Goal: Task Accomplishment & Management: Use online tool/utility

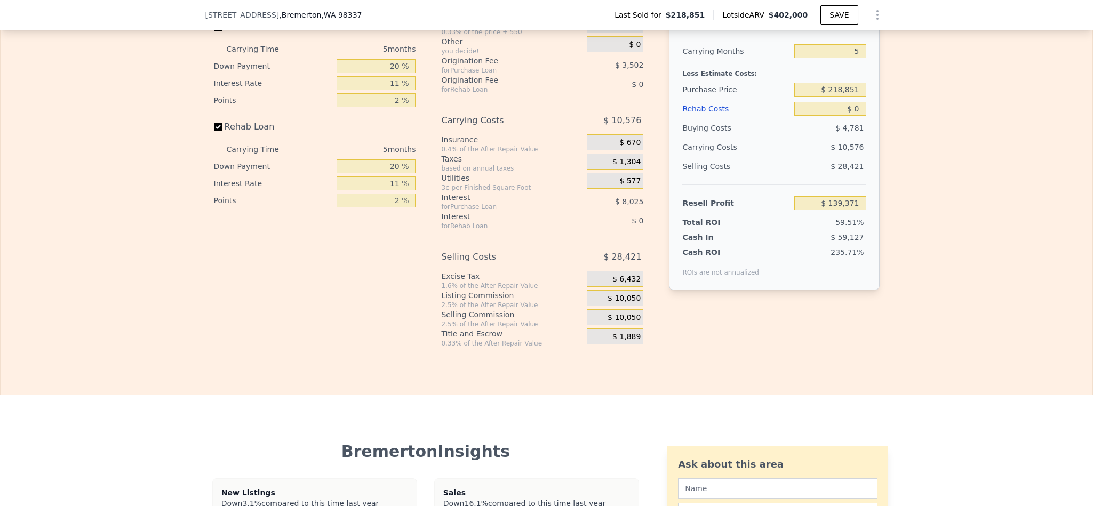
scroll to position [1597, 0]
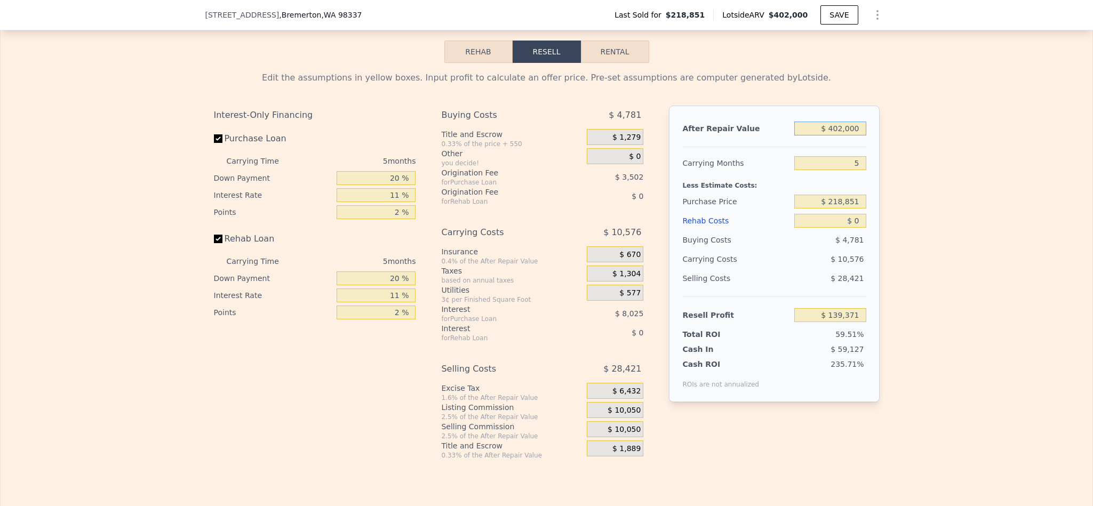
click at [839, 136] on input "$ 402,000" at bounding box center [829, 129] width 71 height 14
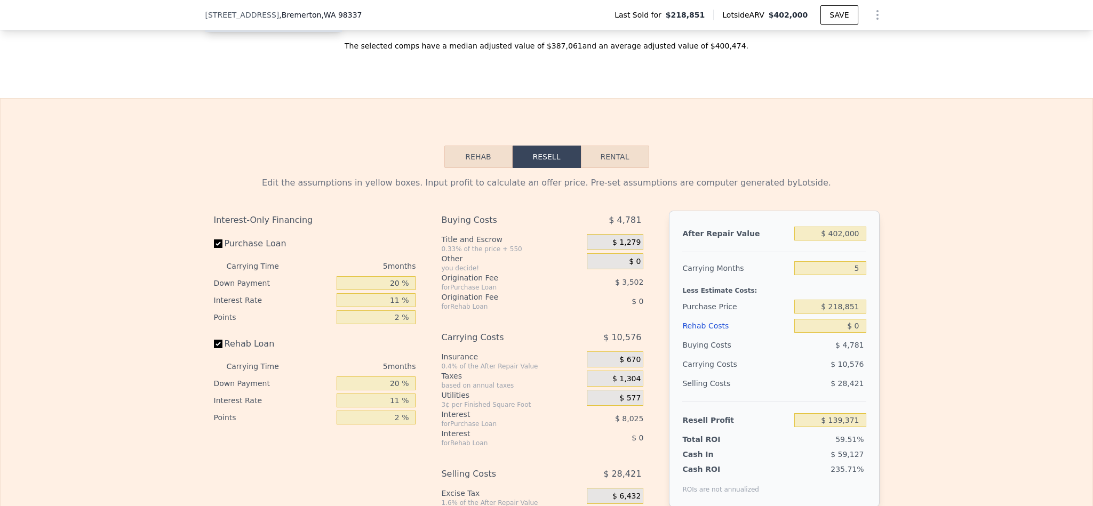
scroll to position [1597, 0]
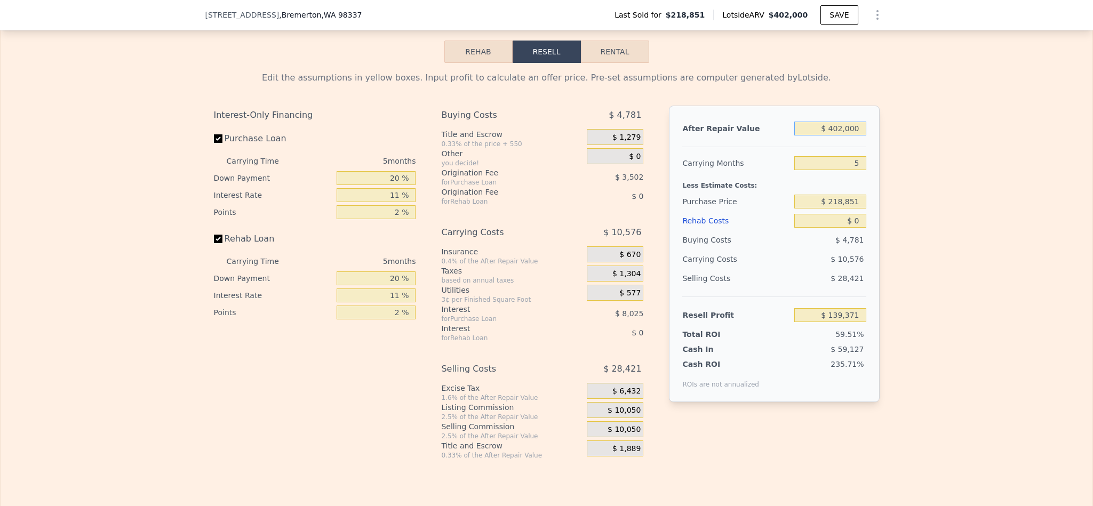
click at [844, 136] on input "$ 402,000" at bounding box center [829, 129] width 71 height 14
type input "$ 5"
type input "-$ 234,083"
type input "$ 50"
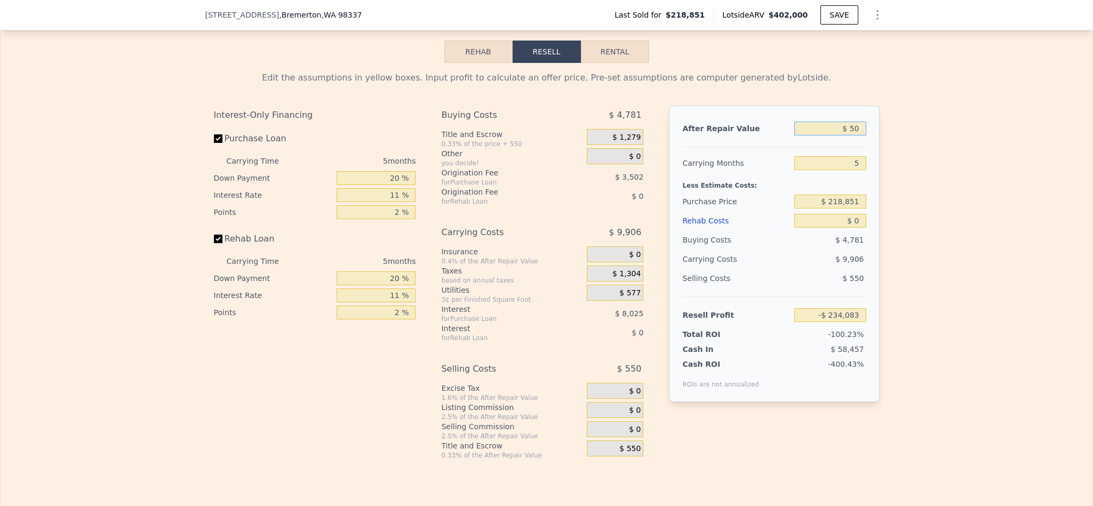
type input "-$ 234,041"
type input "$ 500"
type input "-$ 233,625"
type input "$ 5,000"
type input "-$ 229,443"
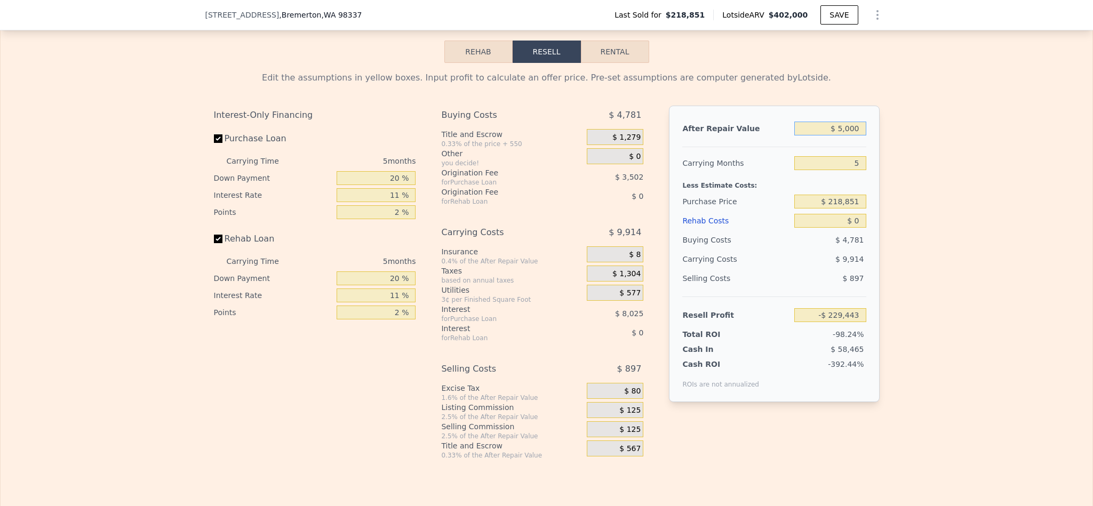
type input "$ 50,000"
type input "-$ 187,638"
type input "$ 500,000"
type input "$ 230,414"
type input "$ 500,000"
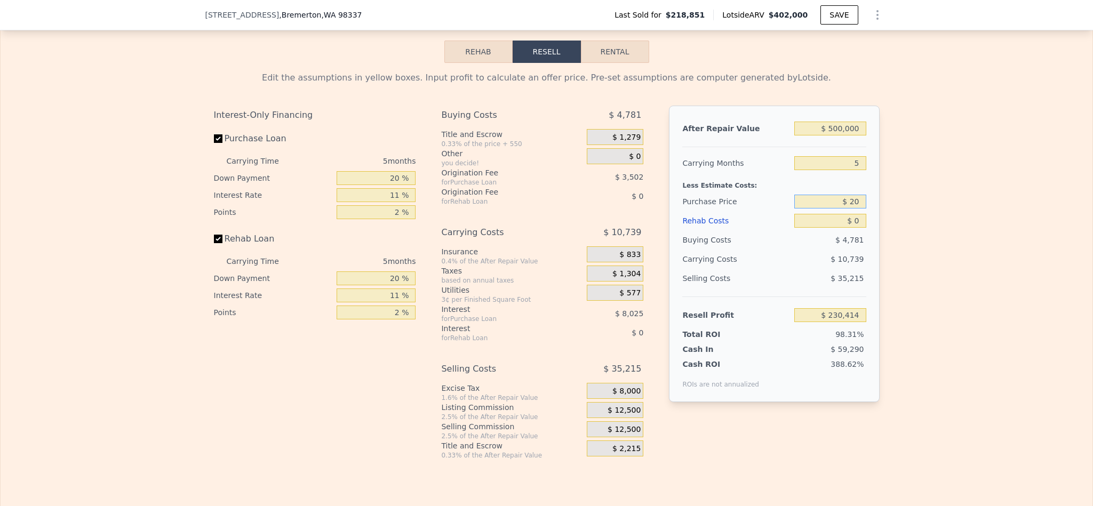
type input "$ 2"
type input "$ 300,000"
click at [980, 279] on div "Edit the assumptions in yellow boxes. Input profit to calculate an offer price.…" at bounding box center [547, 261] width 1092 height 397
type input "$ 144,722"
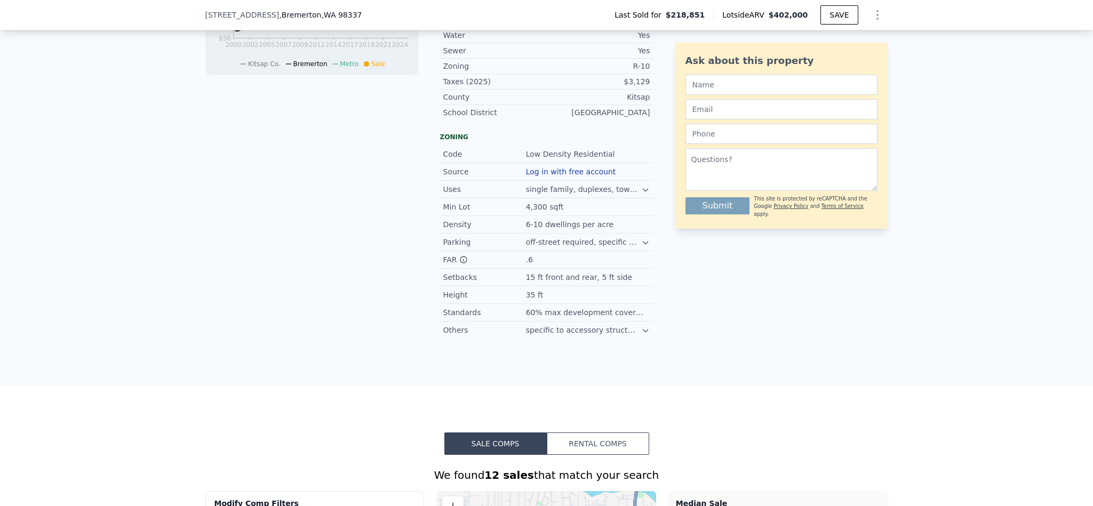
type input "$ 402,000"
type input "$ 139,371"
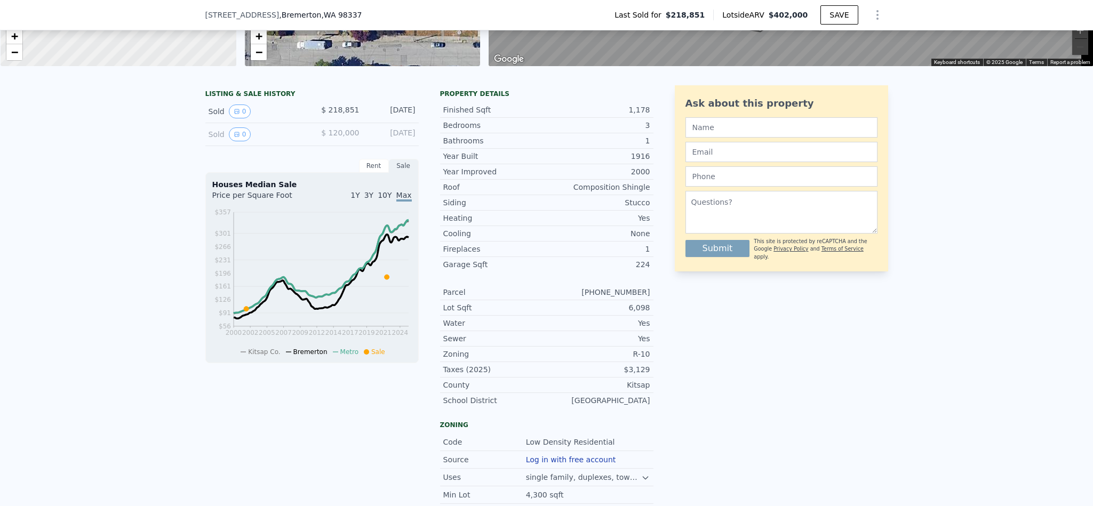
scroll to position [157, 0]
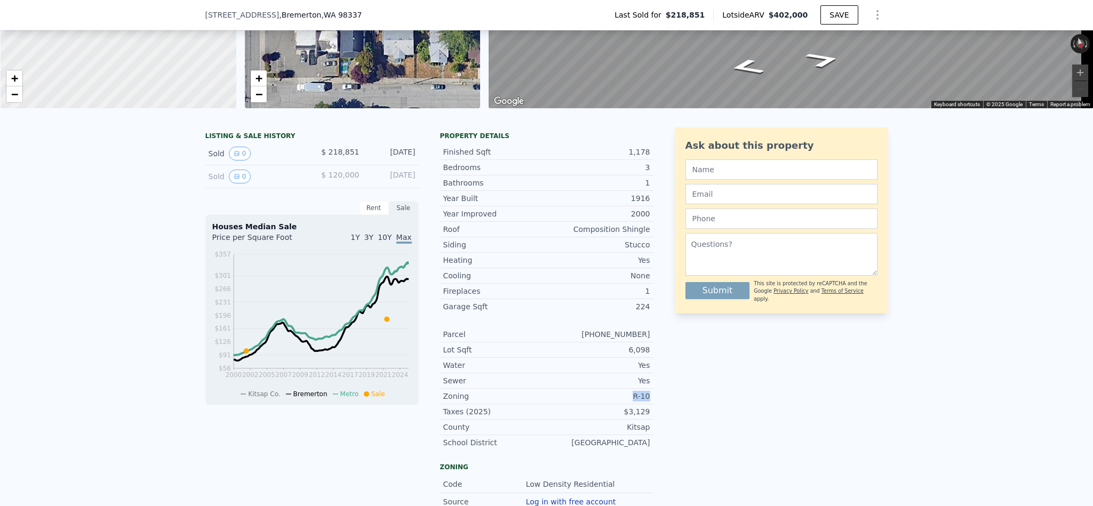
drag, startPoint x: 647, startPoint y: 411, endPoint x: 616, endPoint y: 410, distance: 31.0
click at [616, 410] on div "LISTING & SALE HISTORY Sold 0 $ 218,851 May 31, 2022 Sold 0 $ 120,000 Jan 13, 2…" at bounding box center [546, 398] width 683 height 541
copy div "R-10"
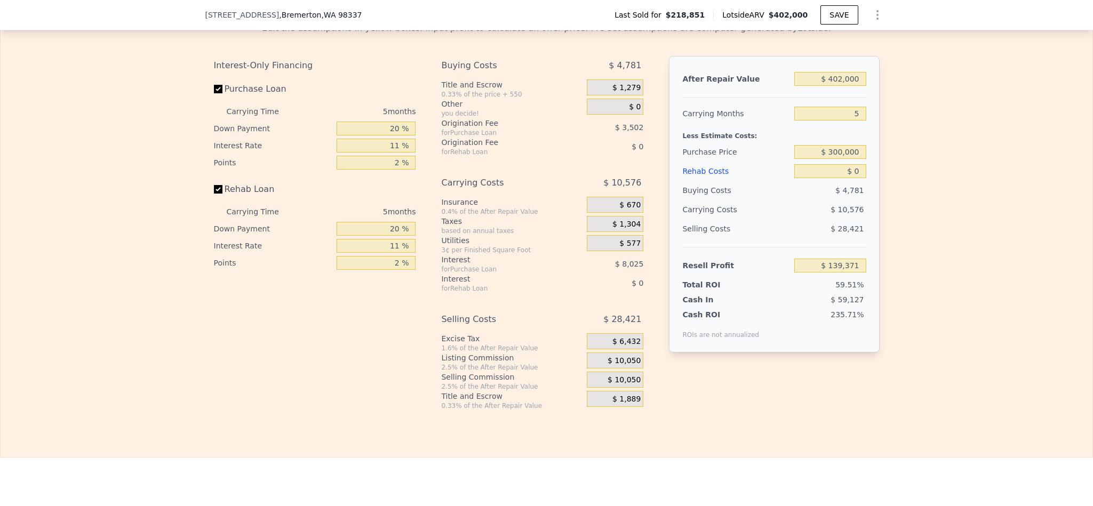
scroll to position [1677, 0]
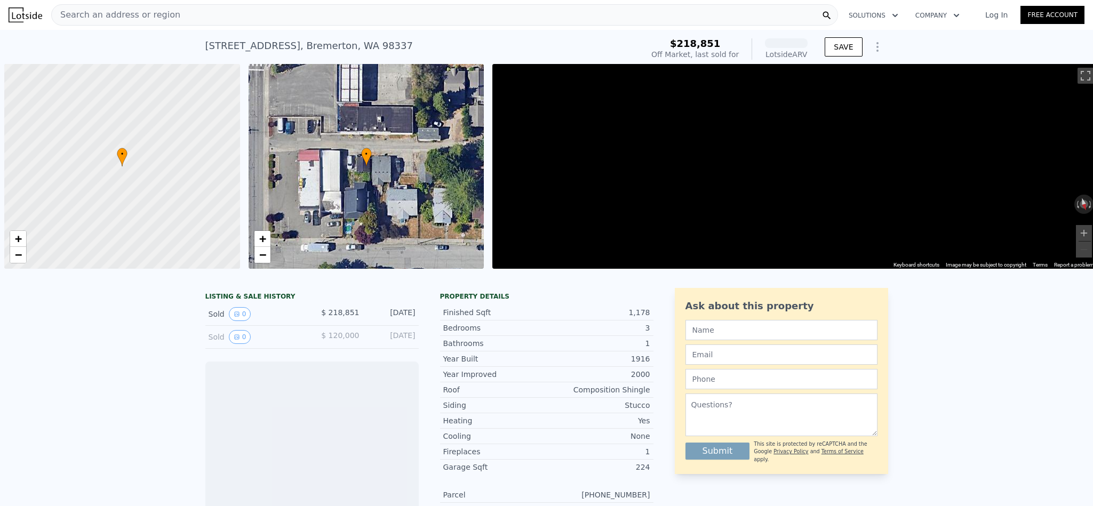
scroll to position [0, 4]
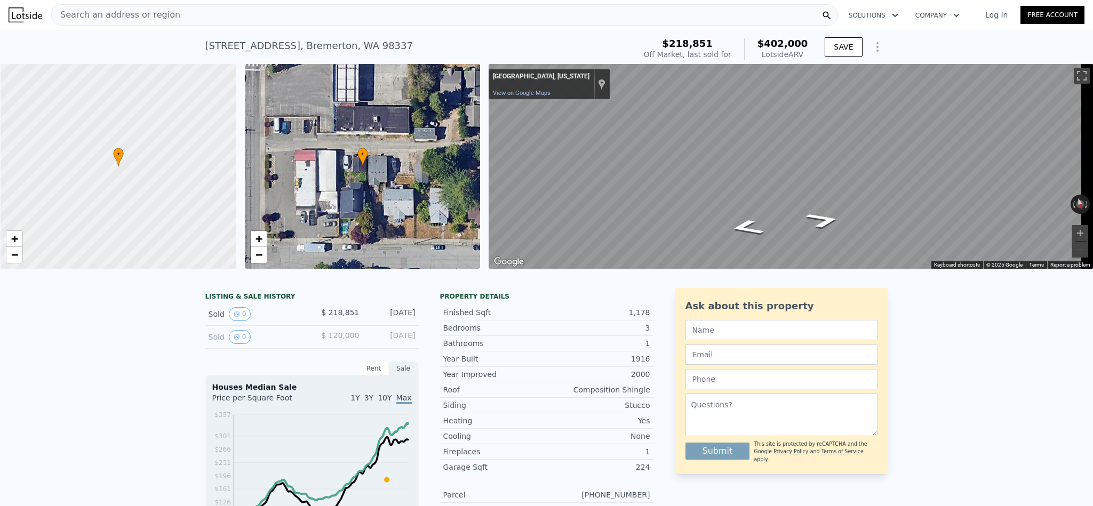
click at [625, 333] on div "3" at bounding box center [598, 328] width 103 height 11
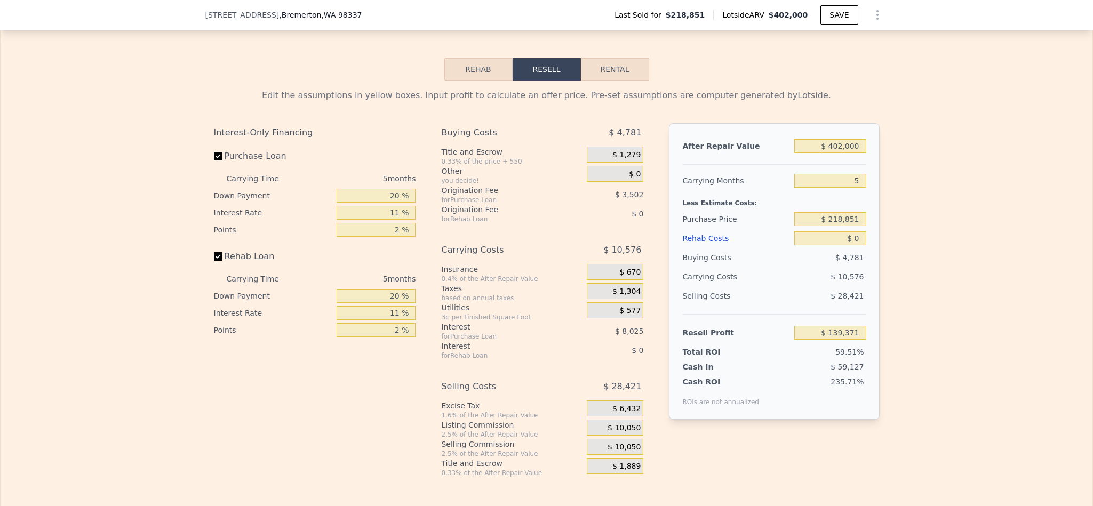
scroll to position [1597, 0]
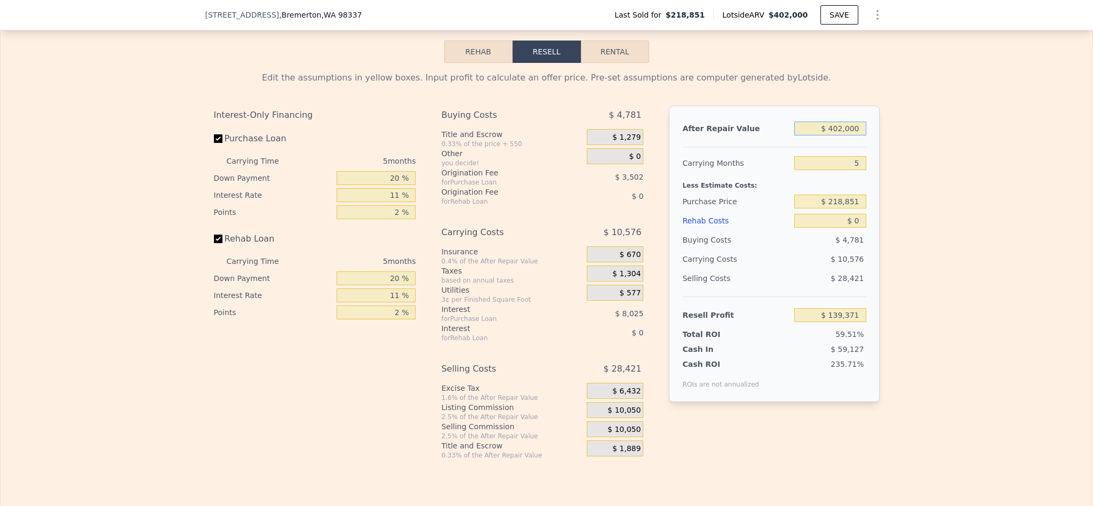
click at [844, 136] on input "$ 402,000" at bounding box center [829, 129] width 71 height 14
type input "$ 4"
type input "-$ 234,084"
type input "$ 4,020,005"
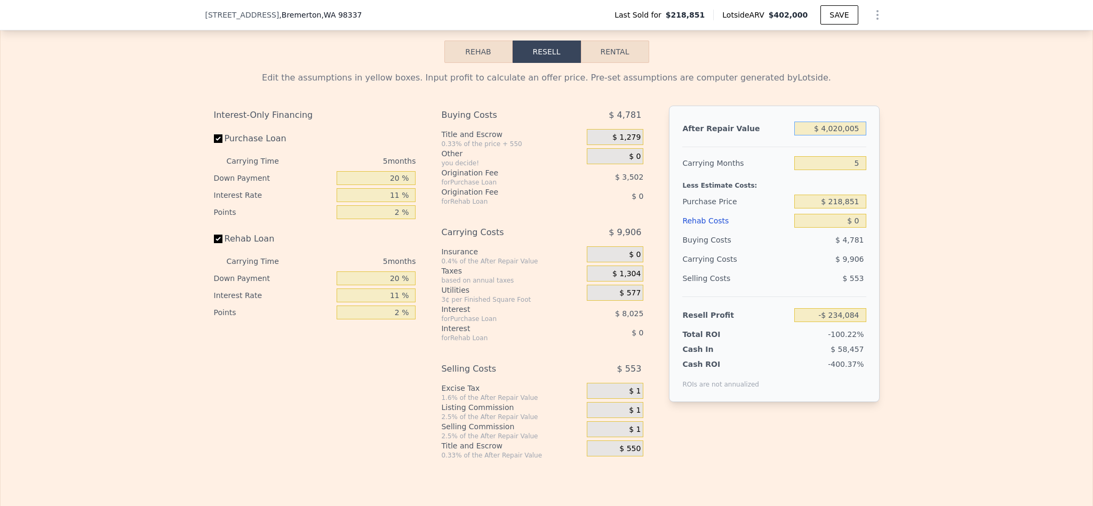
type input "-$ 234,044"
type input "$ 40,200,050"
type input "$ 37,111,893"
type input "$ 402,000,500"
type input "$ 373,225,715"
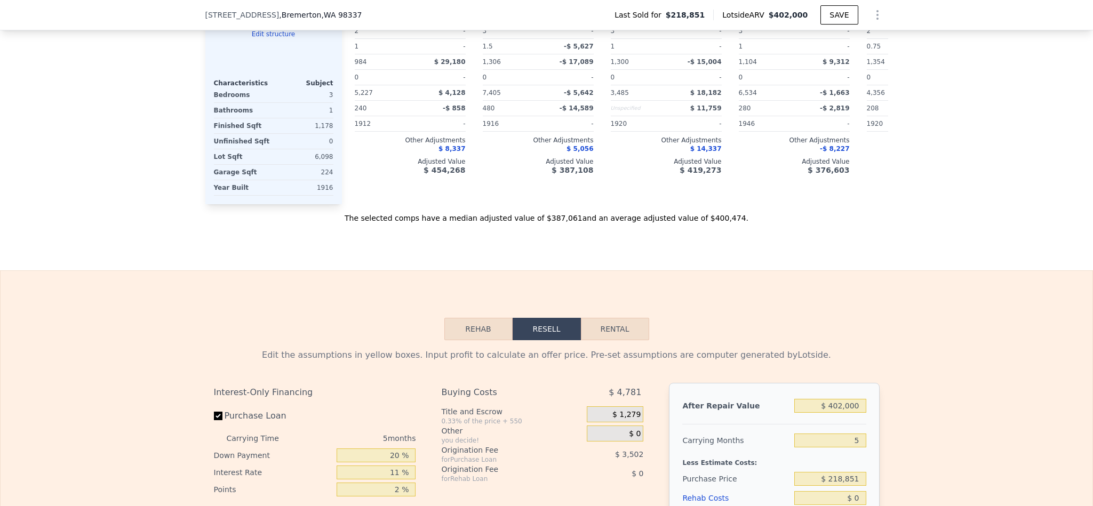
scroll to position [1597, 0]
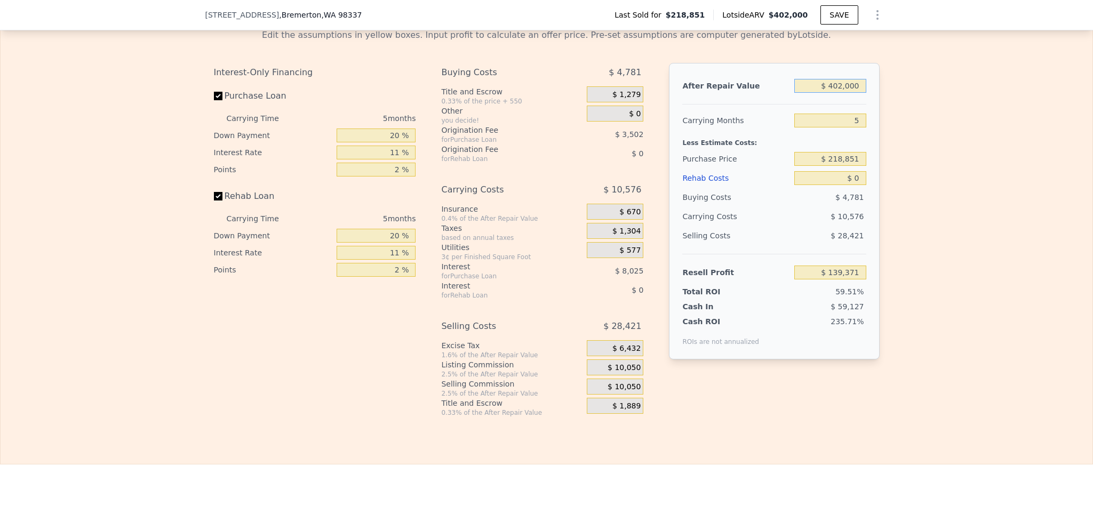
click at [853, 93] on input "$ 402,000" at bounding box center [829, 86] width 71 height 14
type input "$ 5"
type input "-$ 234,083"
type input "$ 50"
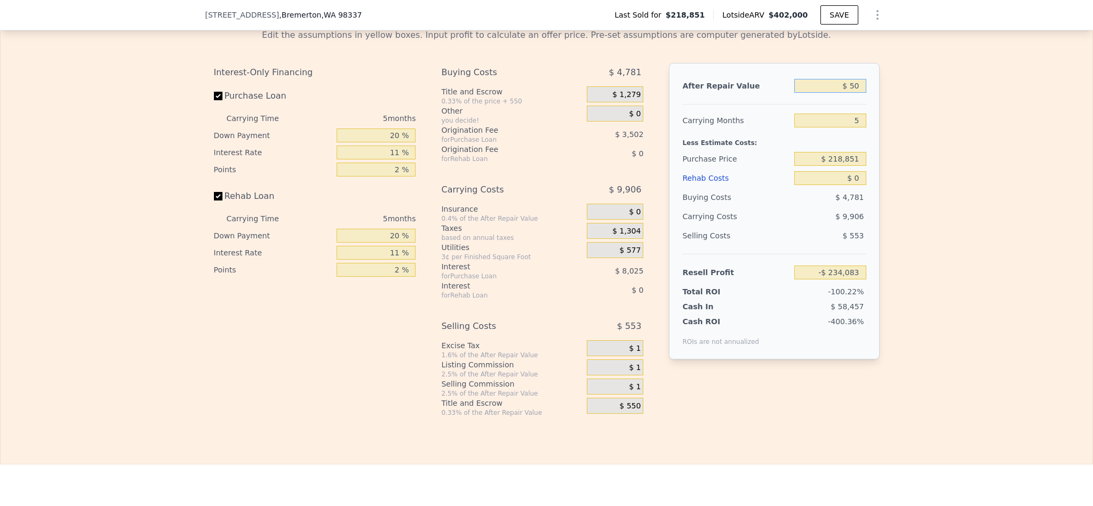
type input "-$ 234,041"
type input "$ 500"
type input "-$ 233,625"
type input "$ 5,000"
type input "-$ 229,443"
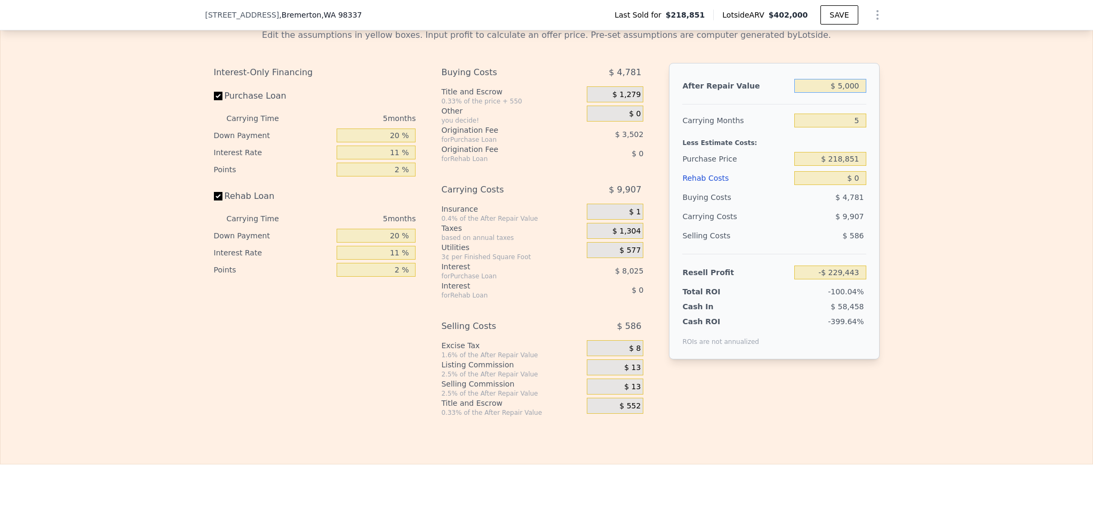
type input "$ 50,000"
type input "-$ 187,638"
type input "$ 500,000"
type input "$ 230,414"
type input "$ 402,000"
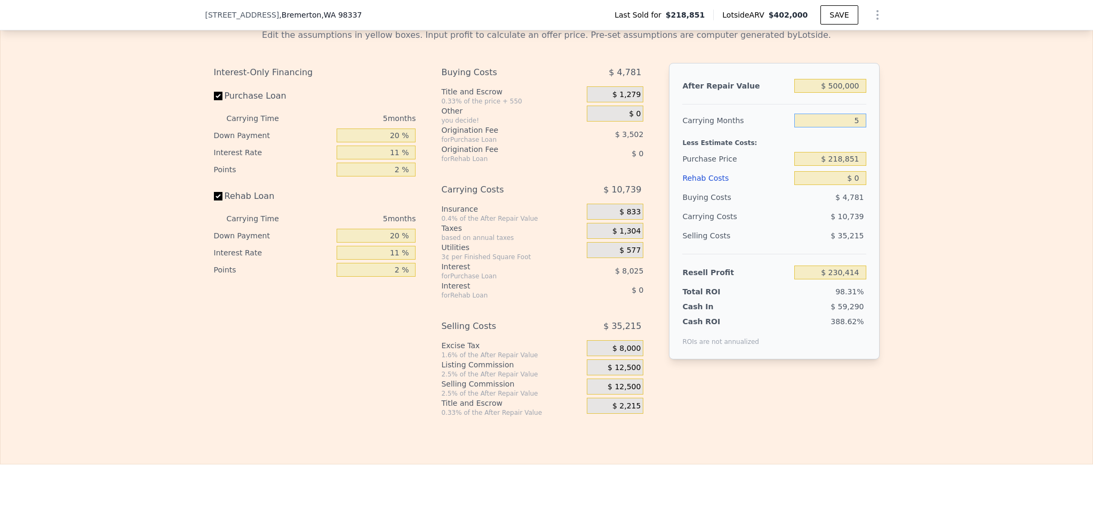
type input "$ 139,371"
click at [810, 93] on input "$ 402,000" at bounding box center [829, 86] width 71 height 14
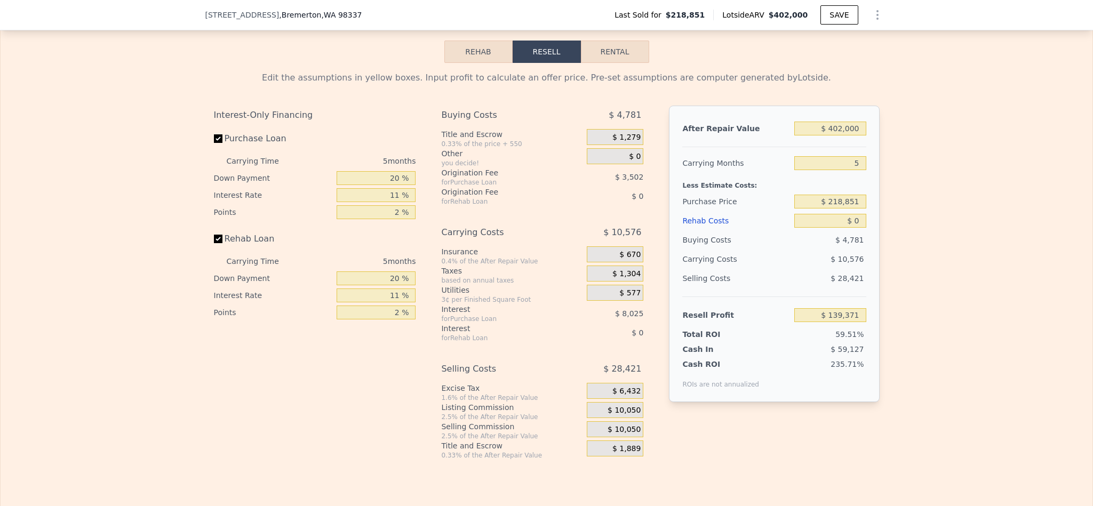
scroll to position [1677, 0]
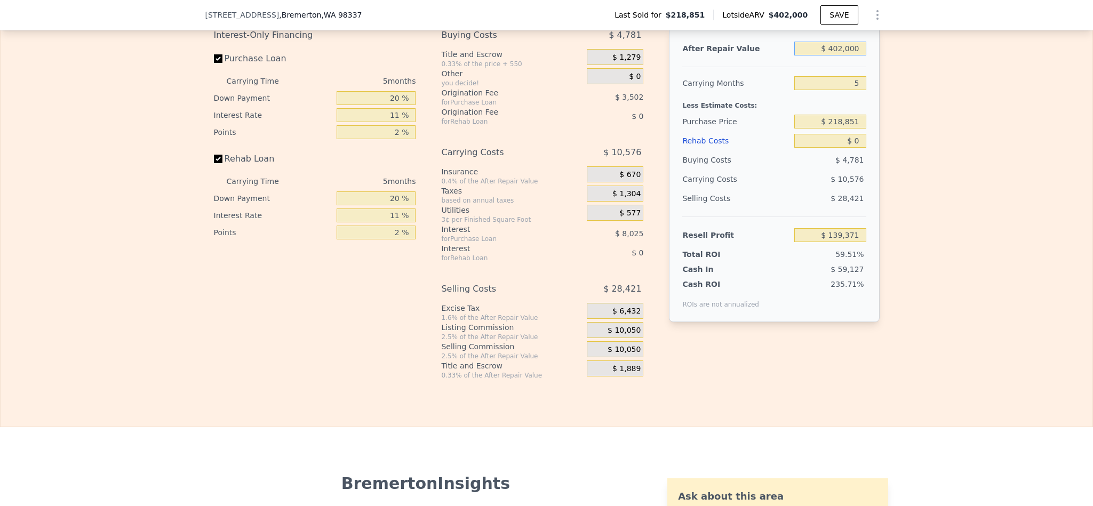
click at [839, 55] on input "$ 402,000" at bounding box center [829, 49] width 71 height 14
type input "$ 5"
type input "-$ 234,083"
type input "$ 50"
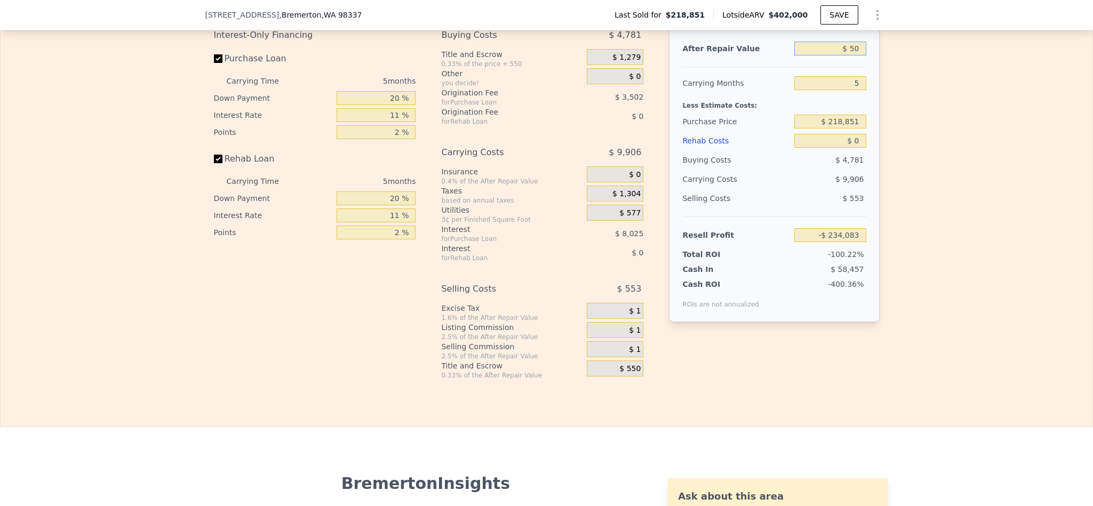
type input "-$ 234,041"
type input "$ 500"
type input "-$ 233,625"
type input "$ 5,000"
type input "-$ 229,443"
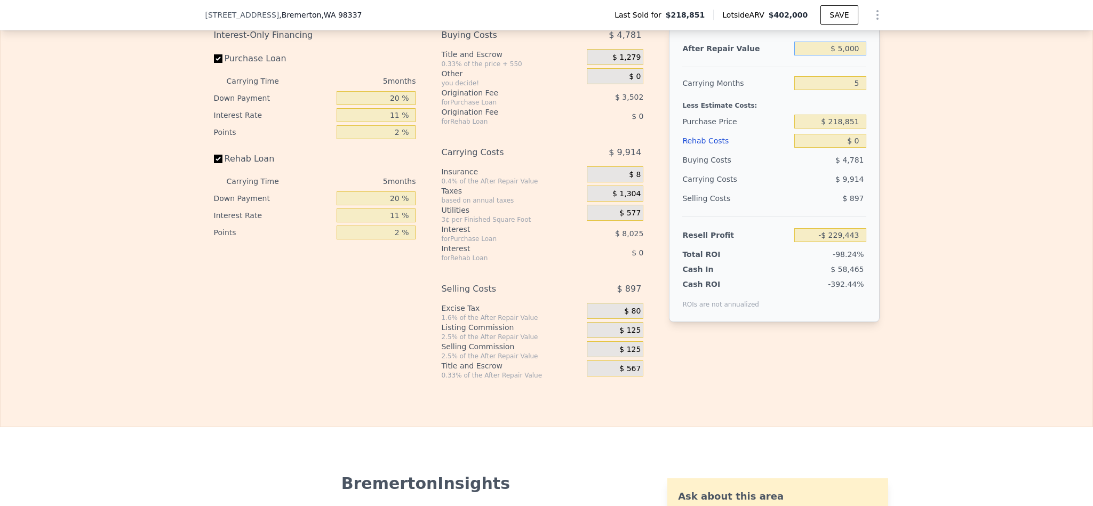
type input "$ 50,000"
type input "-$ 187,638"
type input "$ 500,000"
type input "$ 230,414"
type input "$ 500,000"
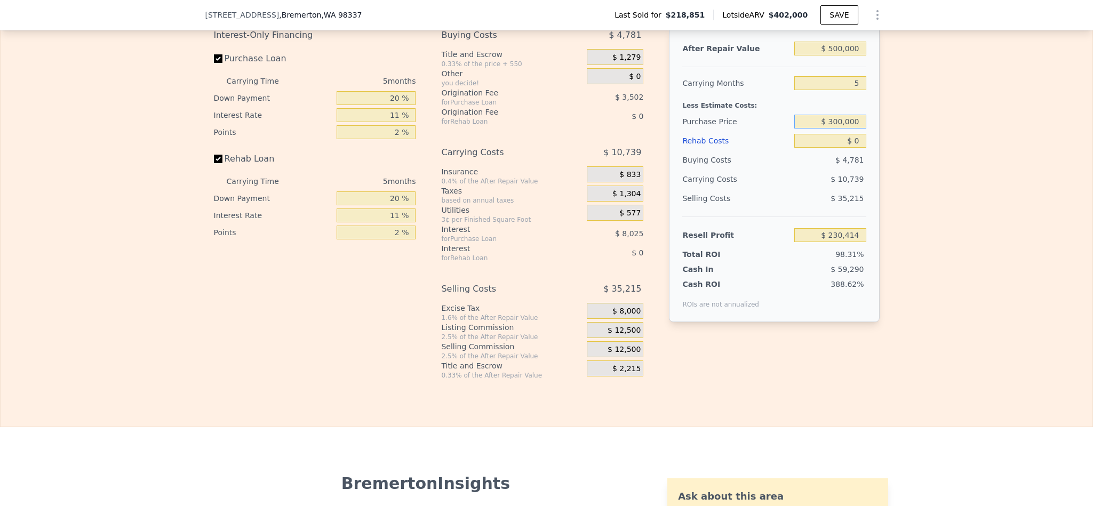
type input "$ 300,000"
type input "$ 144,722"
type input "$ 1"
type input "$ 144,721"
type input "$ 10"
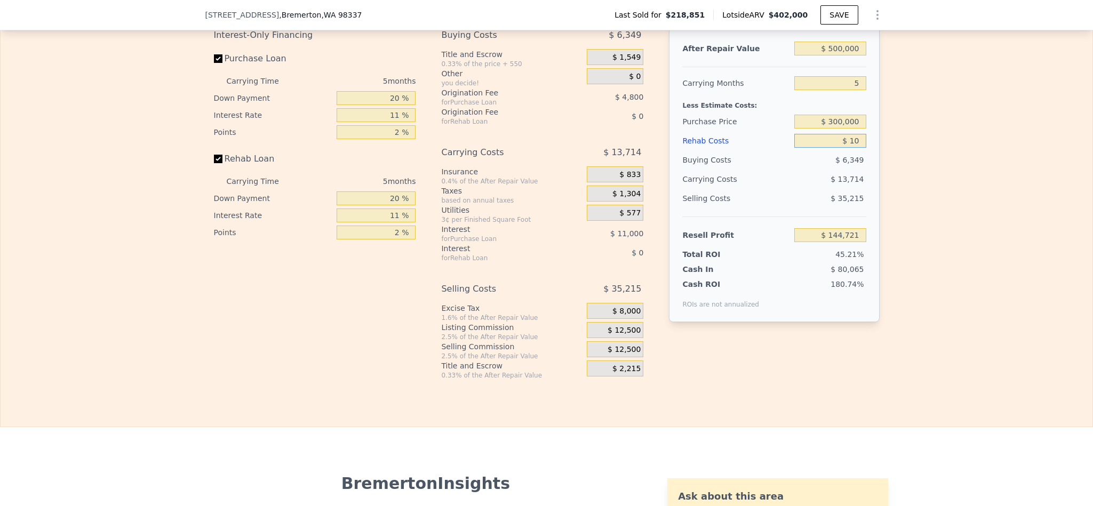
type input "$ 144,712"
type input "$ 100"
type input "$ 144,615"
type input "$ 1,000"
type input "$ 143,671"
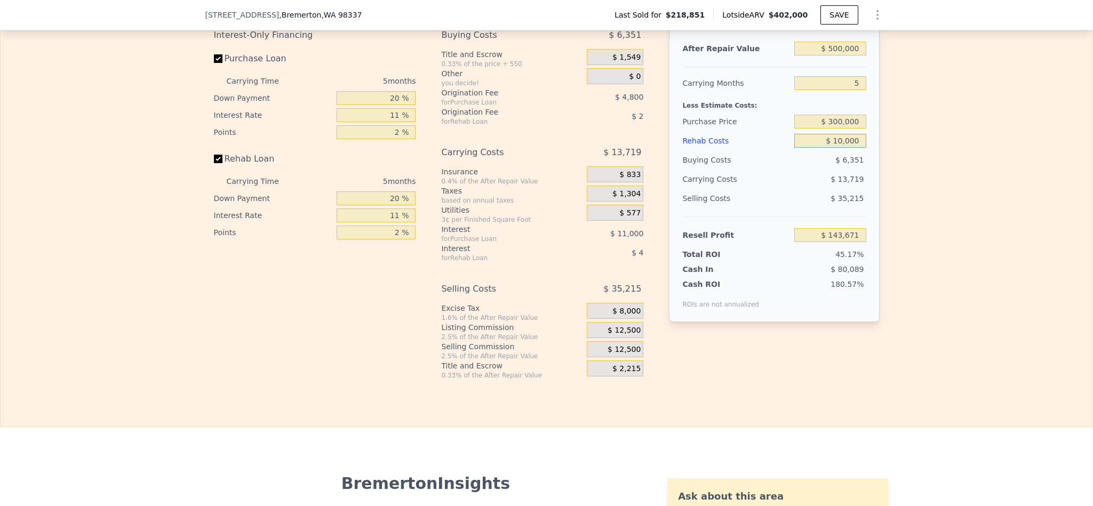
type input "$ 100,000"
type input "$ 39,457"
type input "$ 100,000"
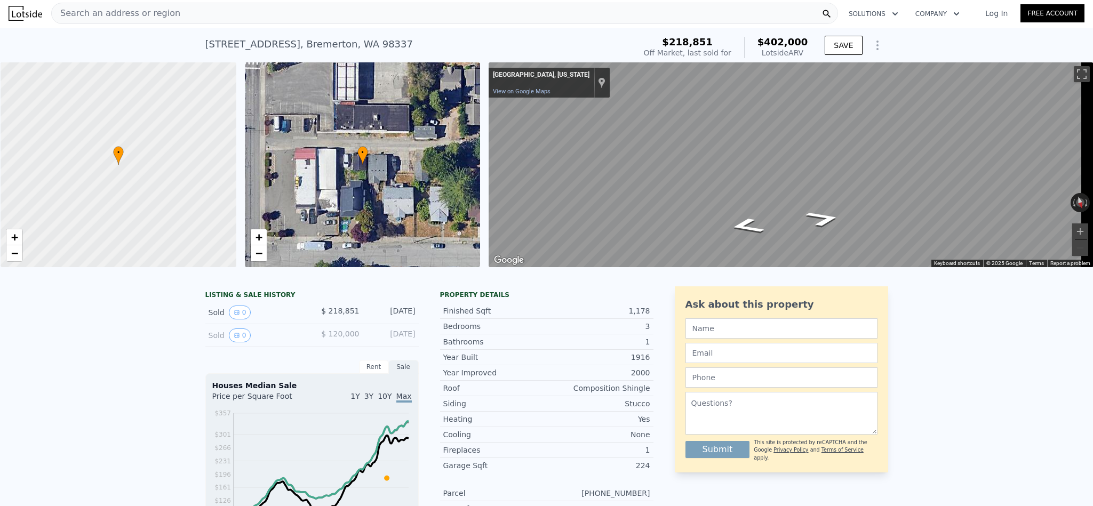
scroll to position [0, 0]
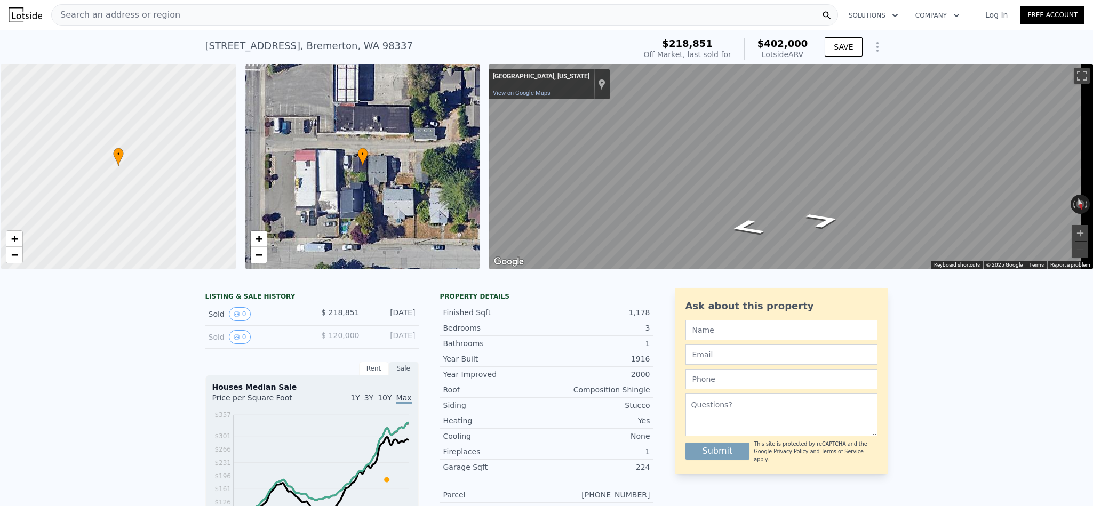
click at [129, 9] on span "Search an address or region" at bounding box center [116, 15] width 129 height 13
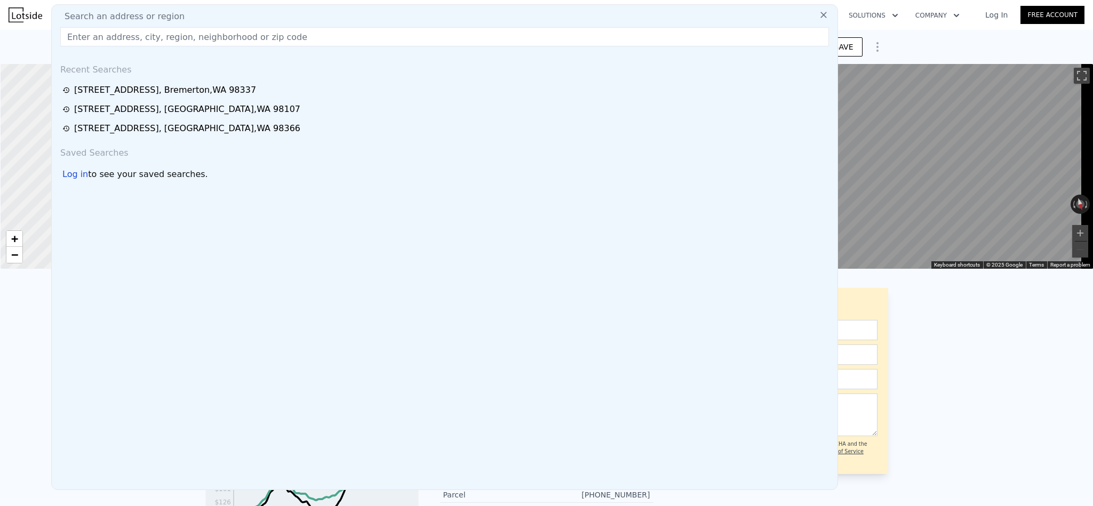
type input "3560 S Tyler St Tacoma, WA 98409"
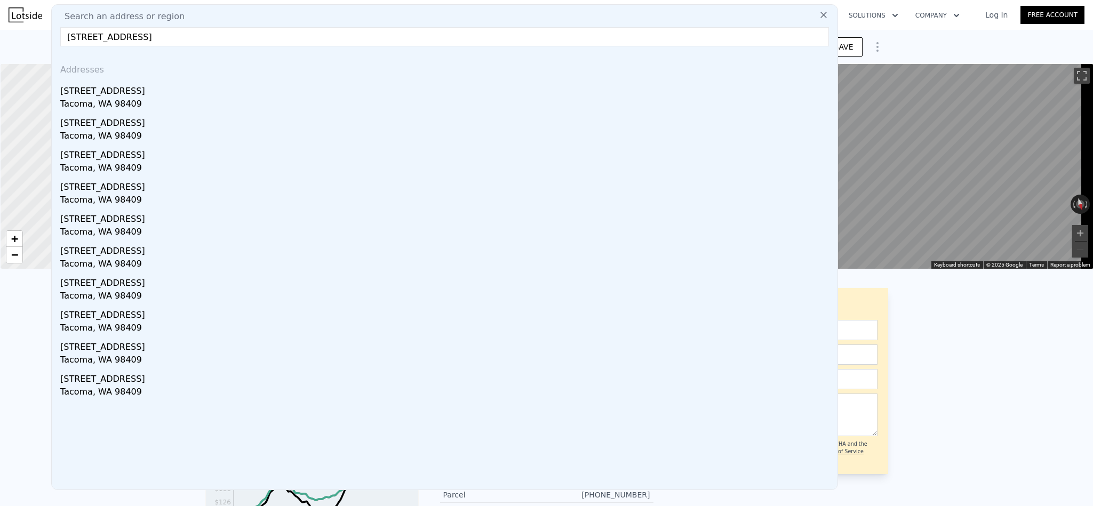
type input "$ 402,000"
type input "$ 0"
type input "$ 139,371"
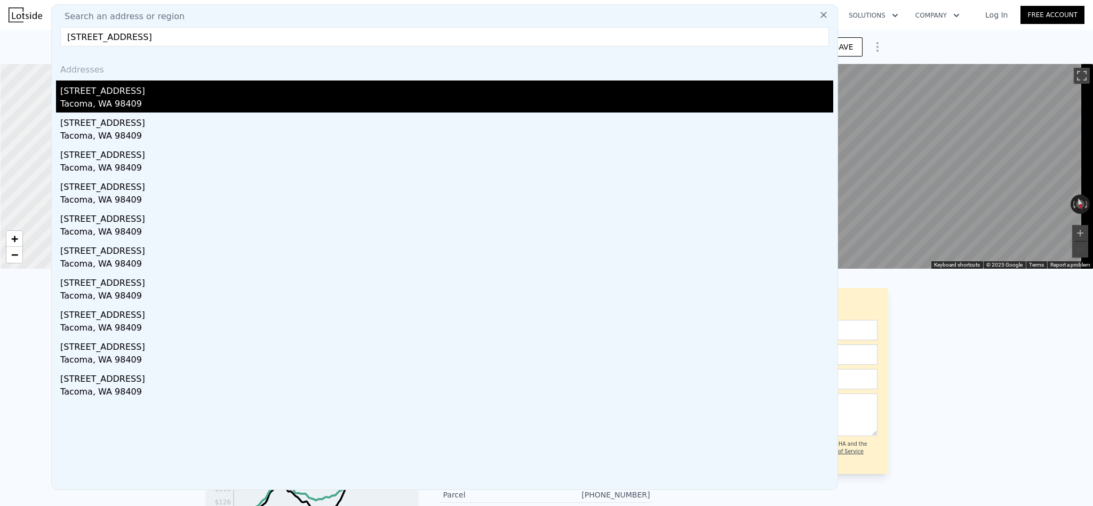
type input "3560 S Tyler St Tacoma, WA 98409"
click at [147, 93] on div "[STREET_ADDRESS]" at bounding box center [446, 89] width 773 height 17
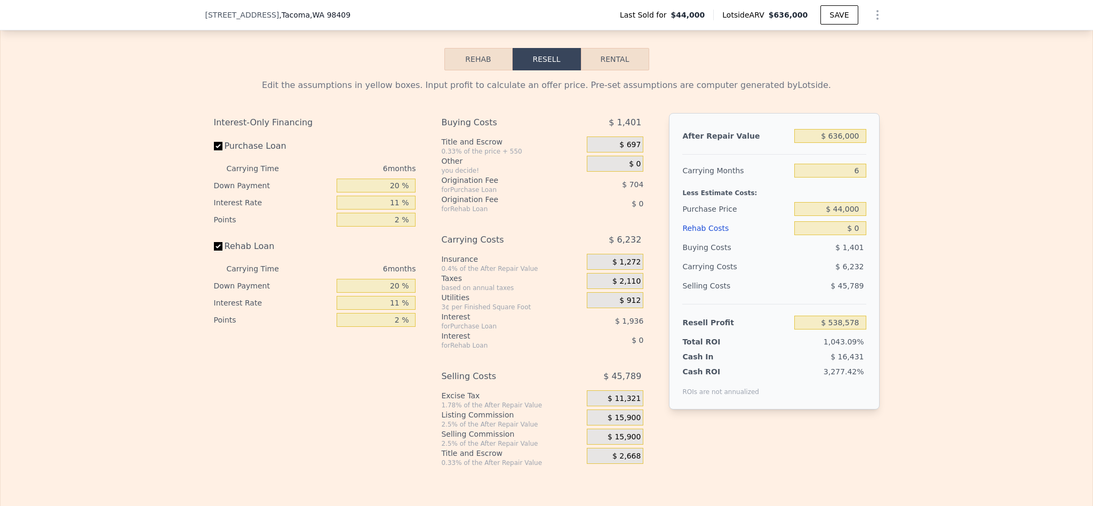
scroll to position [1517, 0]
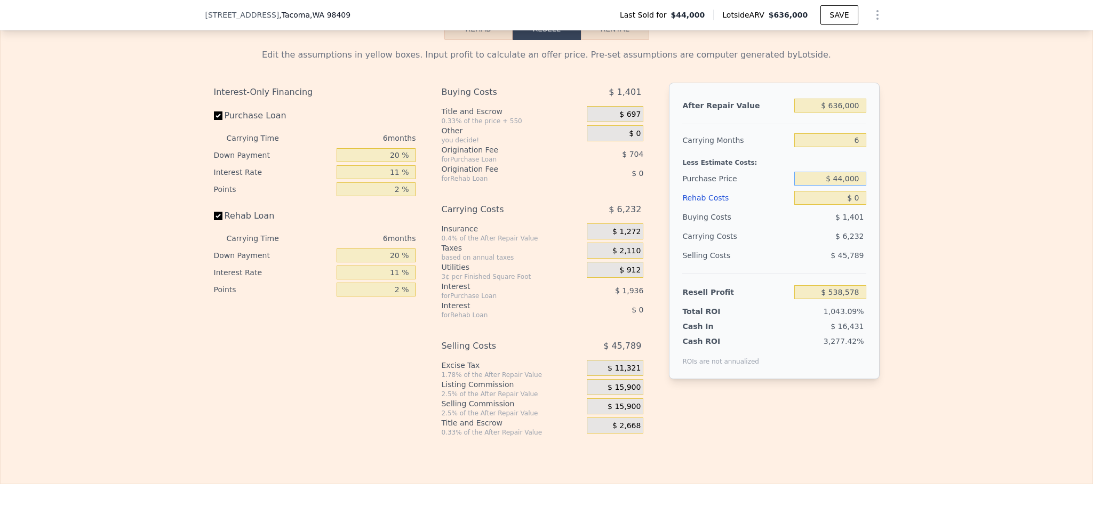
click at [832, 186] on input "$ 44,000" at bounding box center [829, 179] width 71 height 14
type input "$ 375,000"
click at [978, 313] on div "Edit the assumptions in yellow boxes. Input profit to calculate an offer price.…" at bounding box center [547, 238] width 1092 height 397
click at [844, 205] on input "$ 0" at bounding box center [829, 198] width 71 height 14
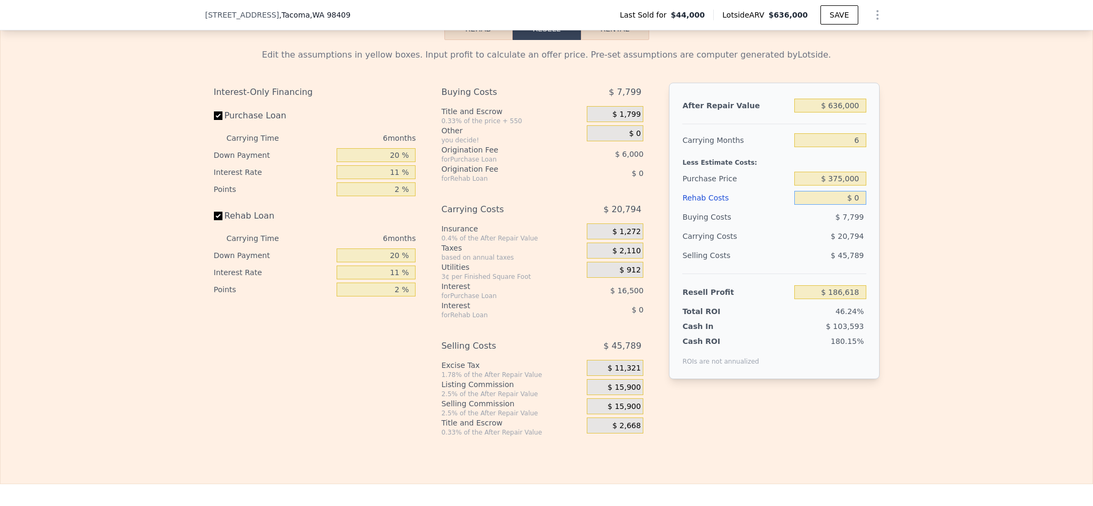
click at [844, 205] on input "$ 0" at bounding box center [829, 198] width 71 height 14
click at [855, 205] on input "$ 0" at bounding box center [829, 198] width 71 height 14
type input "$ 538,578"
type input "$ 1"
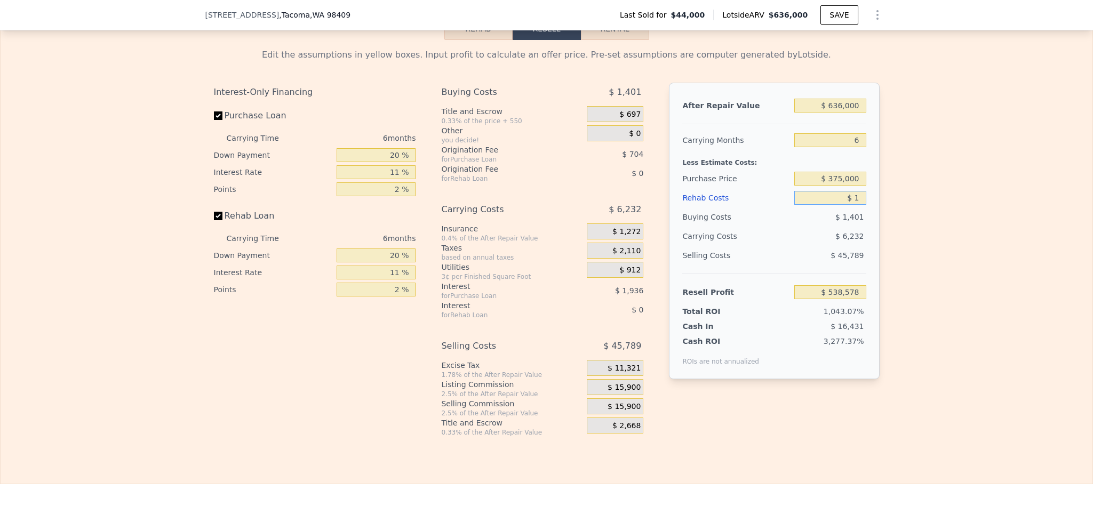
type input "$ 538,577"
type input "$ 10"
type input "$ 538,568"
type input "$ 100"
type input "$ 538,470"
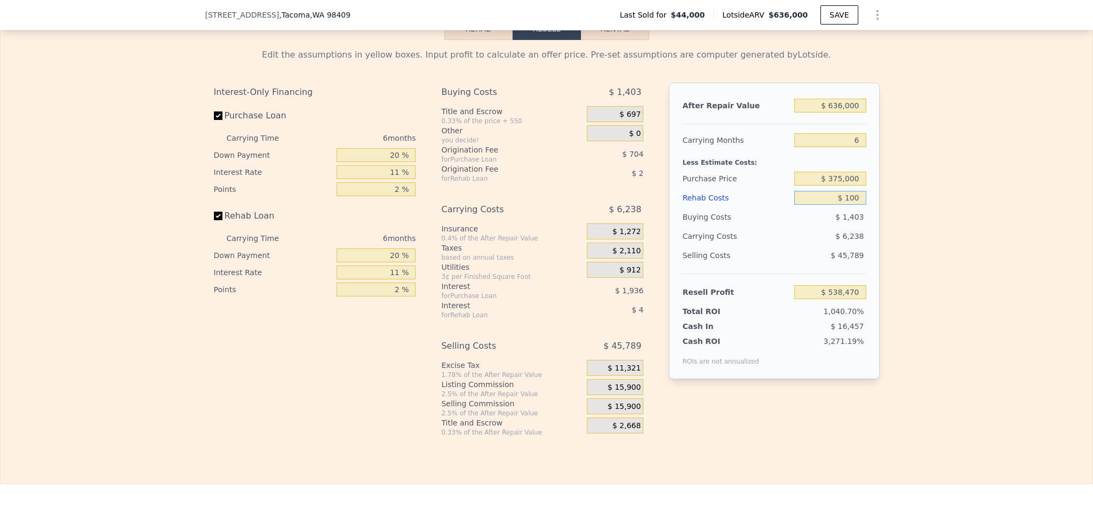
type input "$ 1,000"
type input "$ 537,520"
type input "$ 10,000"
type input "$ 527,980"
type input "$ 100,000"
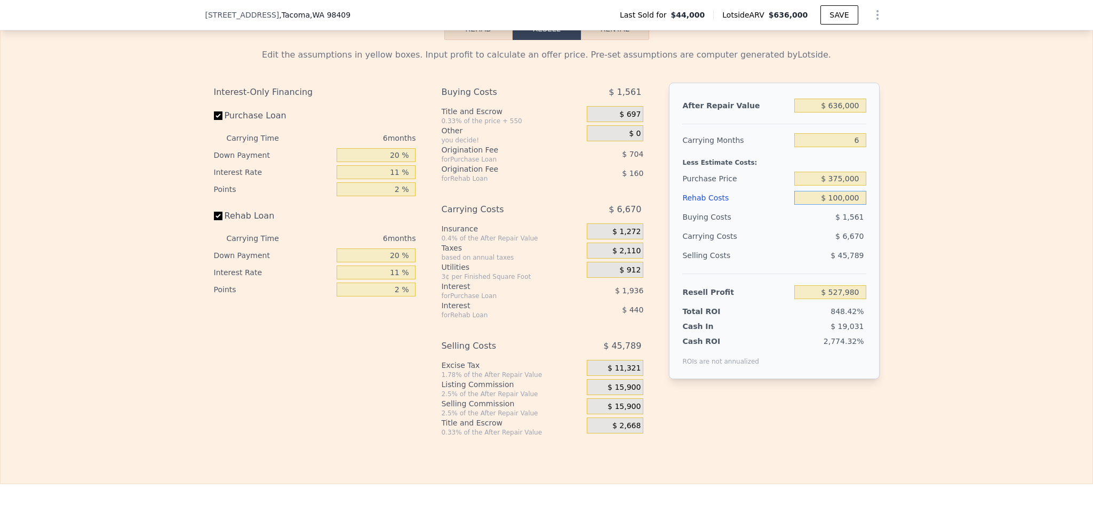
type input "$ 432,580"
type input "$ 100,000"
click at [959, 274] on div "Edit the assumptions in yellow boxes. Input profit to calculate an offer price.…" at bounding box center [547, 238] width 1092 height 397
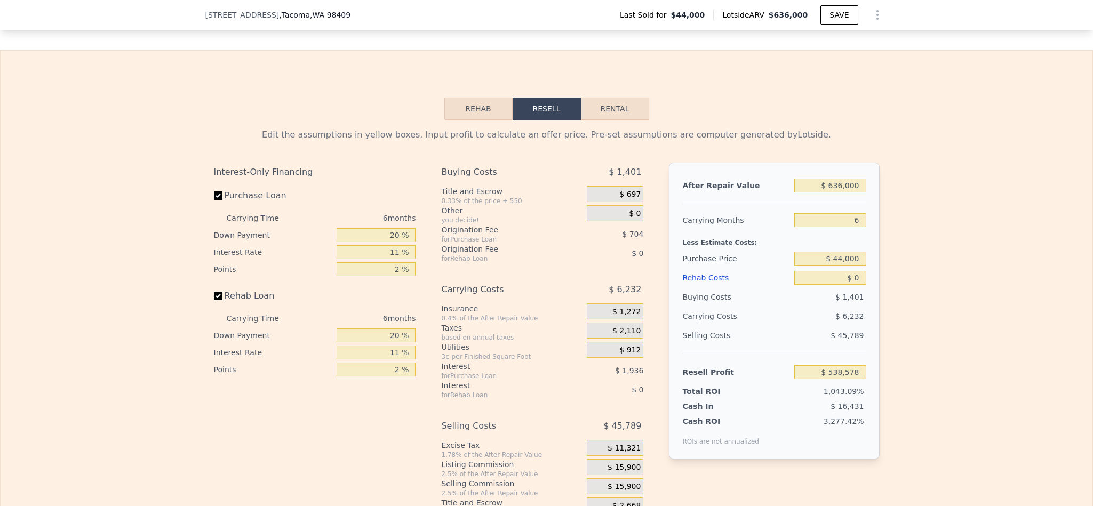
scroll to position [1517, 0]
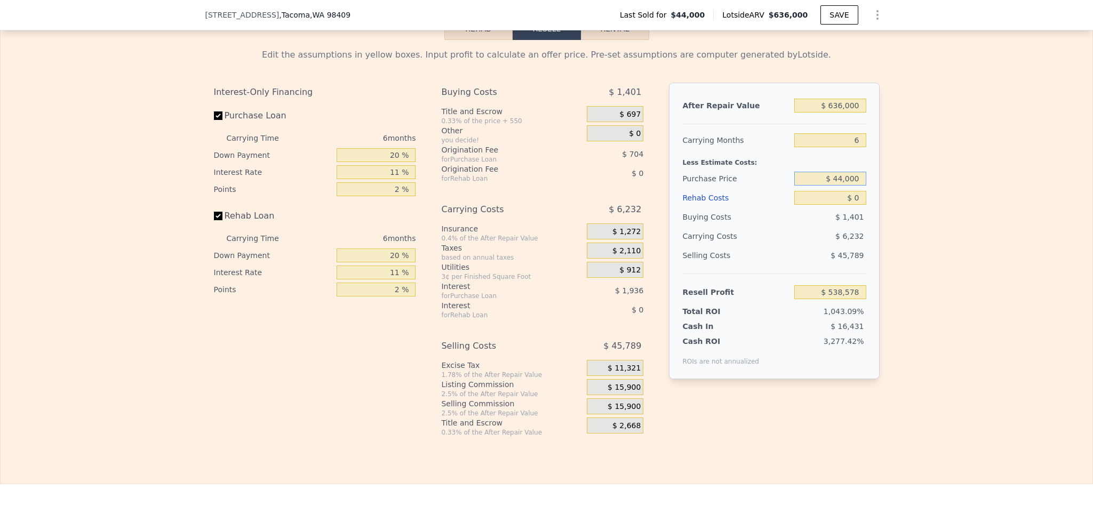
click at [850, 186] on input "$ 44,000" at bounding box center [829, 179] width 71 height 14
type input "$ 375,000"
type input "$ 186,618"
type input "$ 1"
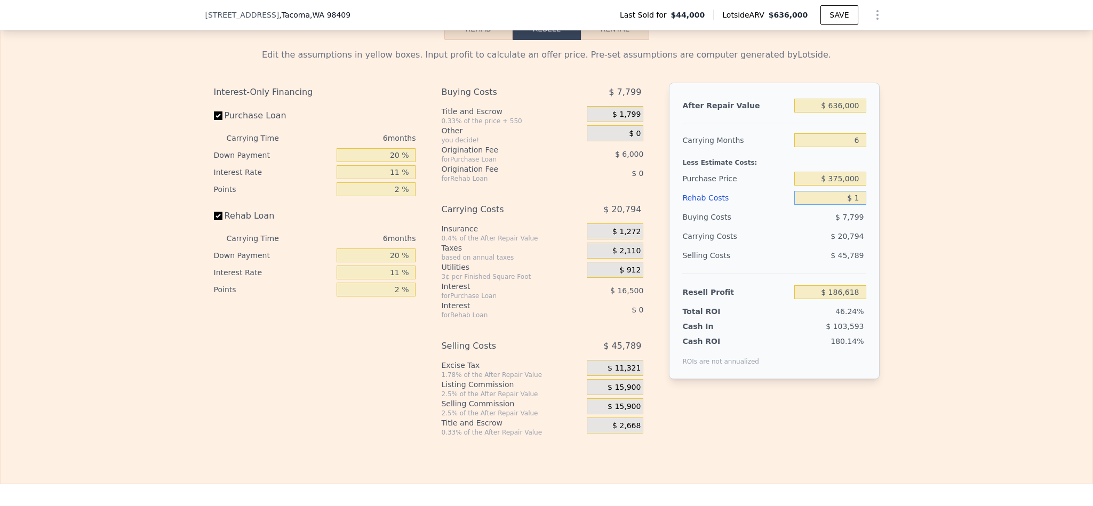
type input "$ 186,617"
type input "$ 10"
type input "$ 186,608"
type input "$ 100"
type input "$ 186,510"
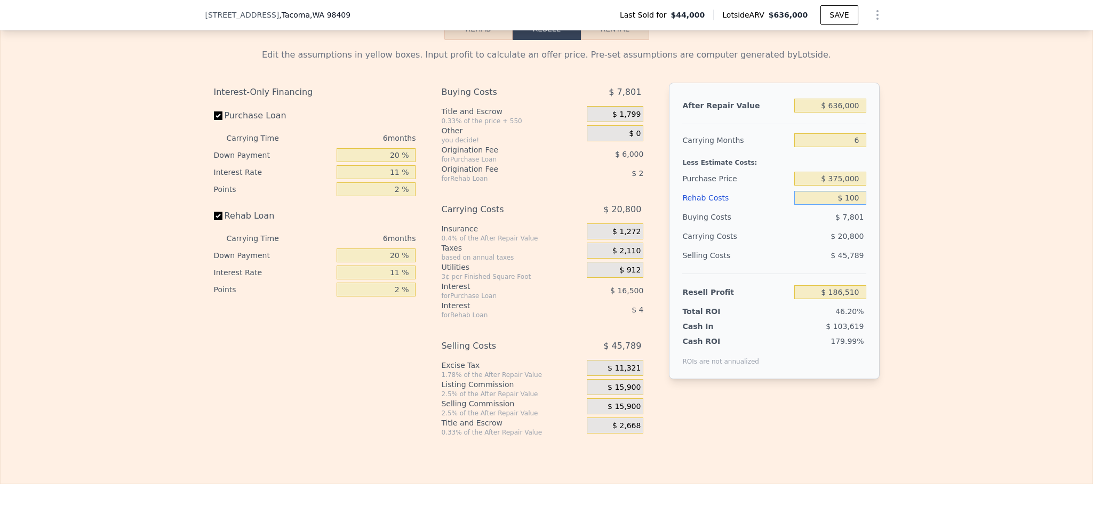
type input "$ 1,000"
type input "$ 185,560"
type input "$ 10,000"
type input "$ 176,020"
type input "$ 100,000"
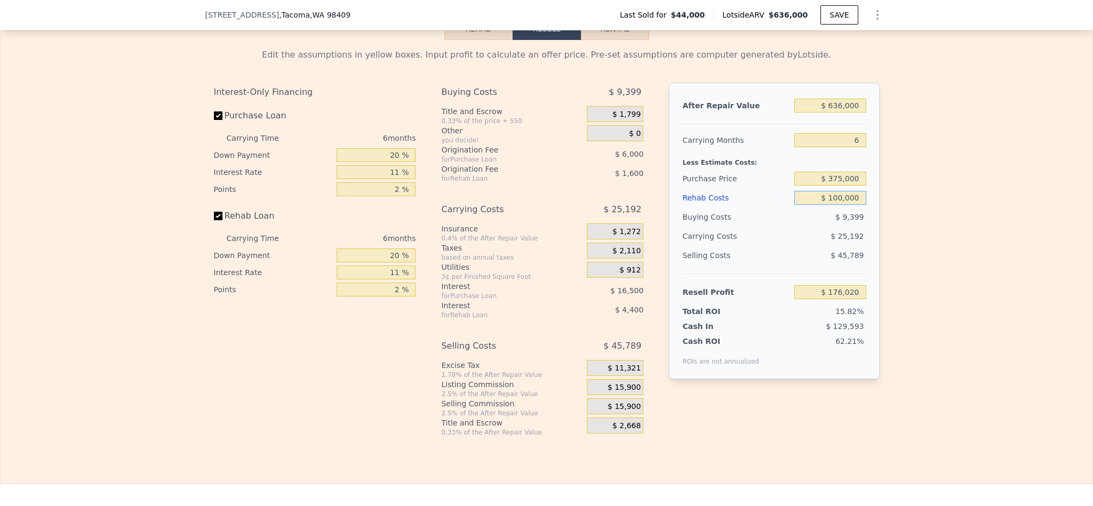
type input "$ 80,620"
type input "$ 100,000"
drag, startPoint x: 391, startPoint y: 179, endPoint x: 340, endPoint y: 179, distance: 50.7
click at [340, 162] on input "20 %" at bounding box center [376, 155] width 79 height 14
type input "10 %"
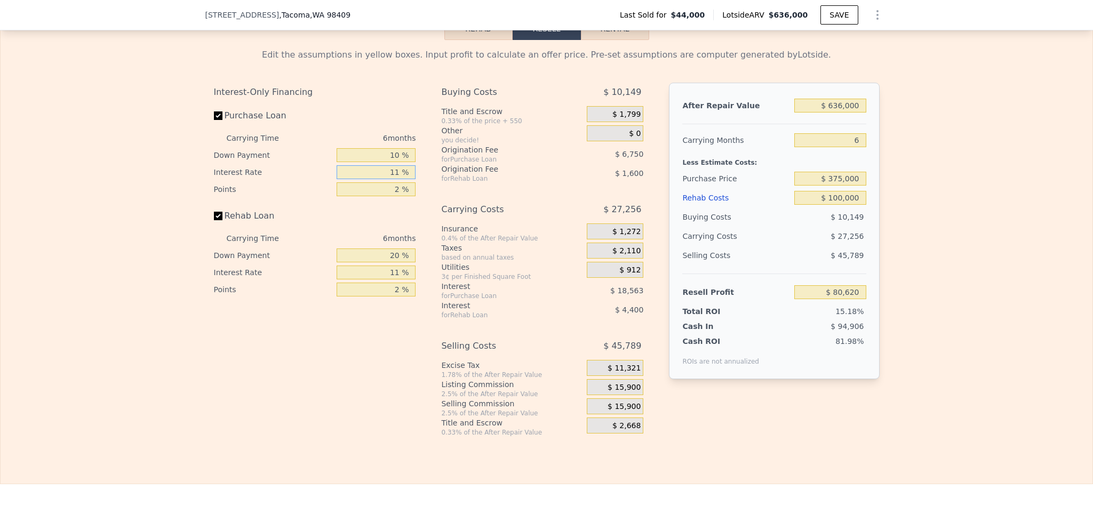
type input "$ 77,806"
type input "1 %"
type input "$ 94,684"
type input "10 %"
type input "$ 79,492"
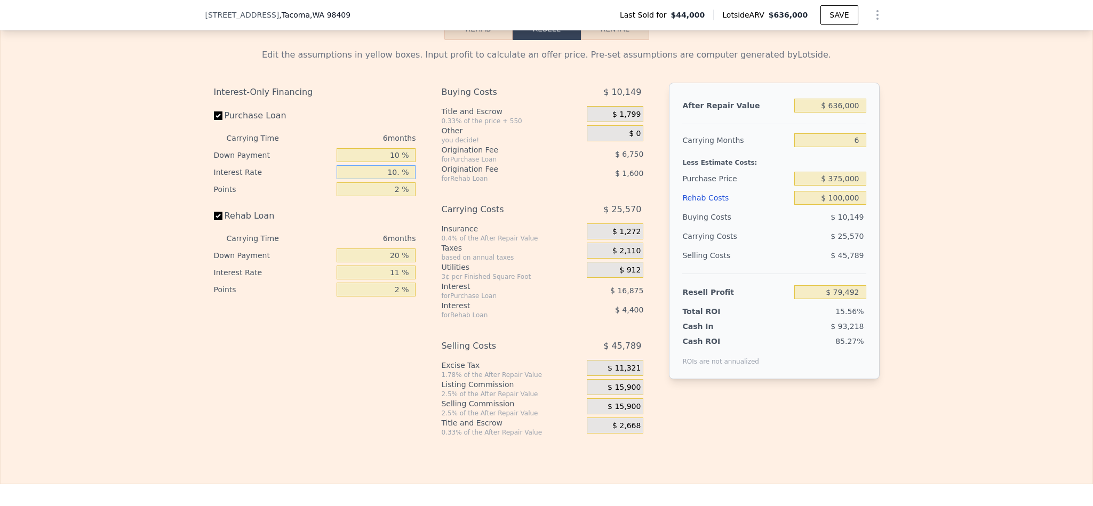
type input "10.5 %"
type input "$ 78,652"
type input "10.5 %"
type input "1 %"
type input "$ 82,027"
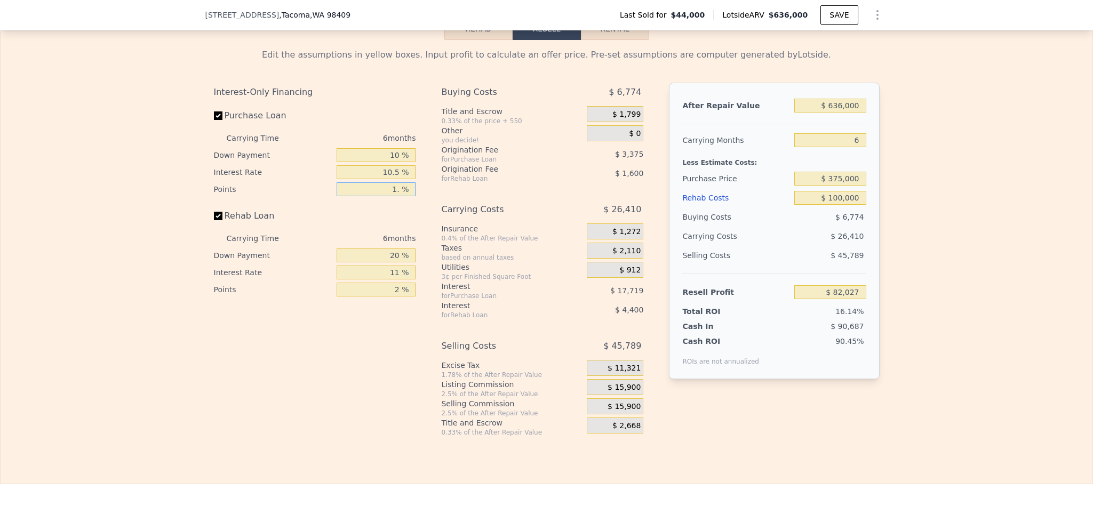
type input "1.5 %"
type input "$ 80,339"
type input "1.5 %"
type input "1 %"
type input "$ 78,909"
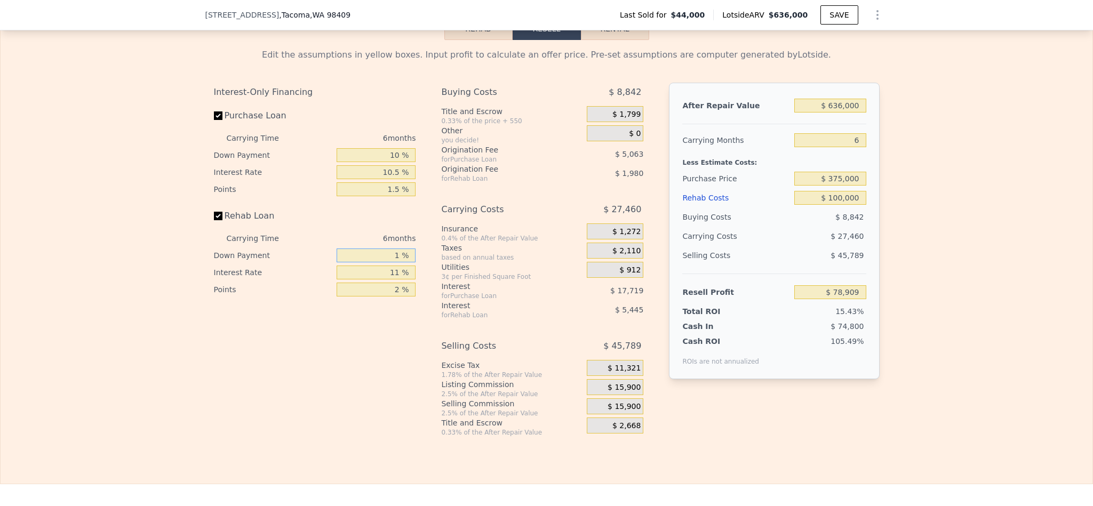
type input "10 %"
type input "$ 79,587"
type input "10 %"
type input "$ 80,037"
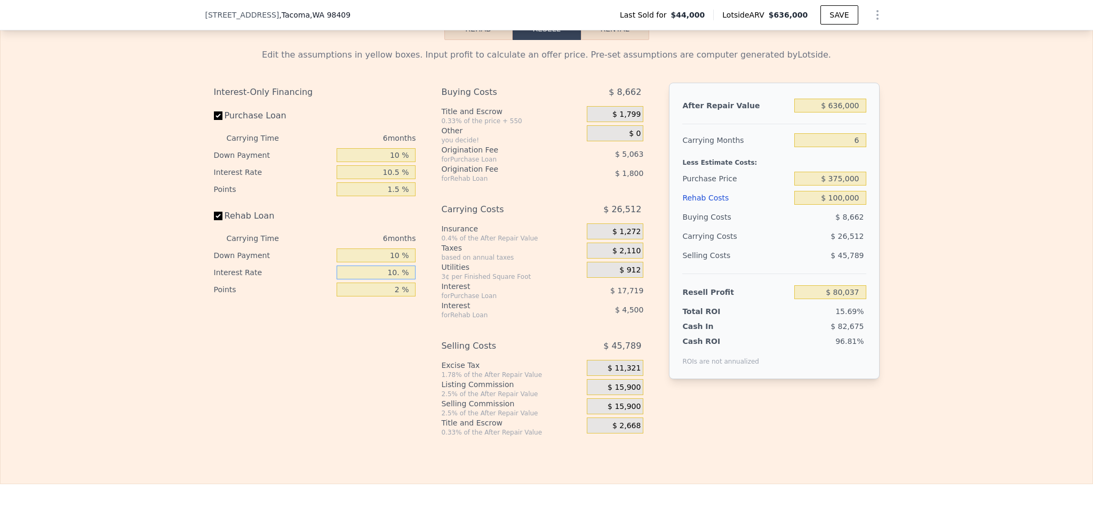
type input "10.5 %"
type input "$ 79,815"
type input "10.5 %"
type input "1 %"
type input "$ 80,715"
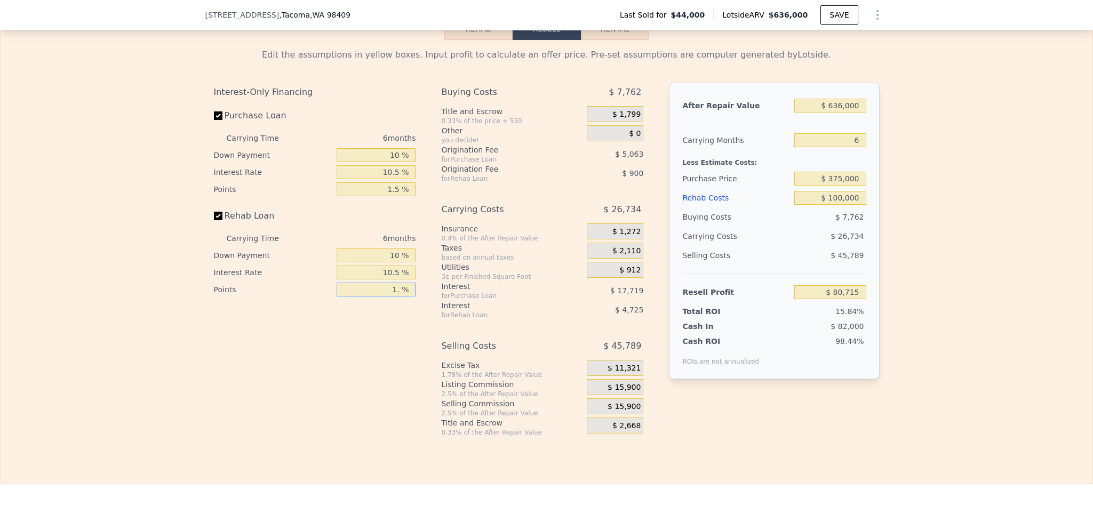
type input "1.5 %"
type input "$ 80,265"
type input "1.5 %"
click at [618, 393] on span "$ 15,900" at bounding box center [624, 388] width 33 height 10
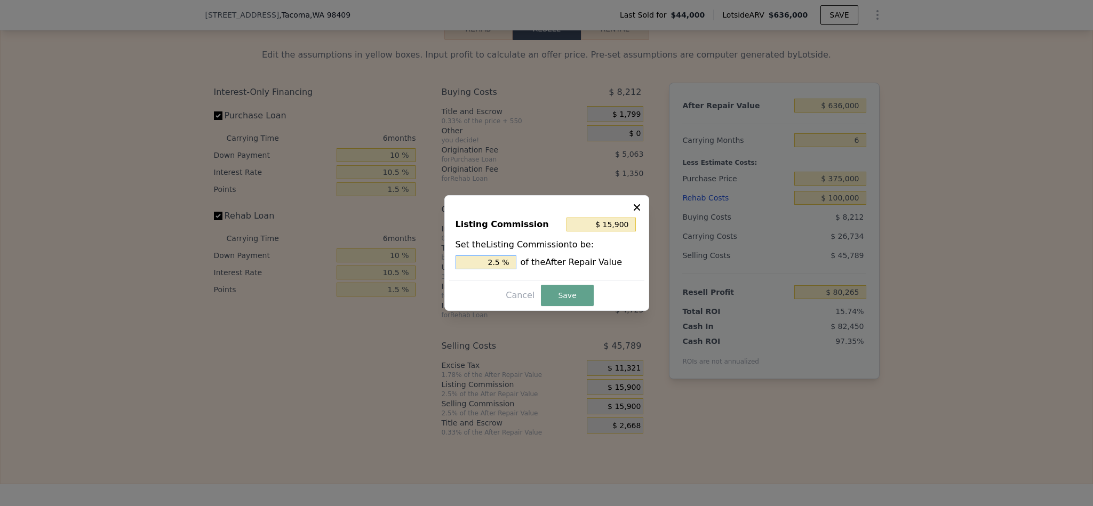
drag, startPoint x: 496, startPoint y: 264, endPoint x: 404, endPoint y: 264, distance: 92.3
click at [404, 264] on div "​ Listing Commission $ 15,900 Set the Listing Commission to be: 2.5 % of the Af…" at bounding box center [546, 253] width 1093 height 506
type input "$ 95,400"
type input "15 %"
type input "$ 9,540"
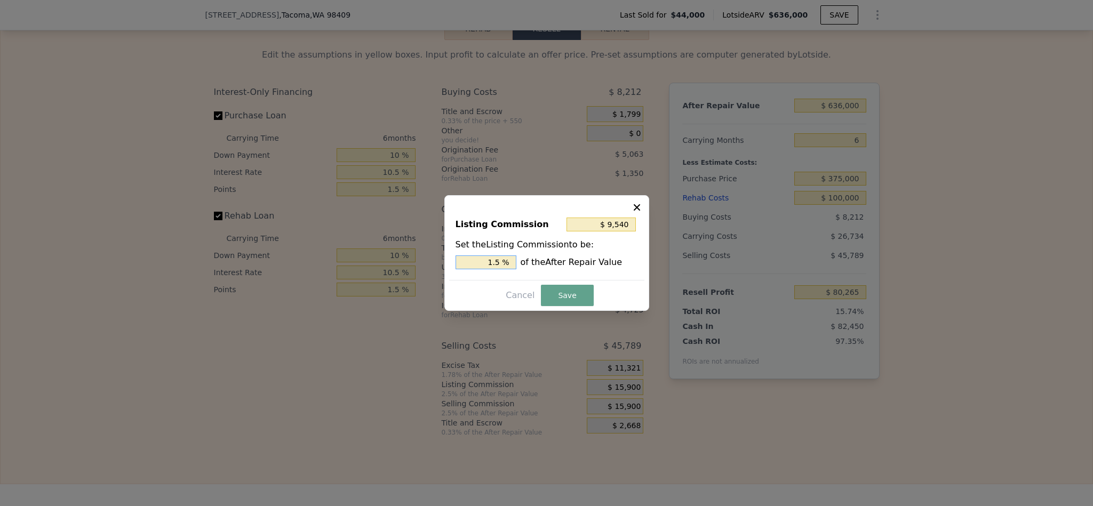
type input "1.5 %"
click at [573, 290] on button "Save" at bounding box center [567, 295] width 52 height 21
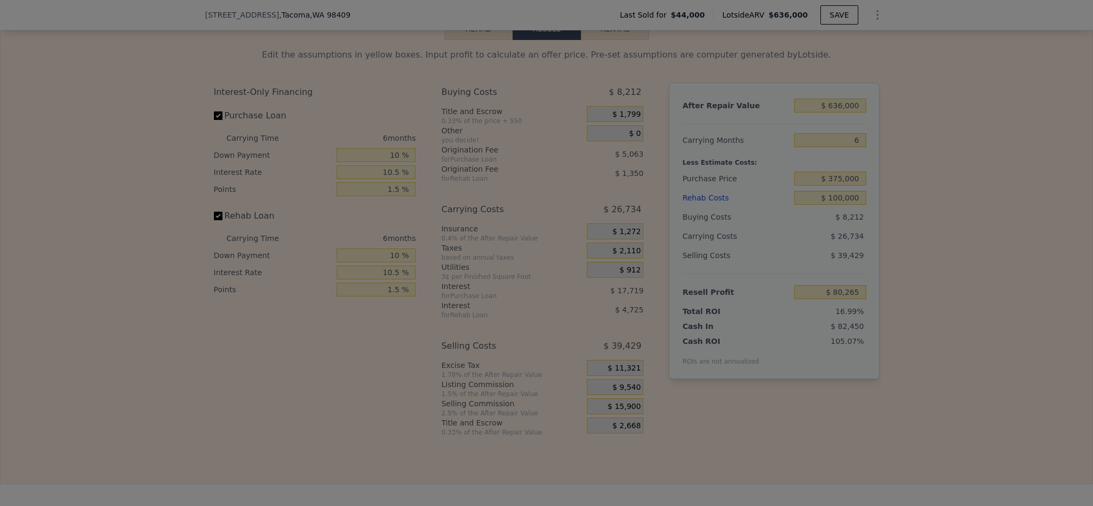
type input "$ 86,625"
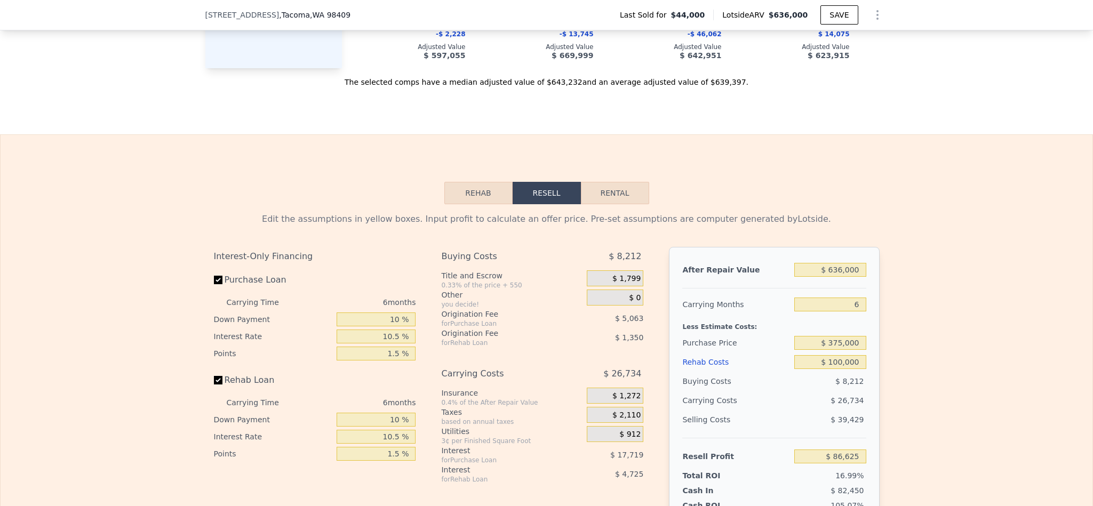
type input "$ 0"
type input "$ 538,578"
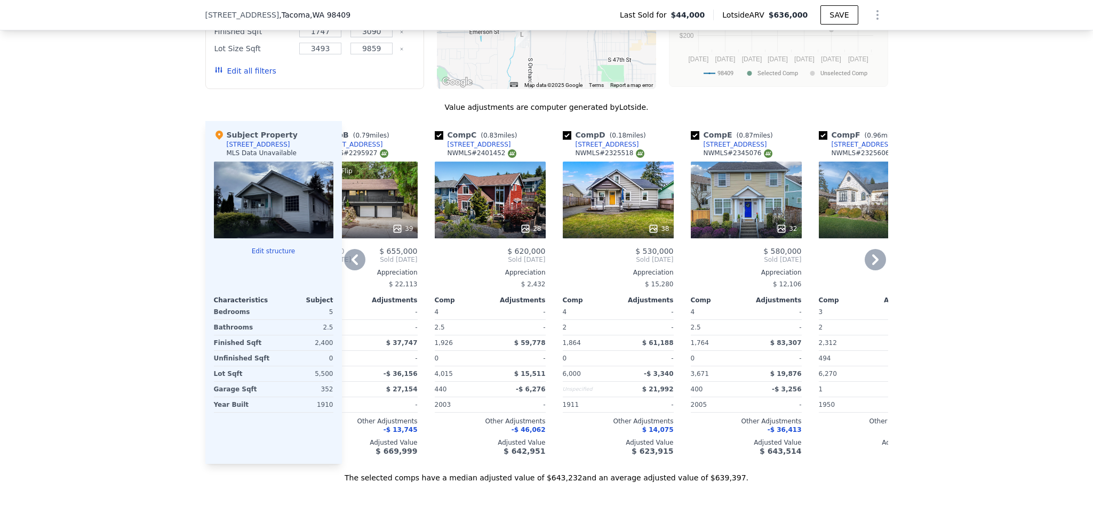
scroll to position [0, 0]
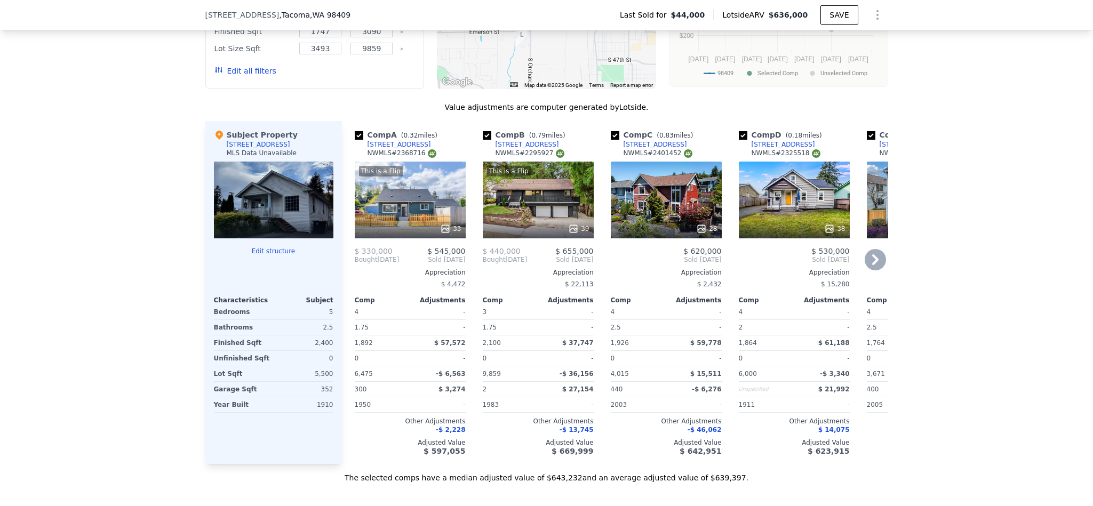
click at [807, 214] on div "38" at bounding box center [794, 200] width 111 height 77
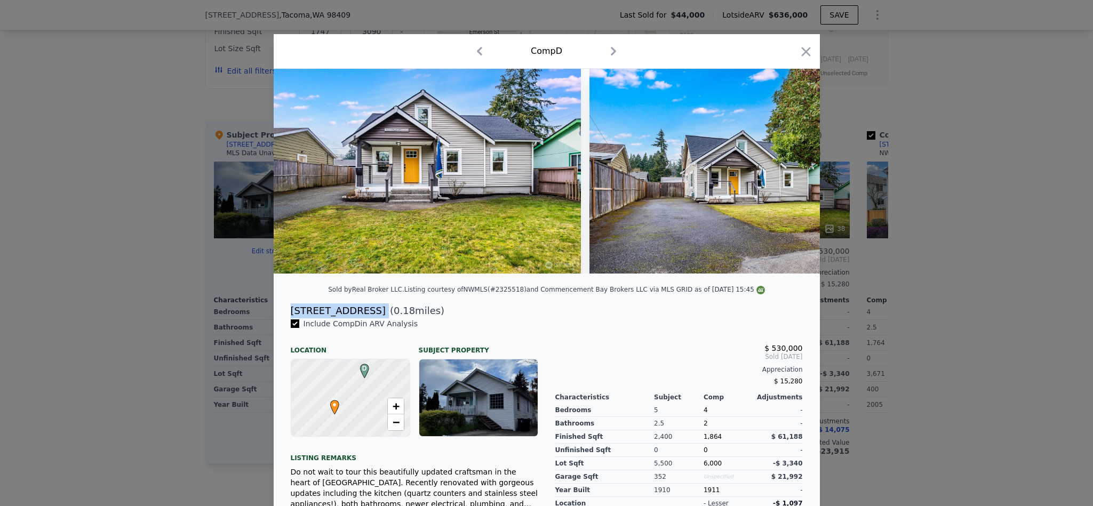
drag, startPoint x: 371, startPoint y: 325, endPoint x: 283, endPoint y: 318, distance: 88.3
click at [283, 318] on div "3410 S Gunnison St ( 0.18 miles)" at bounding box center [546, 311] width 529 height 15
copy div "3410 S Gunnison St"
drag, startPoint x: 1004, startPoint y: 231, endPoint x: 994, endPoint y: 257, distance: 27.5
click at [1003, 231] on div at bounding box center [546, 253] width 1093 height 506
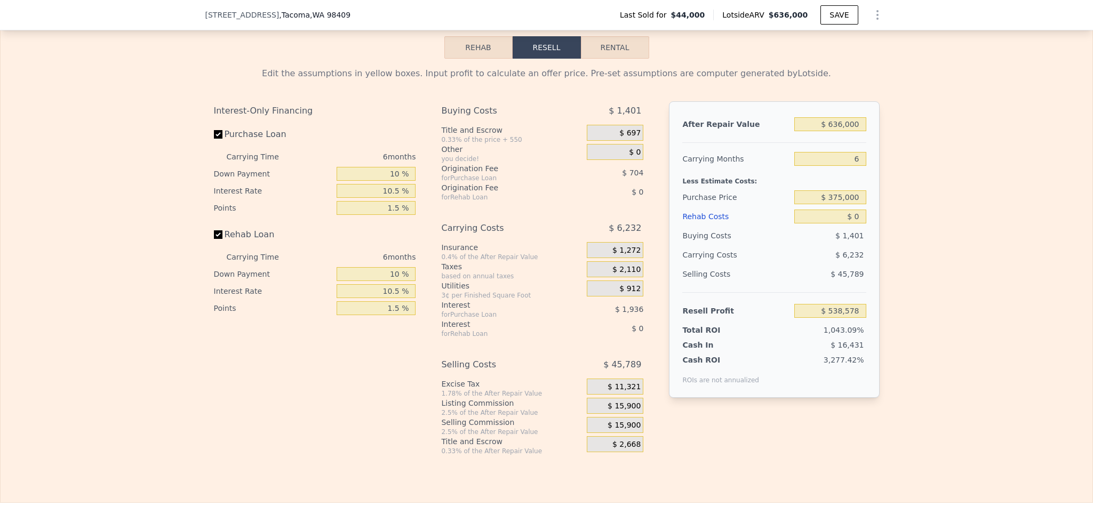
scroll to position [1517, 0]
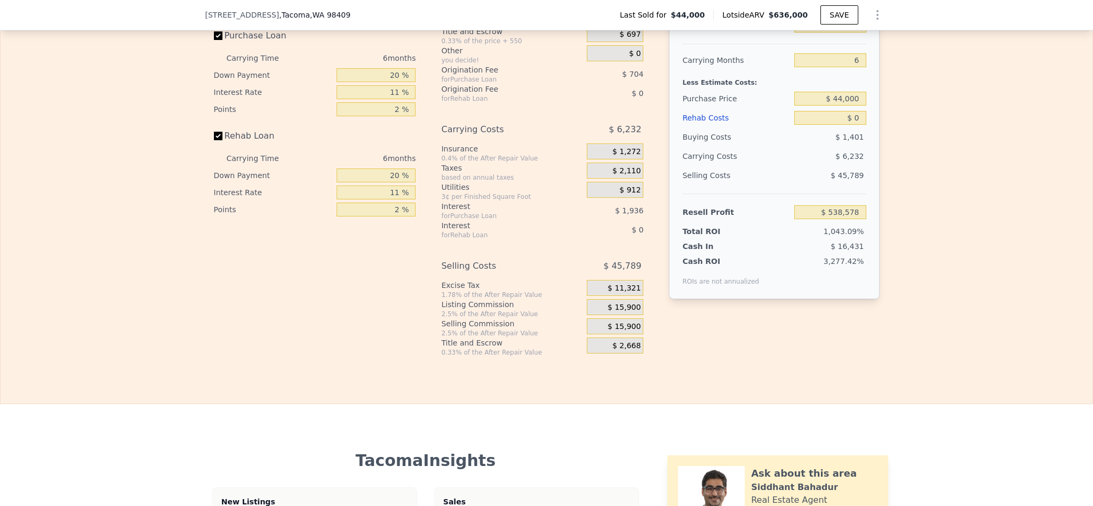
scroll to position [1517, 0]
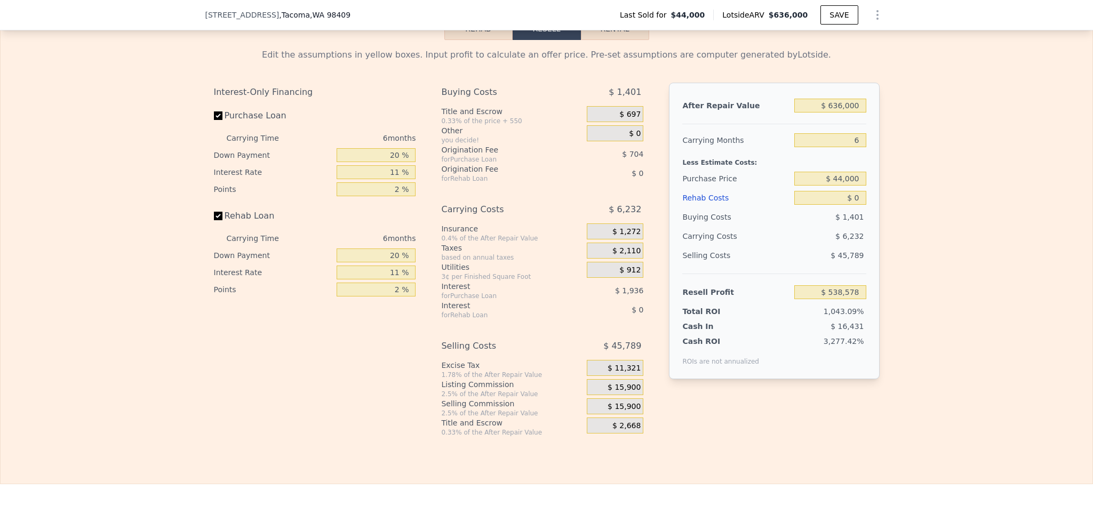
click at [839, 124] on div "After Repair Value $ 636,000 Carrying Months 6 Less Estimate Costs: Purchase Pr…" at bounding box center [774, 231] width 210 height 297
click at [844, 113] on input "$ 636,000" at bounding box center [829, 106] width 71 height 14
type input "$ 5"
type input "-$ 50,906"
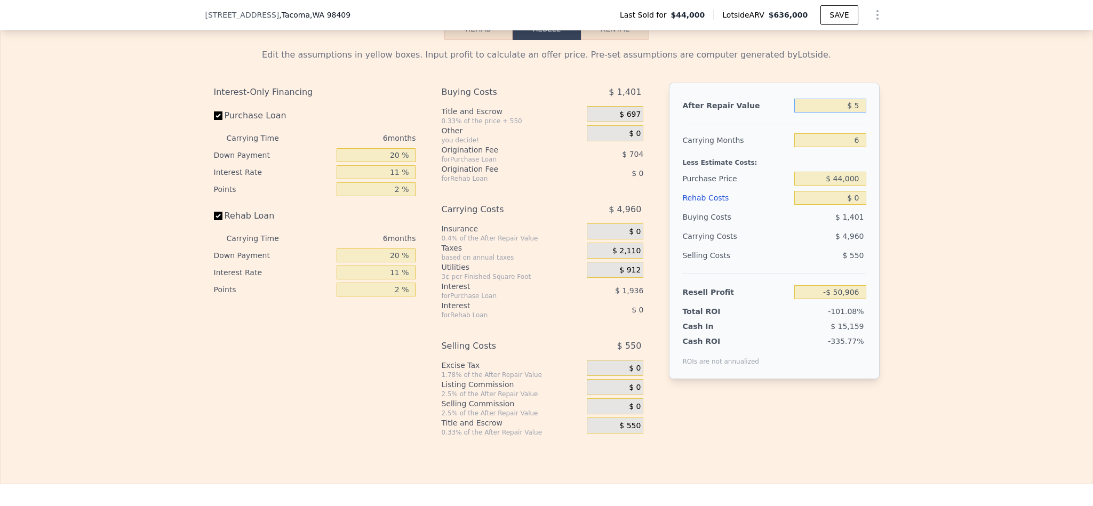
type input "$ 57"
type input "-$ 50,857"
type input "$ 575"
type input "-$ 50,377"
type input "$ 5,750"
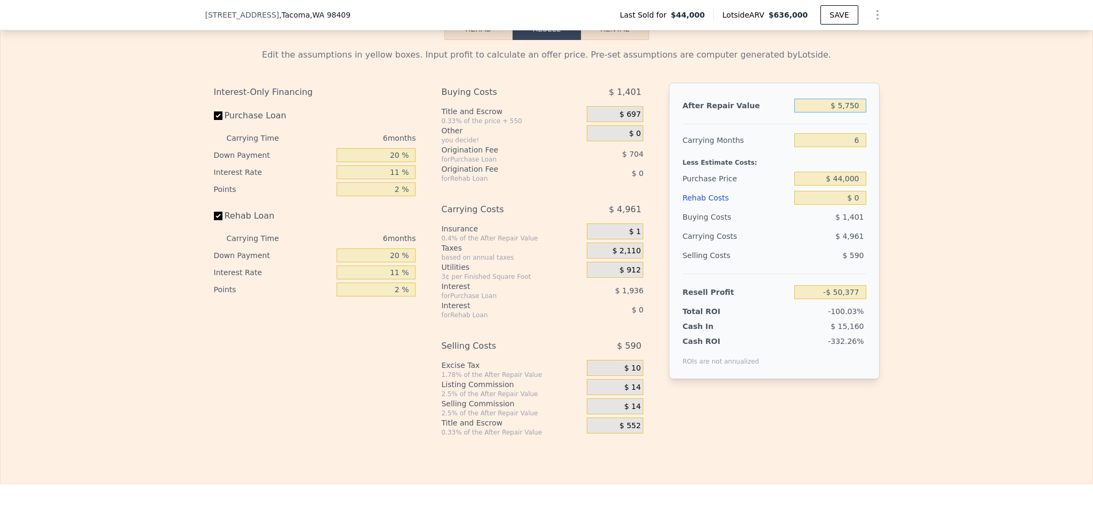
type input "-$ 45,582"
type input "$ 57,500"
type input "$ 2,383"
type input "$ 575,000"
type input "$ 482,039"
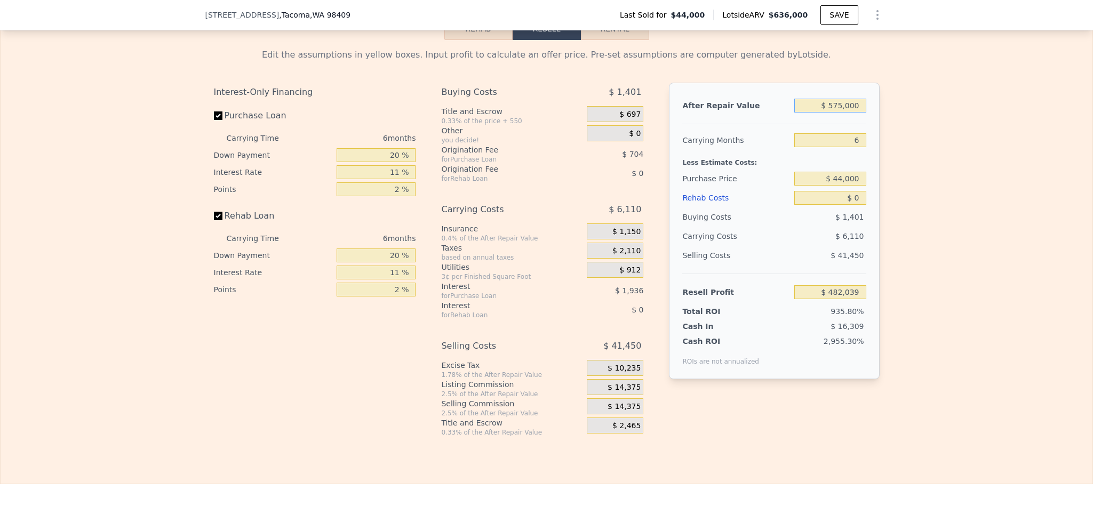
type input "$ 575,000"
type input "$ 300,000"
type input "$ 209,829"
click at [842, 186] on input "$ 300,000" at bounding box center [829, 179] width 71 height 14
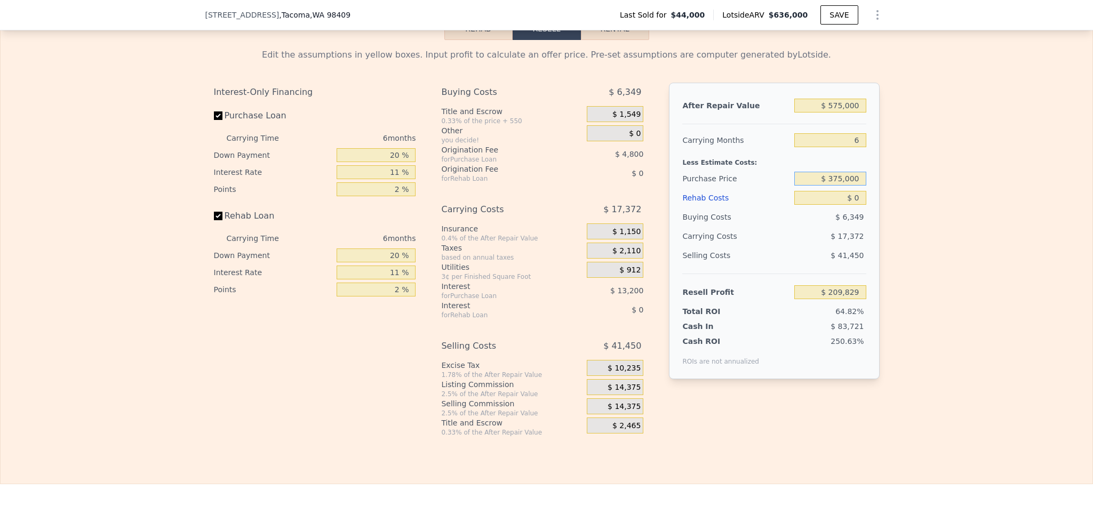
type input "$ 375,000"
click at [887, 206] on div "Edit the assumptions in yellow boxes. Input profit to calculate an offer price.…" at bounding box center [547, 238] width 1092 height 397
type input "$ 130,079"
click at [857, 205] on input "$ 0" at bounding box center [829, 198] width 71 height 14
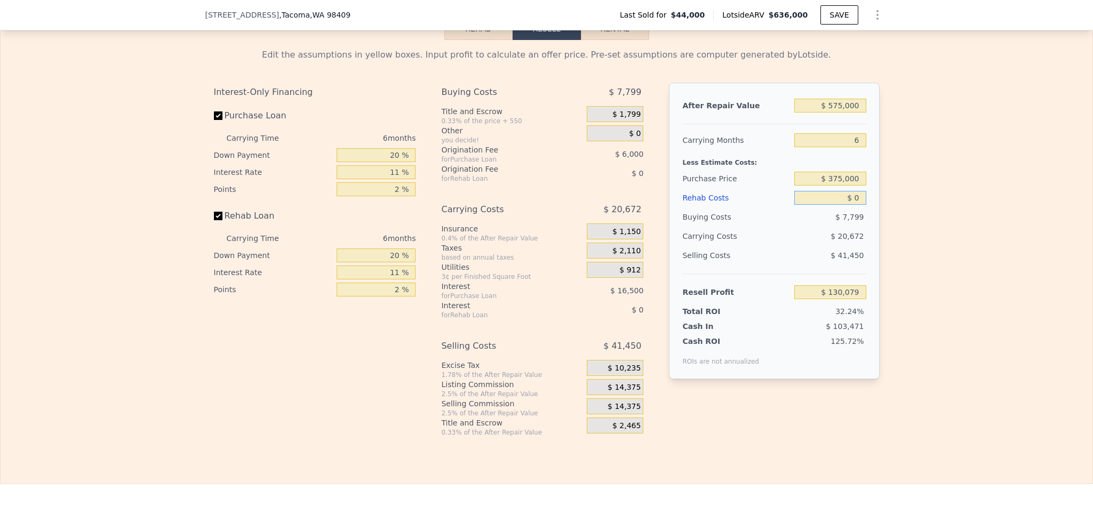
type input "$ 1"
type input "$ 130,078"
type input "$ 10"
type input "$ 130,069"
type input "$ 100"
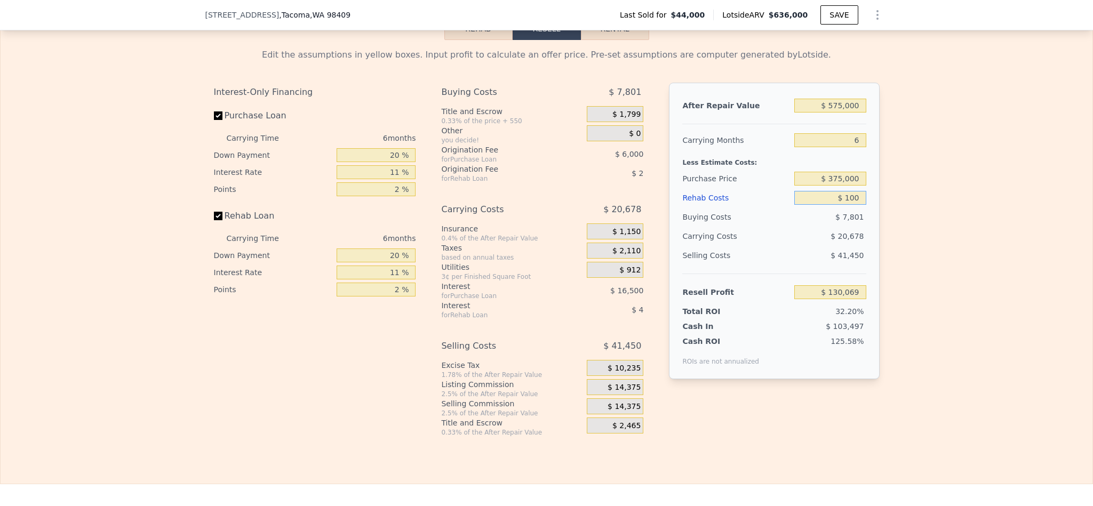
type input "$ 129,971"
type input "$ 10,000"
type input "$ 119,481"
type input "$ 100,000"
type input "$ 24,081"
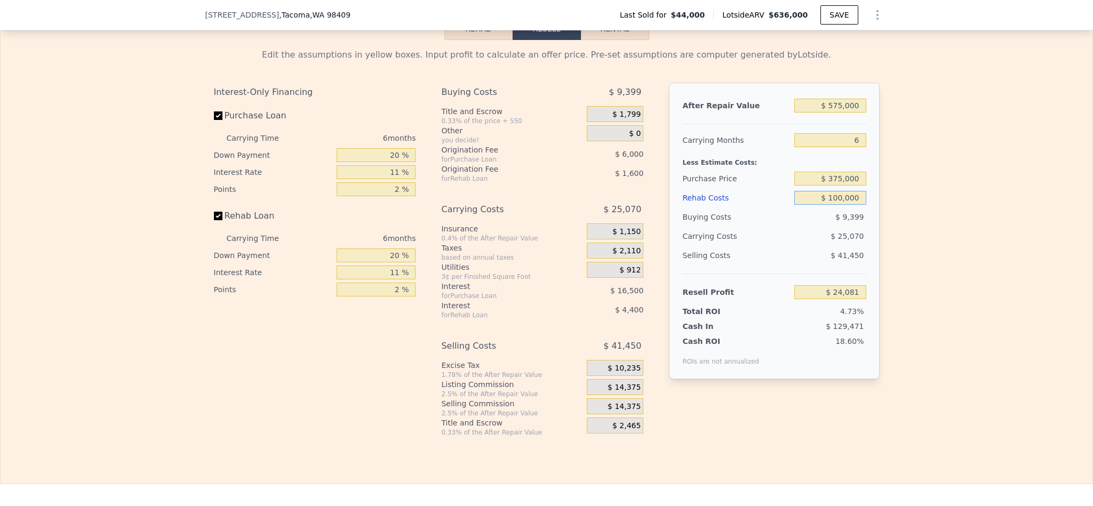
type input "$ 100,000"
click at [954, 229] on div "Edit the assumptions in yellow boxes. Input profit to calculate an offer price.…" at bounding box center [547, 238] width 1092 height 397
type input "$ 636,000"
type input "$ 0"
type input "$ 538,578"
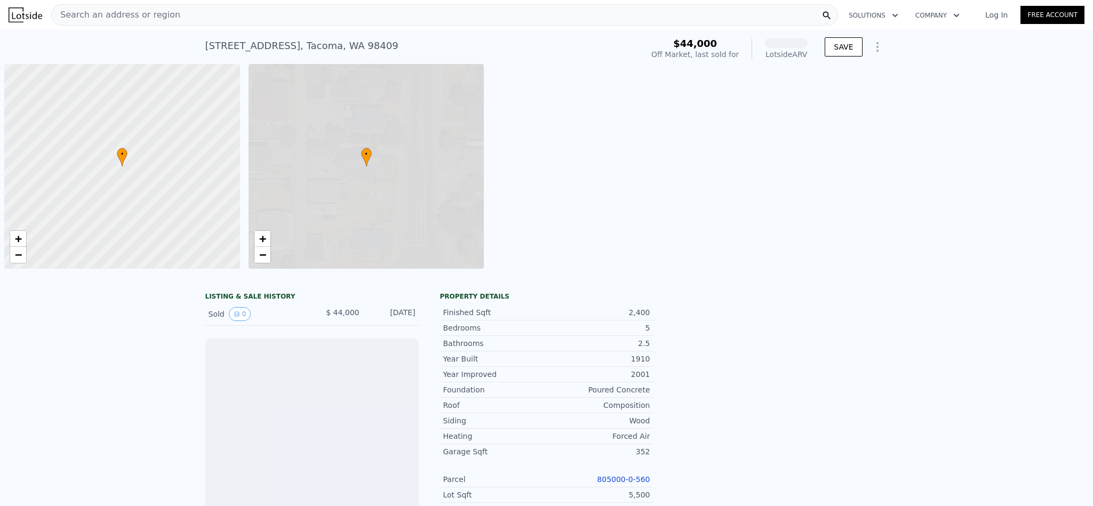
scroll to position [0, 4]
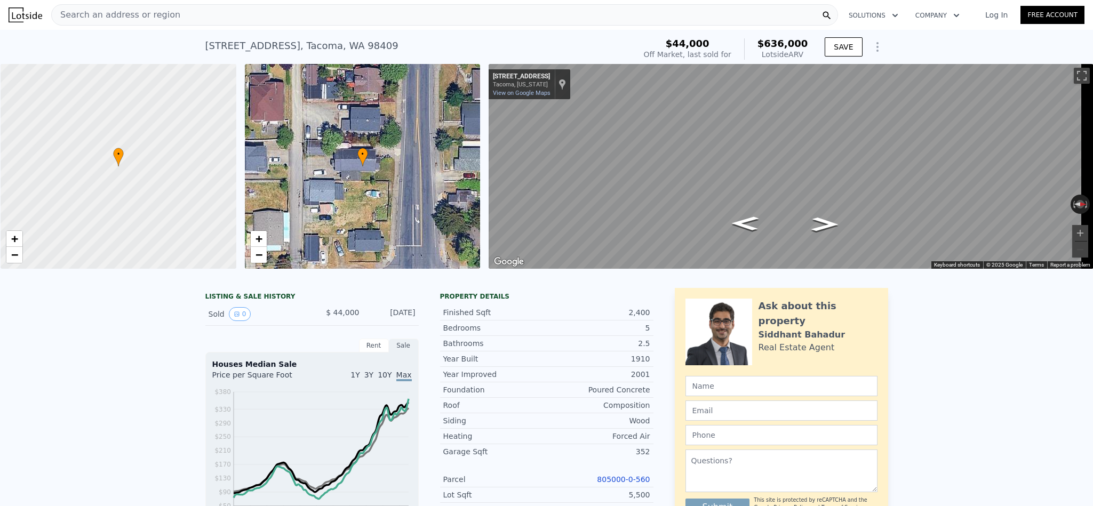
click at [270, 10] on div "Search an address or region" at bounding box center [444, 14] width 787 height 21
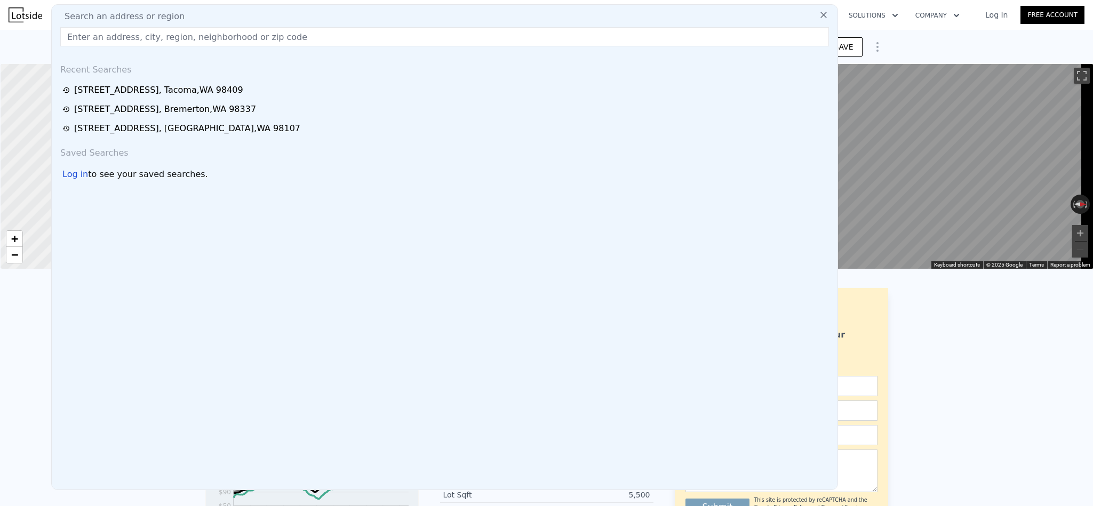
type input "[STREET_ADDRESS]"
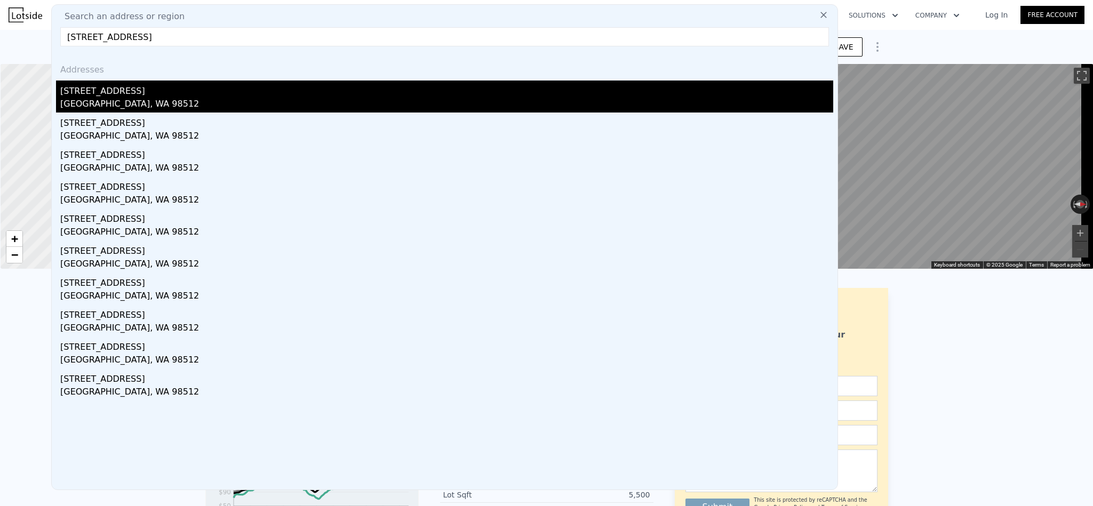
click at [154, 92] on div "5625 Old Highway 410 SW" at bounding box center [446, 89] width 773 height 17
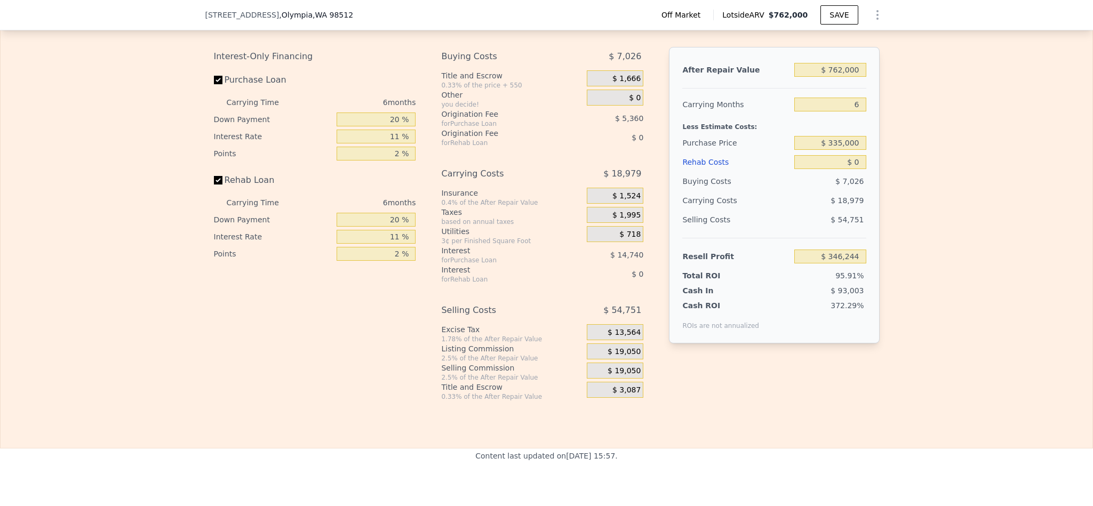
scroll to position [1437, 0]
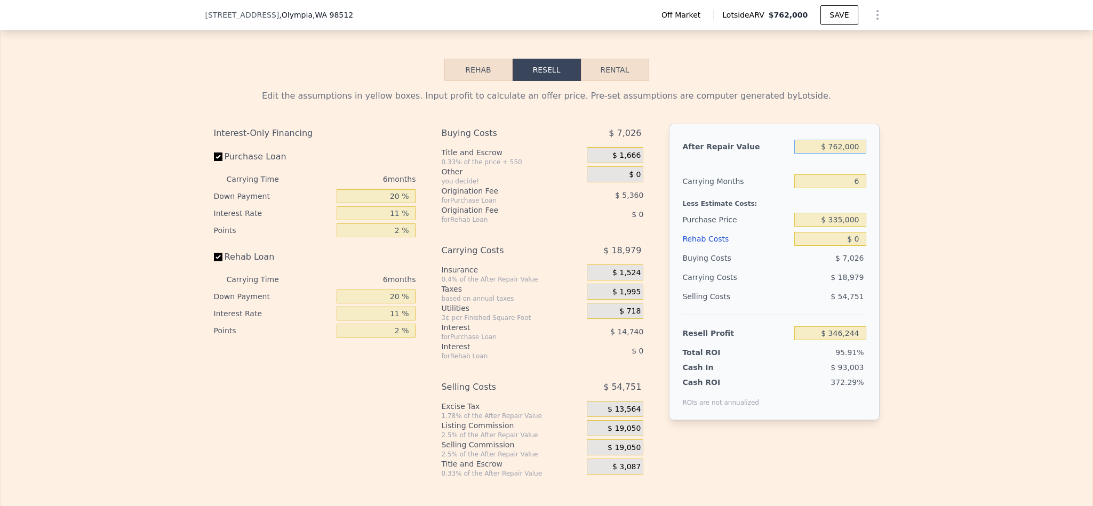
click at [847, 154] on input "$ 762,000" at bounding box center [829, 147] width 71 height 14
type input "$ 55"
type input "-$ 359,979"
type input "$ 550"
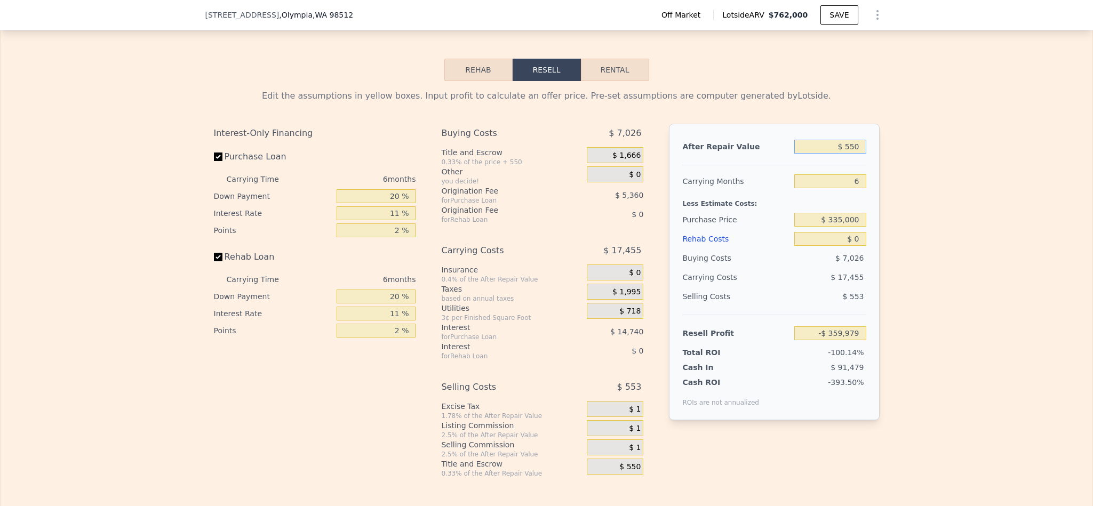
type input "-$ 359,522"
type input "$ 5,500"
type input "-$ 354,934"
type input "$ 55,000"
type input "-$ 309,053"
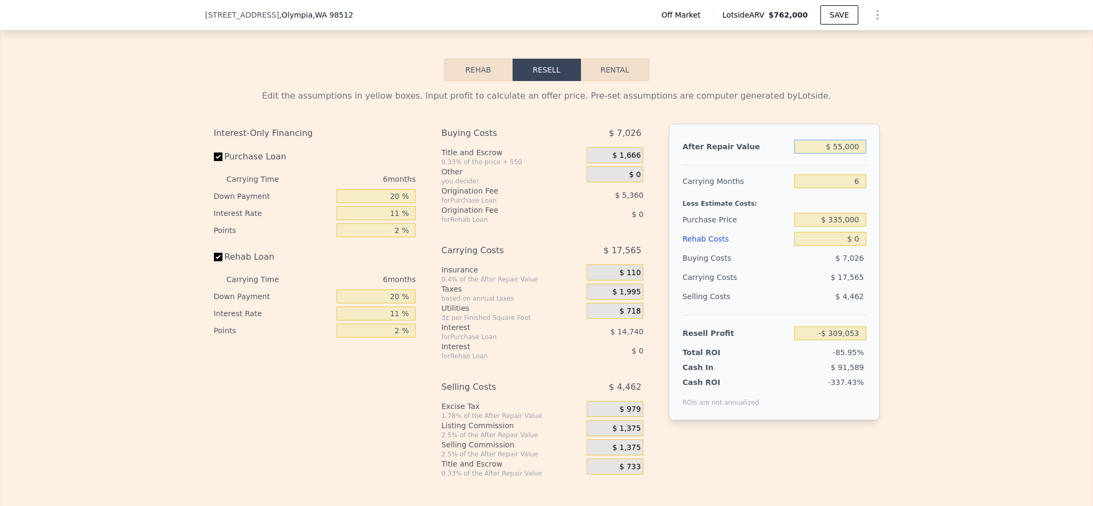
type input "$ 550,000"
type input "$ 149,747"
type input "$ 550,000"
type input "$ 355,000"
click at [959, 310] on div "Edit the assumptions in yellow boxes. Input profit to calculate an offer price.…" at bounding box center [547, 279] width 1092 height 397
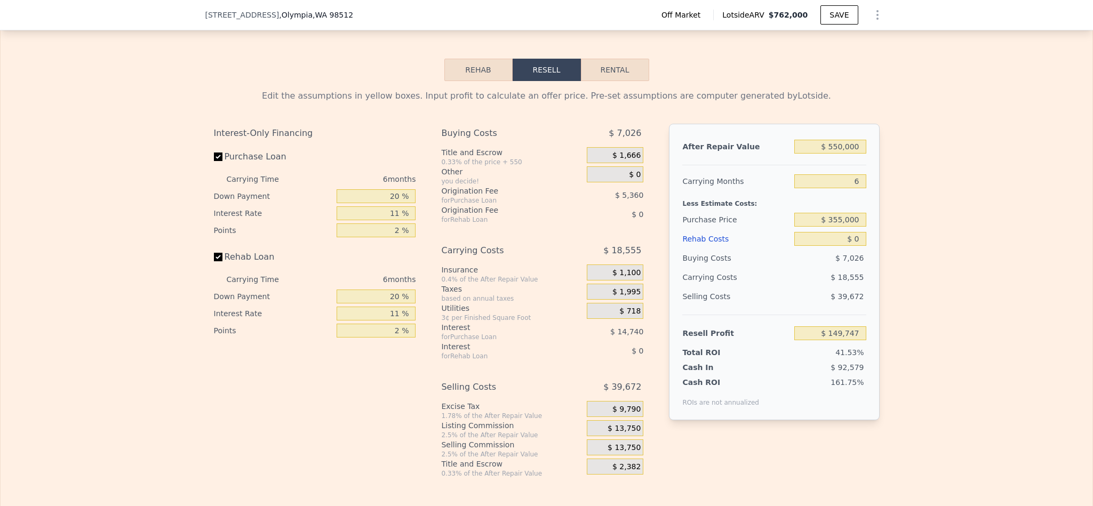
type input "$ 128,485"
click at [853, 246] on input "$ 0" at bounding box center [829, 239] width 71 height 14
type input "$ 7"
type input "$ 128,478"
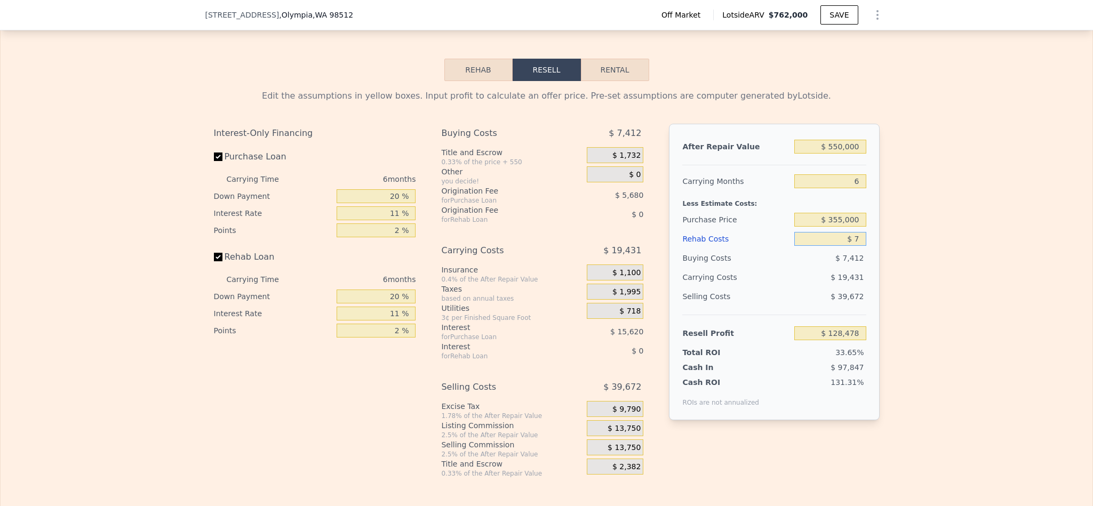
type input "$ 70"
type input "$ 128,408"
type input "$ 700"
type input "$ 127,744"
type input "$ 7,000"
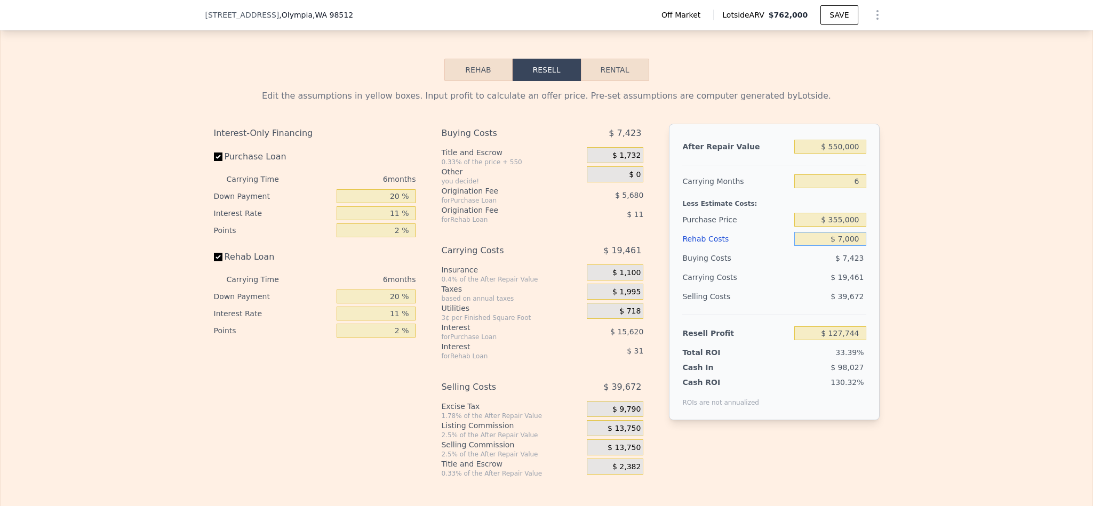
type input "$ 121,067"
type input "$ 70,000"
type input "$ 54,287"
type input "$ 70,000"
click at [995, 315] on div "Edit the assumptions in yellow boxes. Input profit to calculate an offer price.…" at bounding box center [547, 279] width 1092 height 397
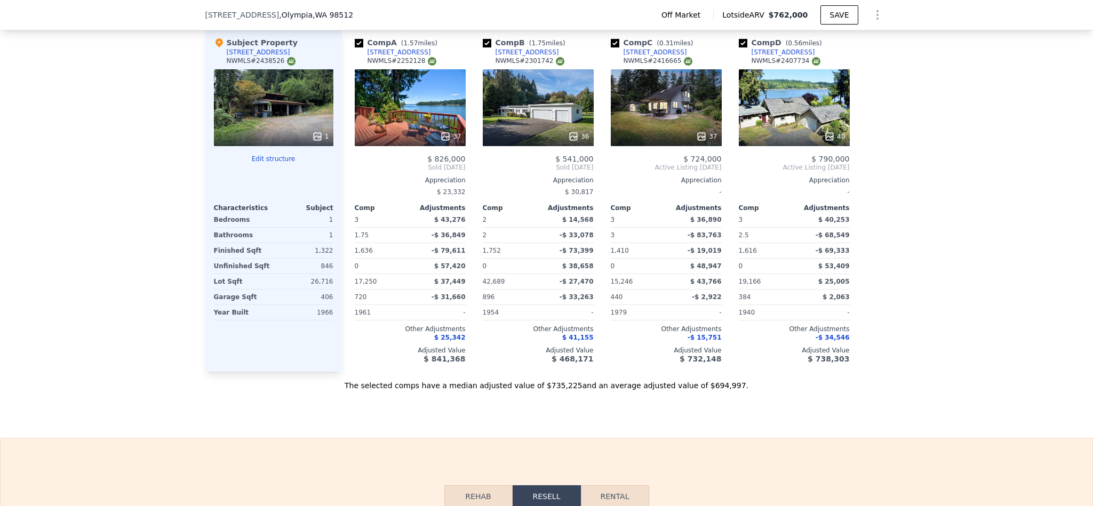
scroll to position [1037, 0]
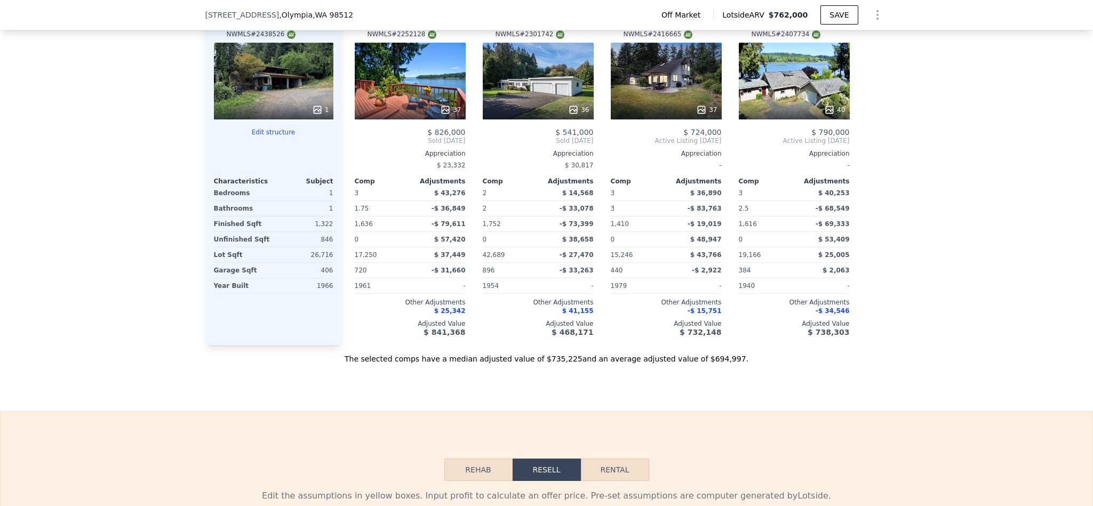
type input "$ 762,000"
type input "$ 0"
type input "$ 346,244"
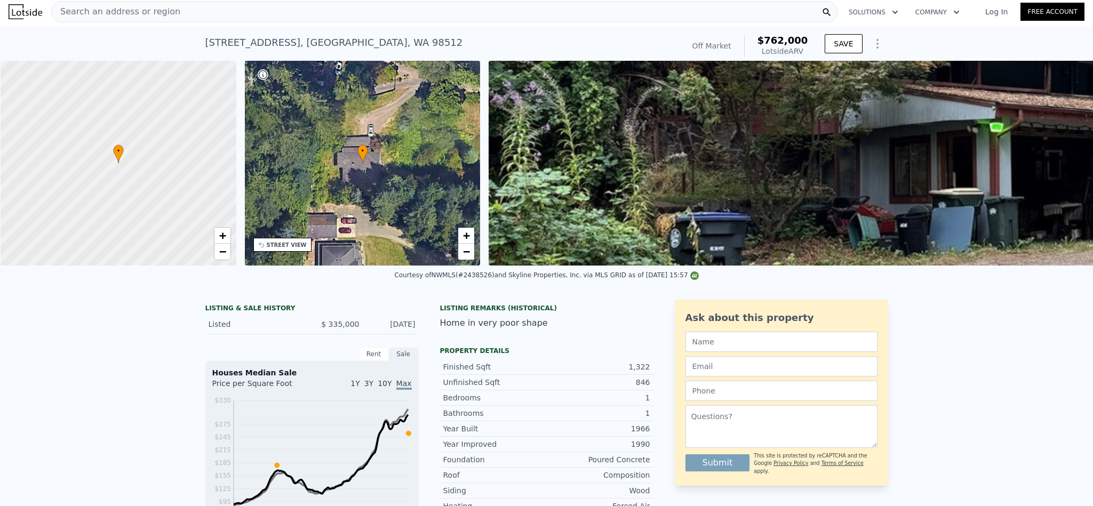
scroll to position [0, 0]
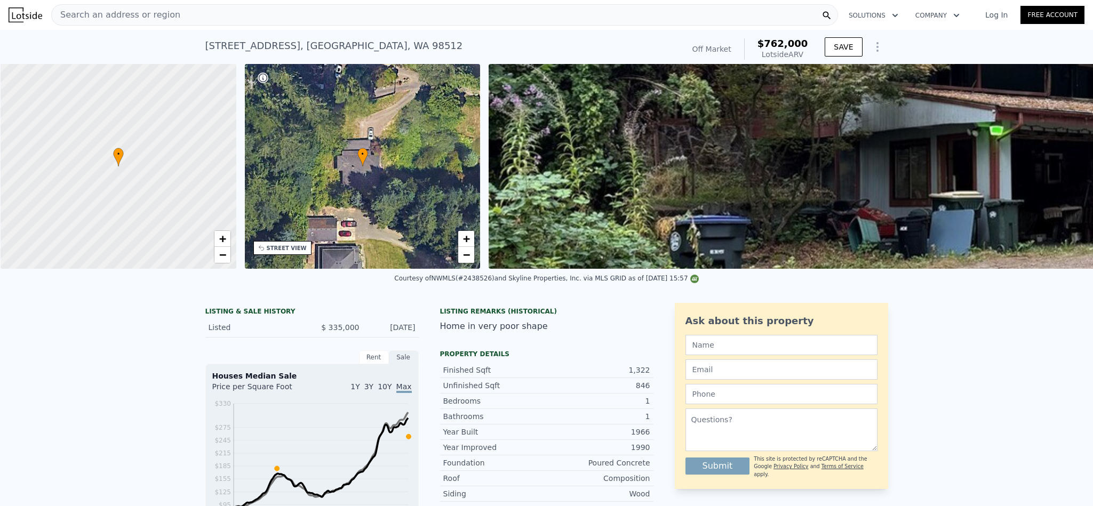
click at [125, 15] on span "Search an address or region" at bounding box center [116, 15] width 129 height 13
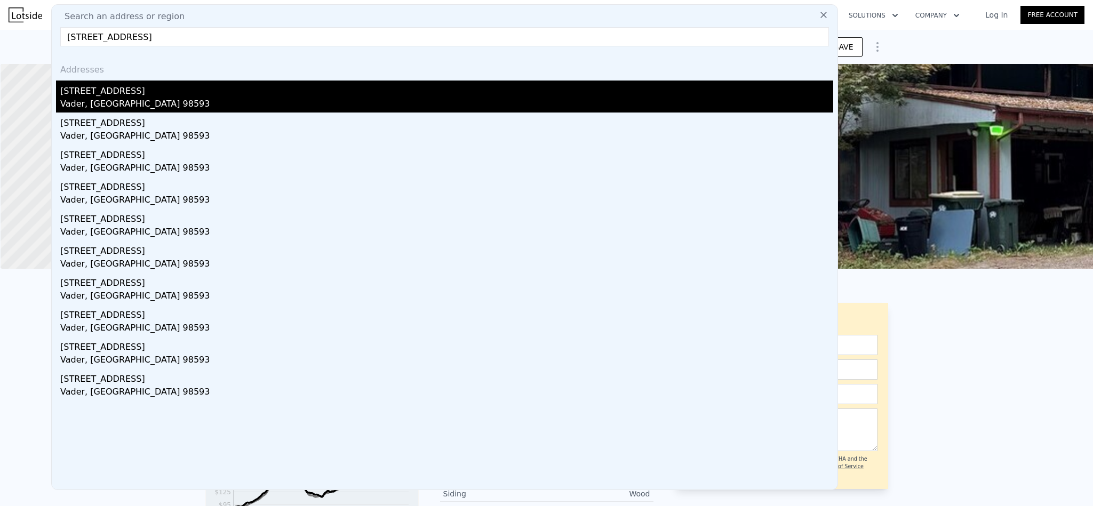
type input "902 Main St, Vader, WA 98593"
click at [134, 96] on div "[STREET_ADDRESS]" at bounding box center [446, 89] width 773 height 17
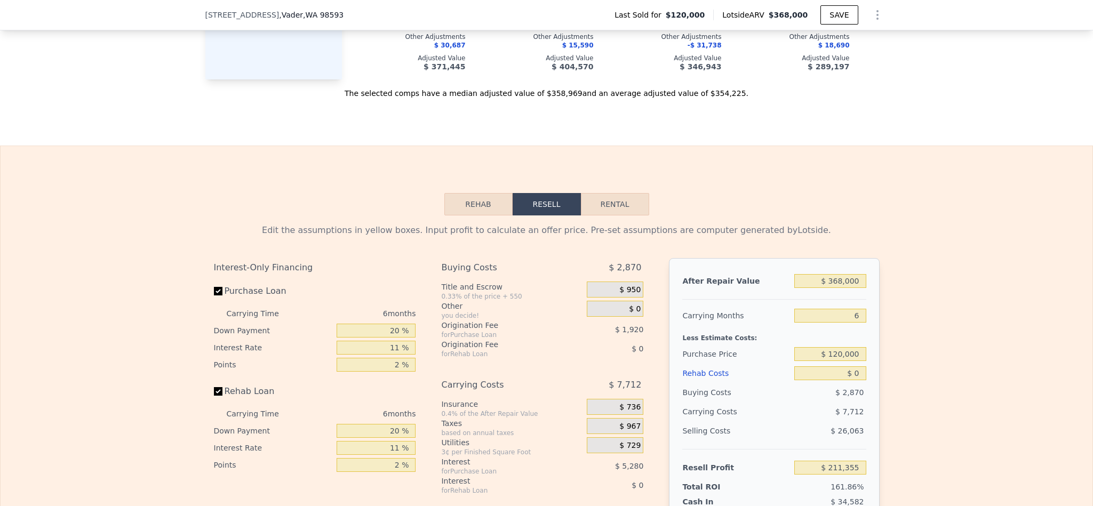
scroll to position [1437, 0]
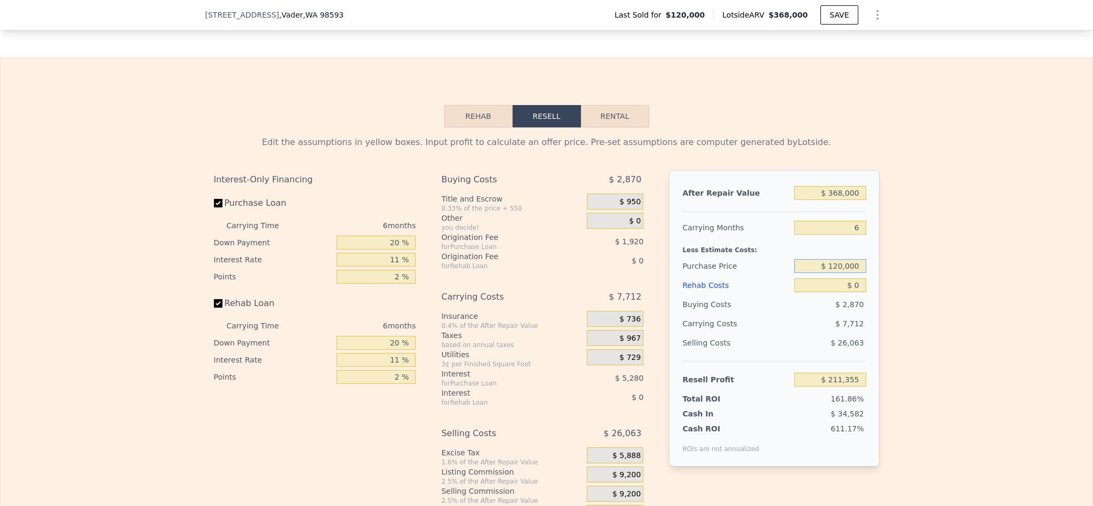
click at [848, 273] on input "$ 120,000" at bounding box center [829, 266] width 71 height 14
type input "$ 179,000"
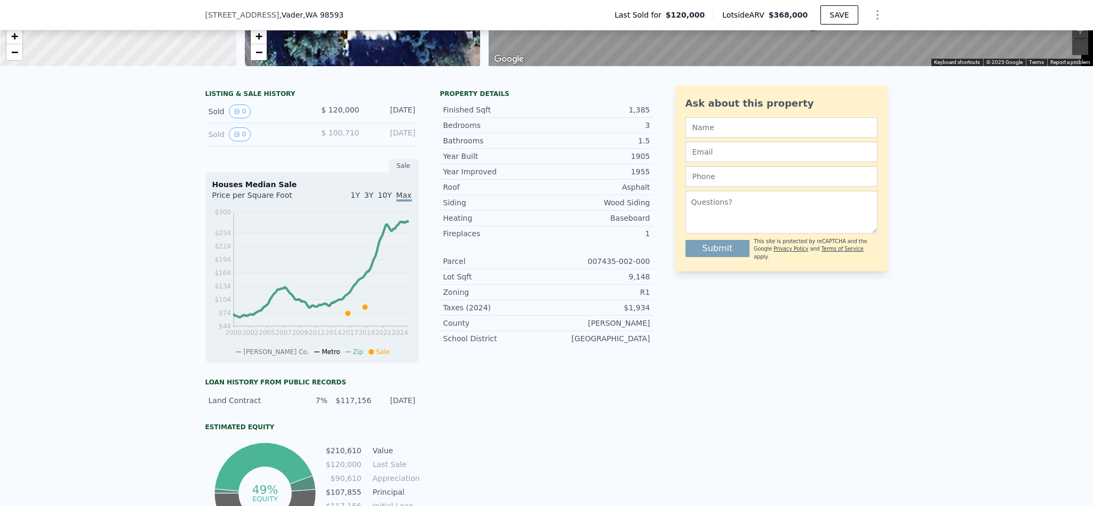
scroll to position [77, 0]
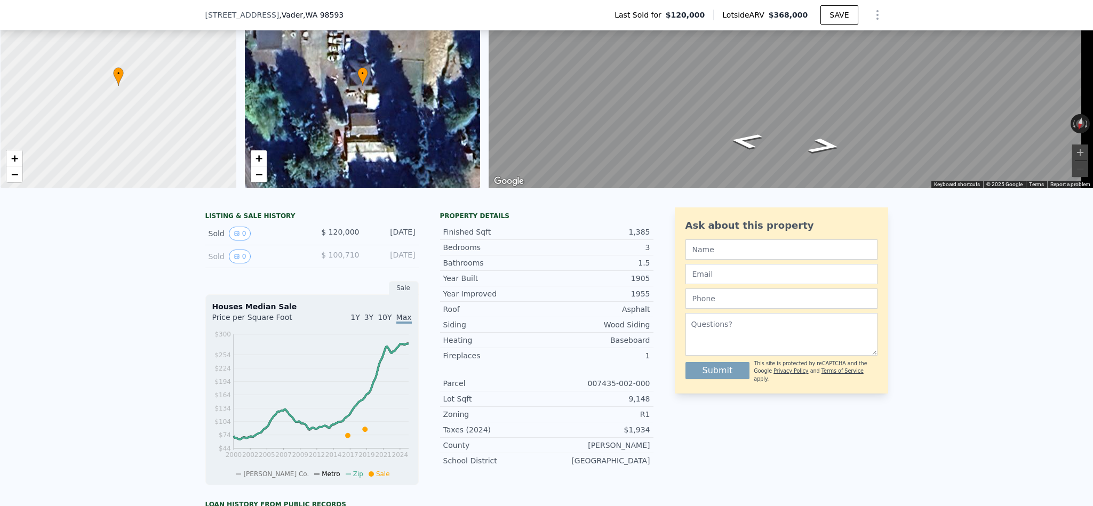
type input "$ 211,355"
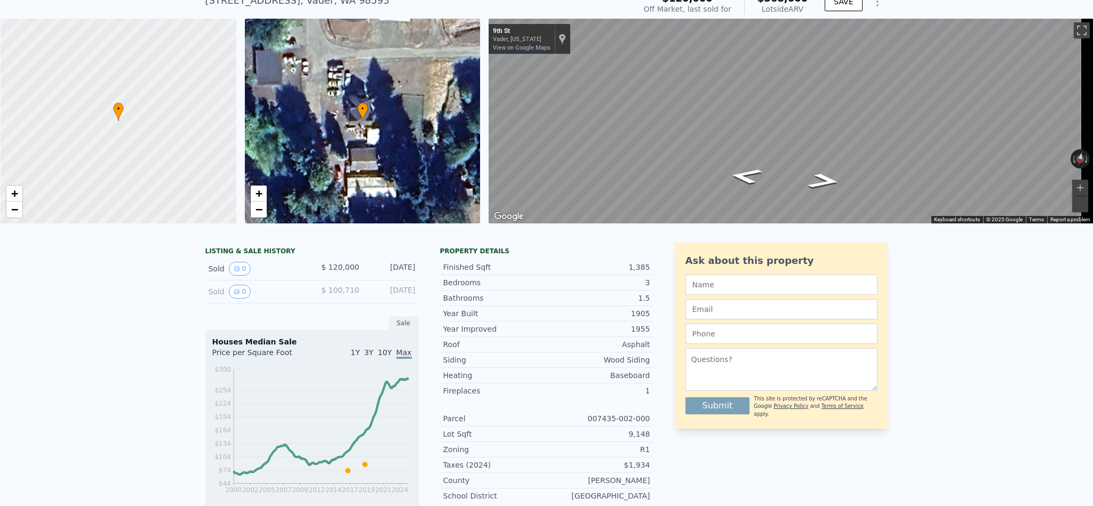
scroll to position [3, 0]
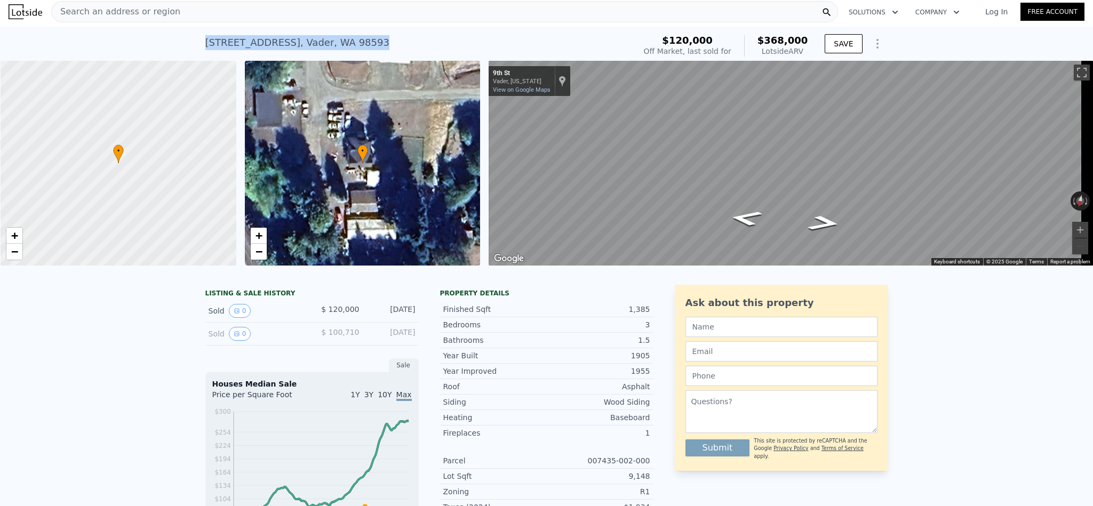
drag, startPoint x: 332, startPoint y: 40, endPoint x: 199, endPoint y: 45, distance: 132.9
click at [205, 44] on div "902 Main St , Vader , WA 98593 Sold Mar 2019 for $120k (~ARV $368k )" at bounding box center [418, 46] width 426 height 30
copy div "902 Main St , Vader , WA 98593"
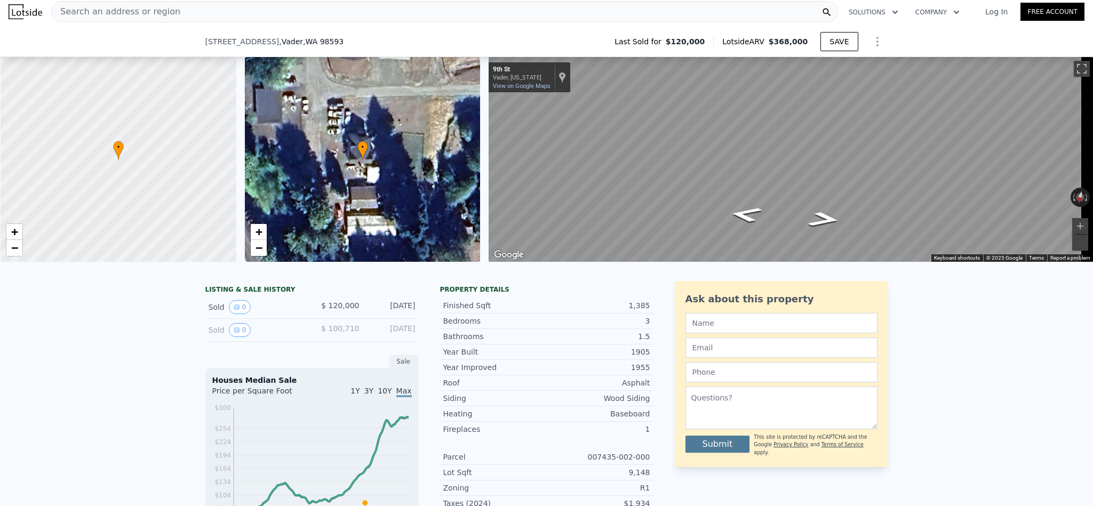
scroll to position [240, 0]
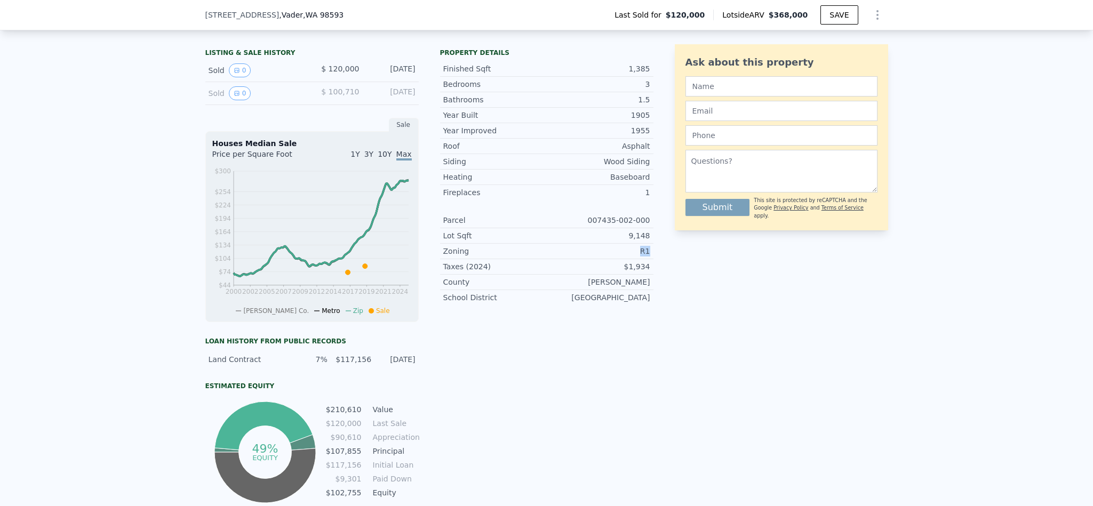
drag, startPoint x: 651, startPoint y: 264, endPoint x: 621, endPoint y: 264, distance: 30.4
click at [621, 264] on div "LISTING & SALE HISTORY Sold 0 $ 120,000 Mar 31, 2019 Sold 0 $ 100,710 Oct 10, 2…" at bounding box center [546, 274] width 683 height 461
copy div "R1"
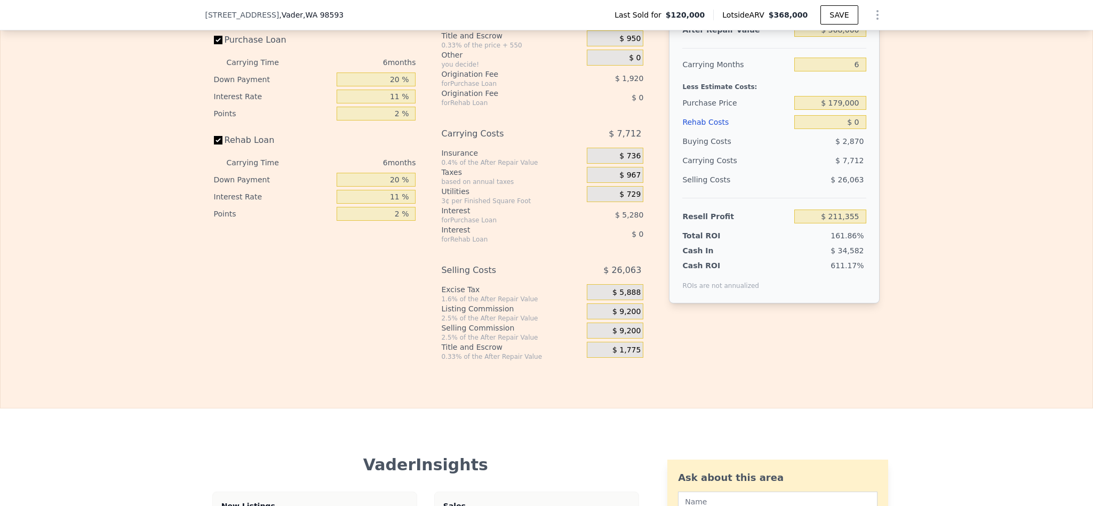
scroll to position [1520, 0]
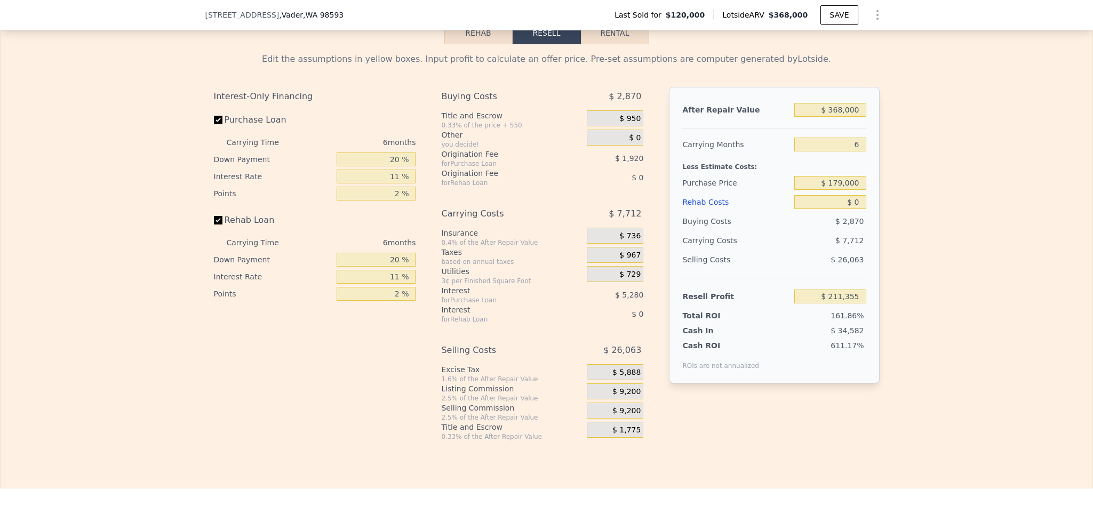
click at [939, 301] on div "Edit the assumptions in yellow boxes. Input profit to calculate an offer price.…" at bounding box center [547, 242] width 1092 height 397
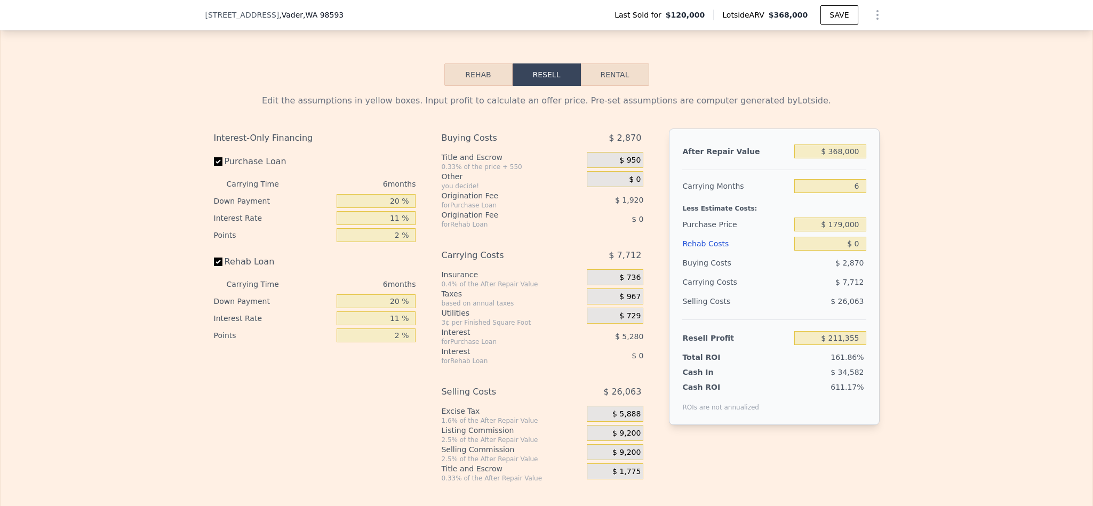
scroll to position [1440, 0]
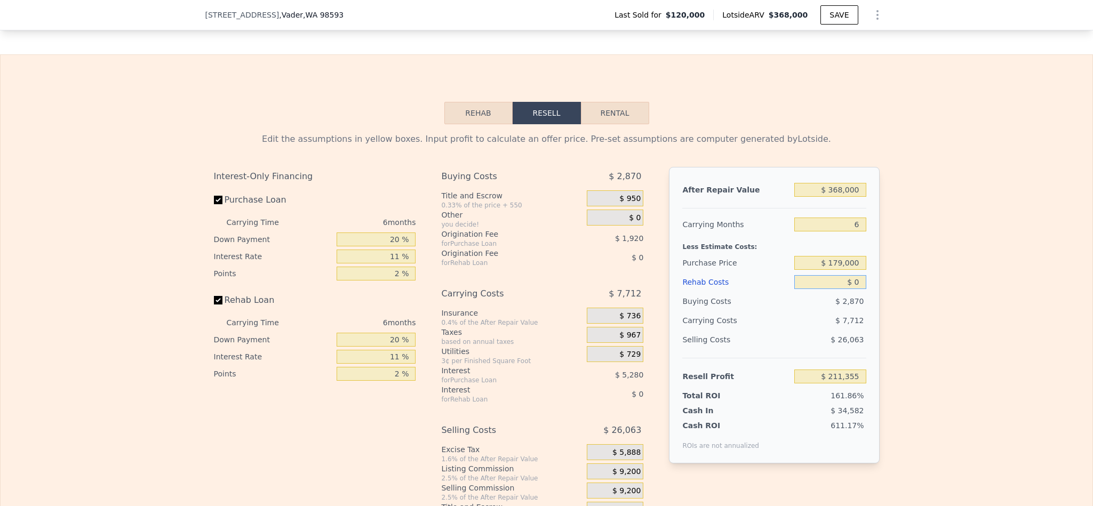
click at [856, 289] on input "$ 0" at bounding box center [829, 282] width 71 height 14
type input "$ 6"
type input "$ 211,349"
type input "$ 62"
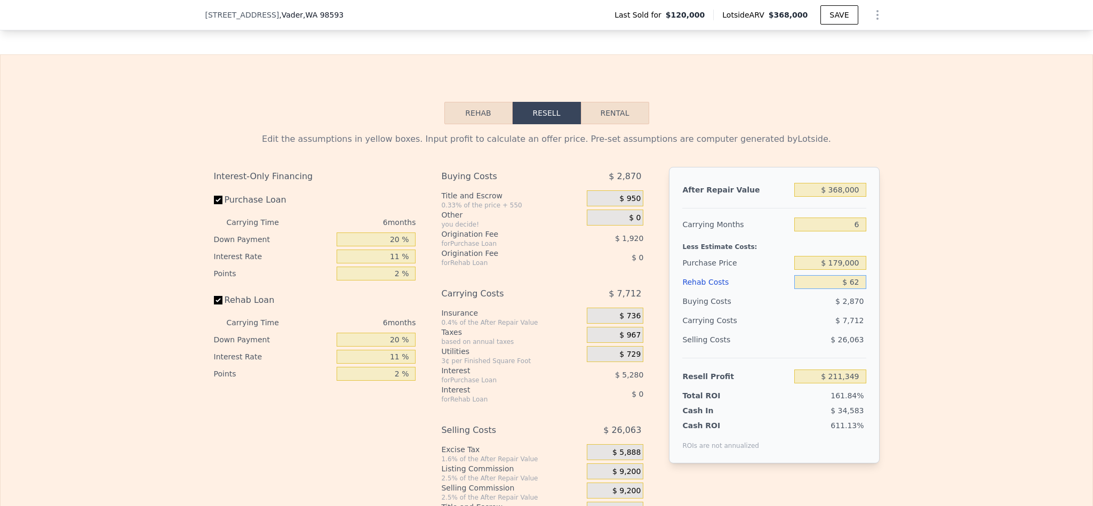
type input "$ 211,292"
type input "$ 620"
type input "$ 210,695"
type input "$ 6,200"
type input "$ 204,786"
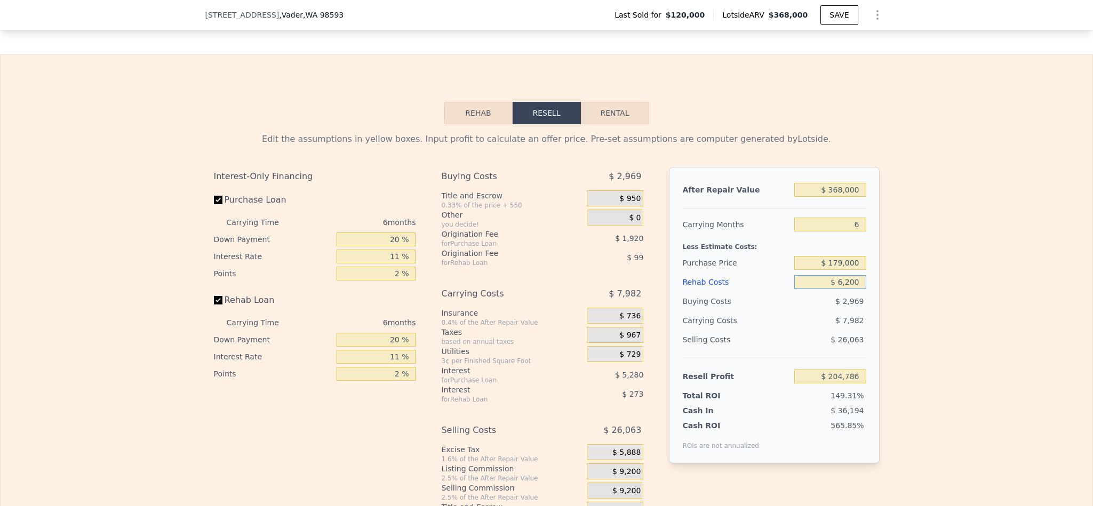
type input "$ 62,000"
type input "$ 145,633"
click at [914, 333] on div "Edit the assumptions in yellow boxes. Input profit to calculate an offer price.…" at bounding box center [547, 322] width 1092 height 397
click at [843, 289] on input "$ 62,000" at bounding box center [829, 282] width 71 height 14
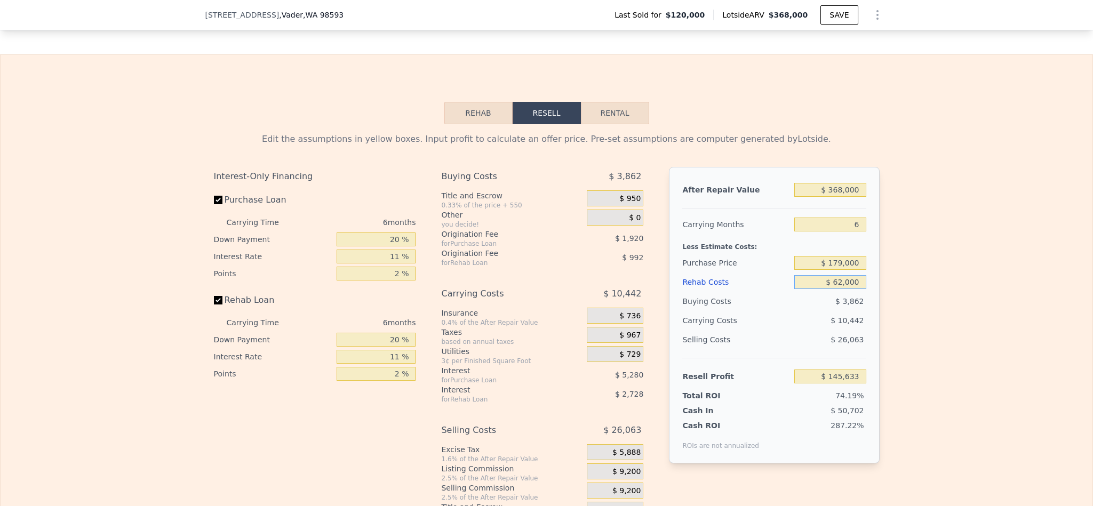
type input "$ 6"
type input "$ 211,349"
type input "$ 65"
type input "$ 211,289"
type input "$ 650"
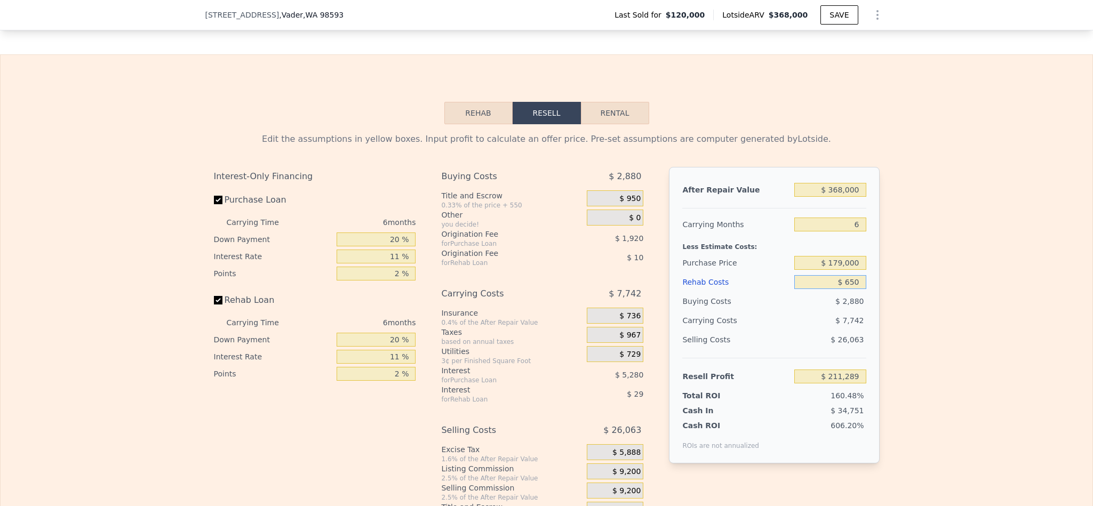
type input "$ 210,665"
type input "$ 6,500"
type input "$ 204,463"
type input "$ 65,000"
type input "$ 142,453"
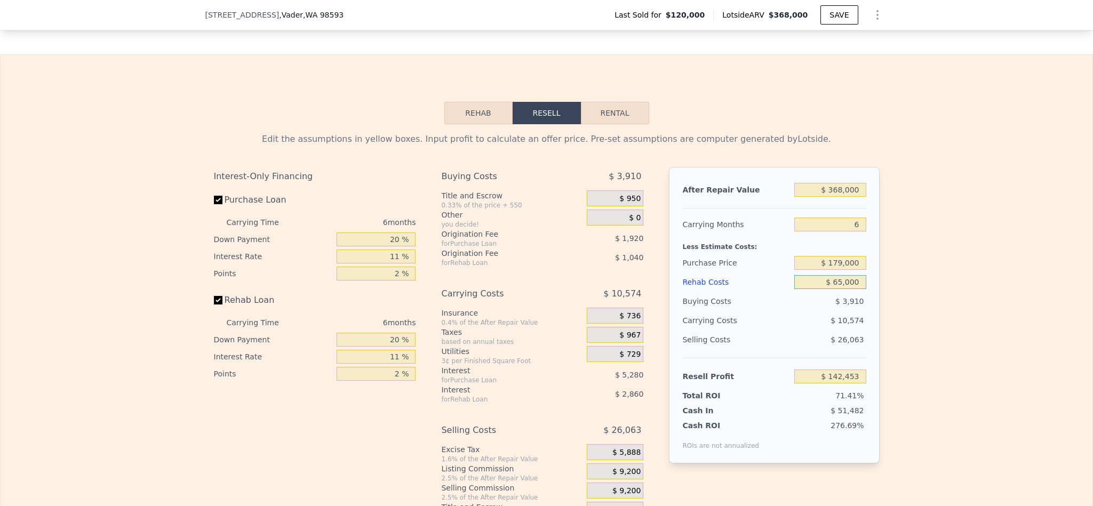
type input "$ 65,000"
drag, startPoint x: 391, startPoint y: 267, endPoint x: 323, endPoint y: 267, distance: 67.2
click at [323, 248] on div "Down Payment 20 %" at bounding box center [315, 239] width 202 height 17
type input "10 %"
type input "$ 141,553"
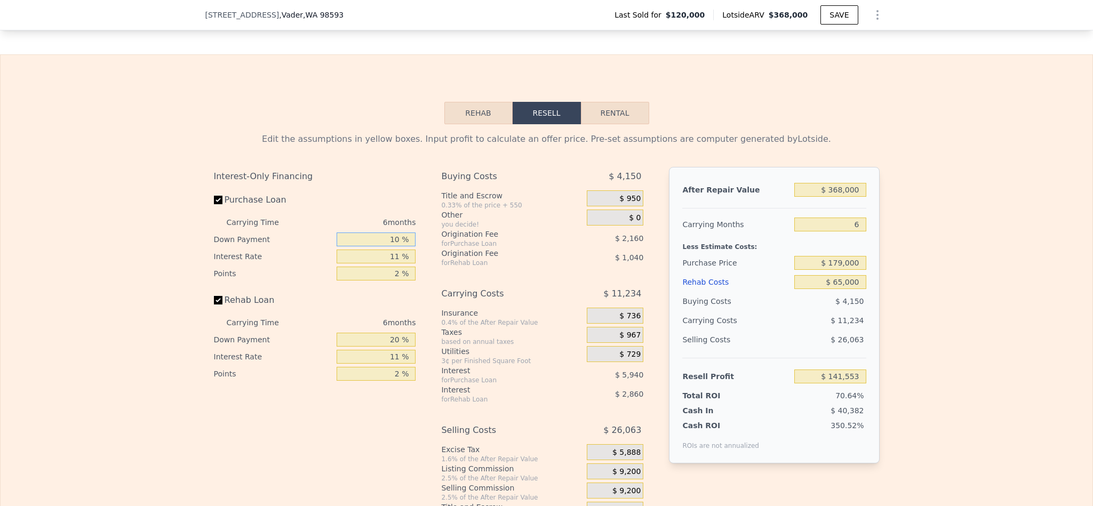
type input "10 %"
type input "1 %"
type input "$ 146,953"
type input "10 %"
type input "$ 142,093"
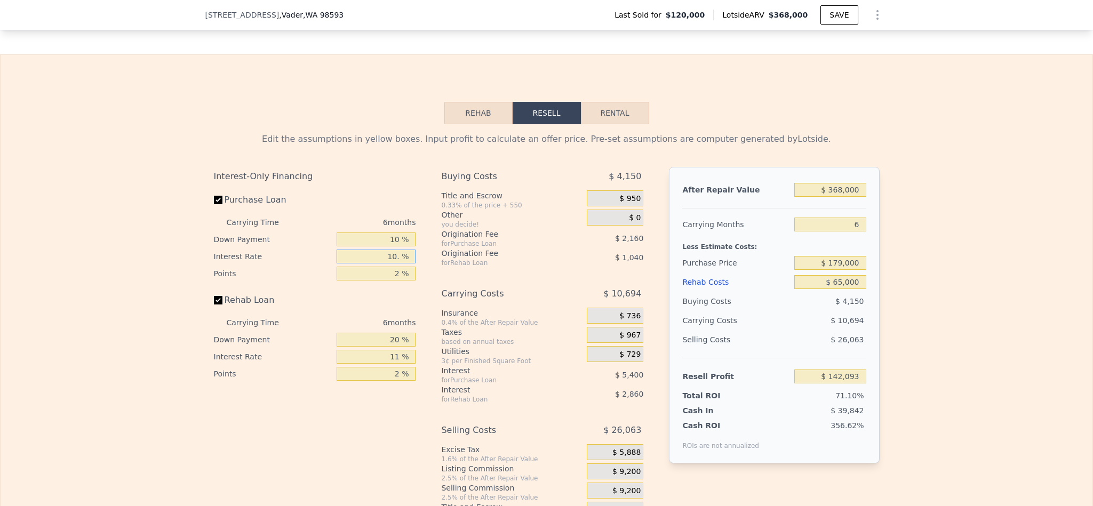
type input "10.5 %"
type input "$ 141,823"
type input "10.5 %"
type input "1 %"
type input "$ 142,903"
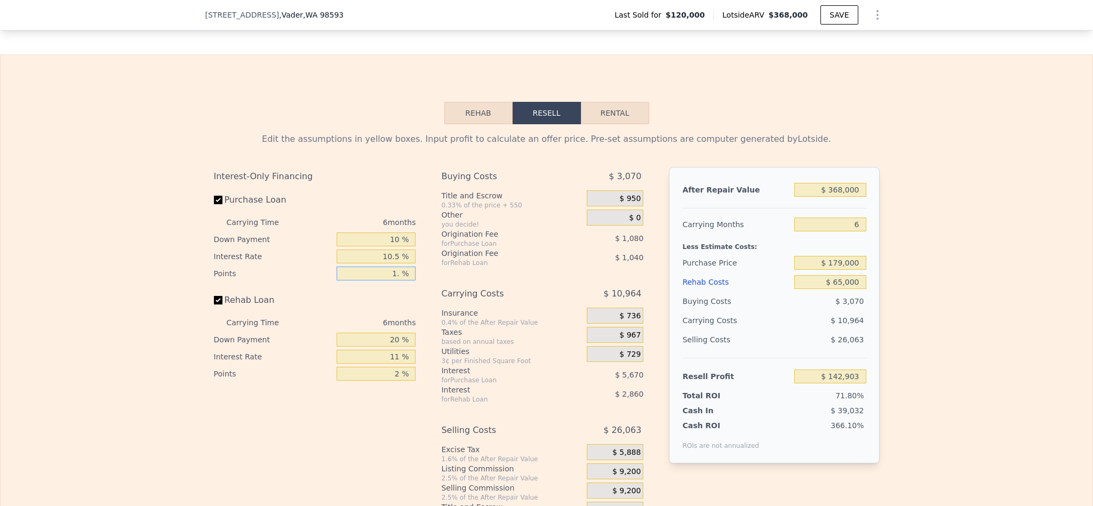
type input "1.5 %"
type input "$ 142,363"
type input "1.5 %"
type input "1 %"
type input "$ 141,438"
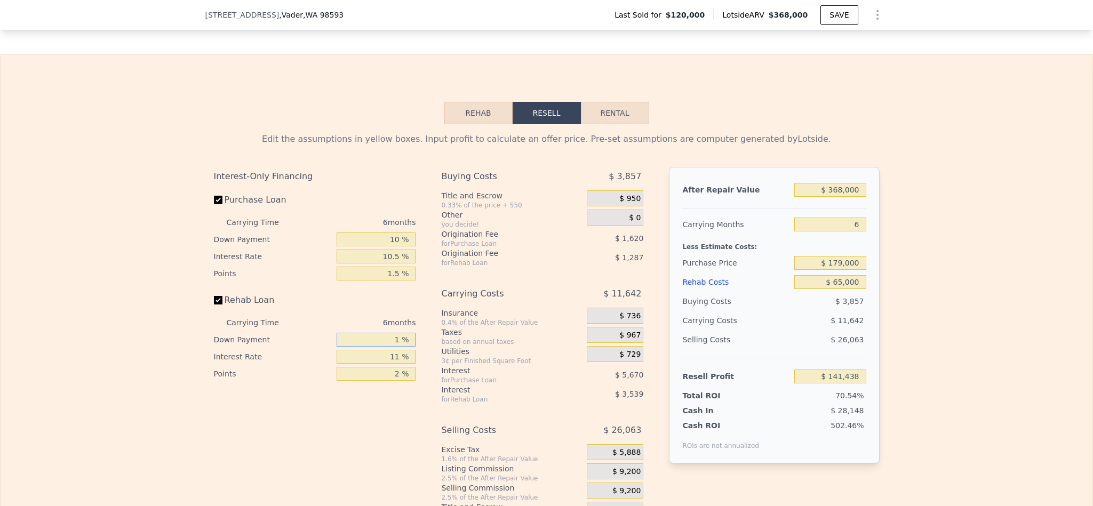
type input "10 %"
type input "$ 141,879"
type input "10 %"
type input "1 %"
type input "$ 144,801"
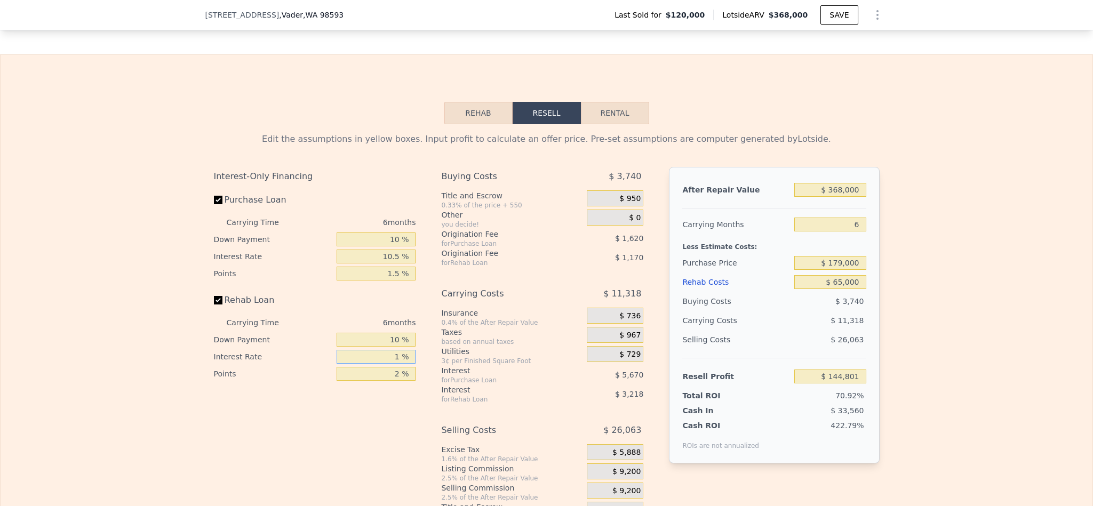
type input "10 %"
type input "$ 142,167"
type input "10.5 %"
type input "$ 142,023"
type input "10.5 %"
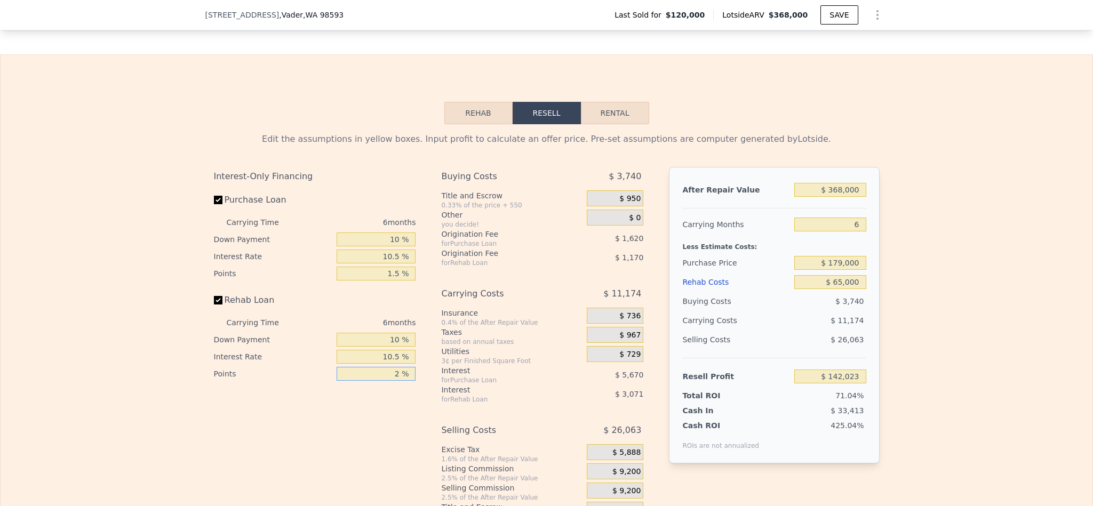
type input "1 %"
type input "$ 142,608"
type input "1.5 %"
type input "$ 142,315"
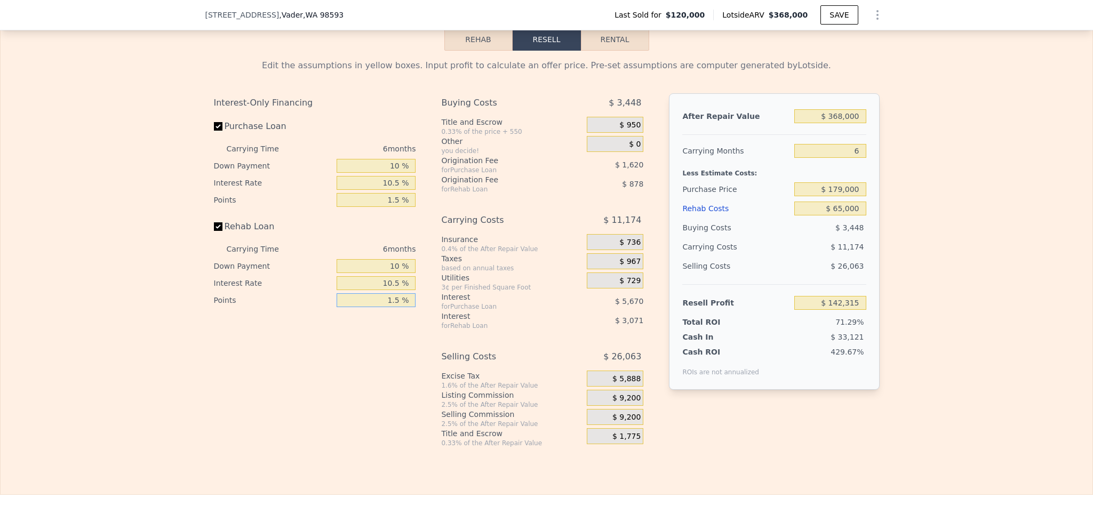
scroll to position [1520, 0]
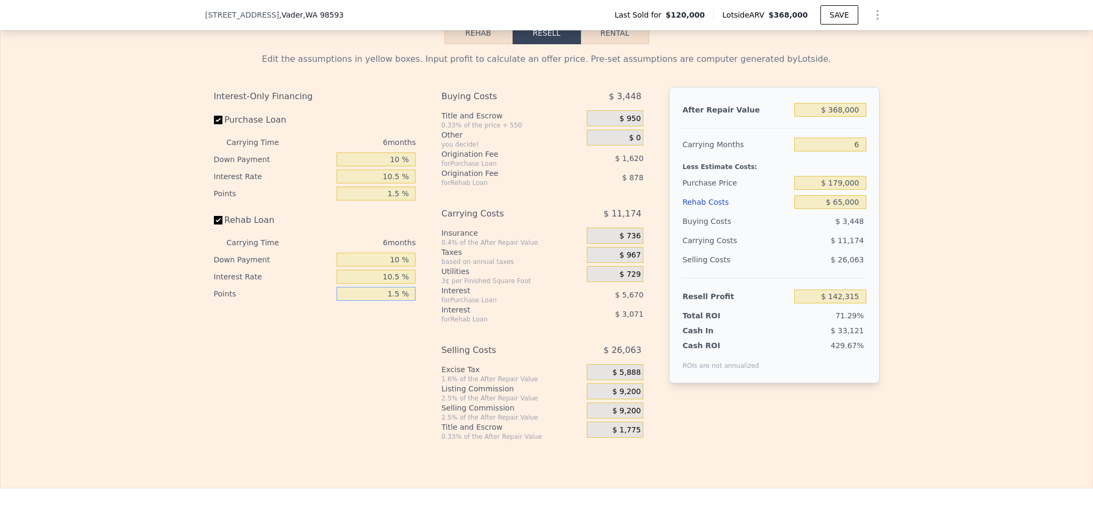
type input "1.5 %"
click at [623, 397] on span "$ 9,200" at bounding box center [626, 392] width 28 height 10
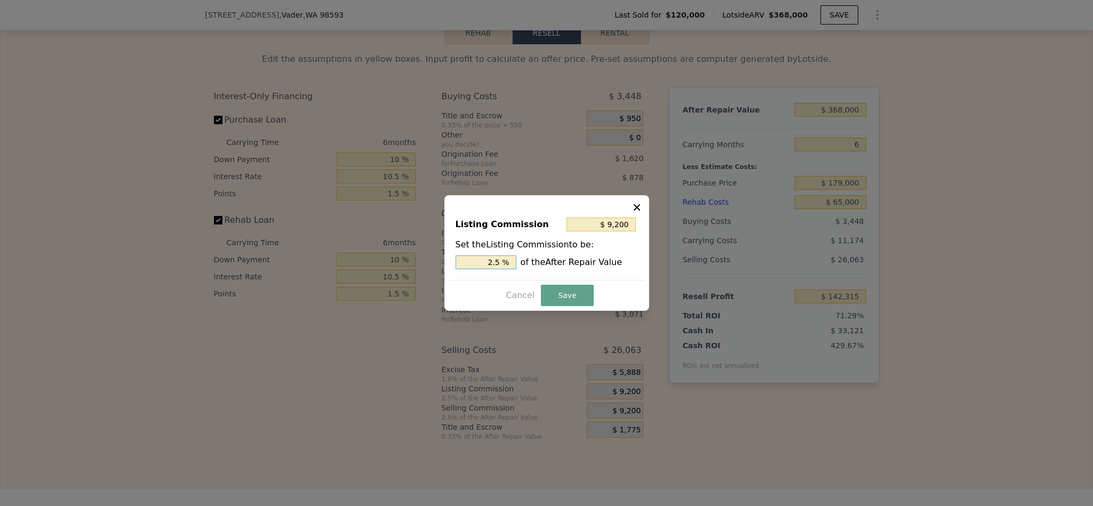
drag, startPoint x: 493, startPoint y: 263, endPoint x: 423, endPoint y: 268, distance: 70.1
click at [429, 264] on div "​ Listing Commission $ 9,200 Set the Listing Commission to be: 2.5 % of the Aft…" at bounding box center [546, 253] width 1093 height 506
type input "$ 1,840"
type input ".5 %"
type input "$ 5,520"
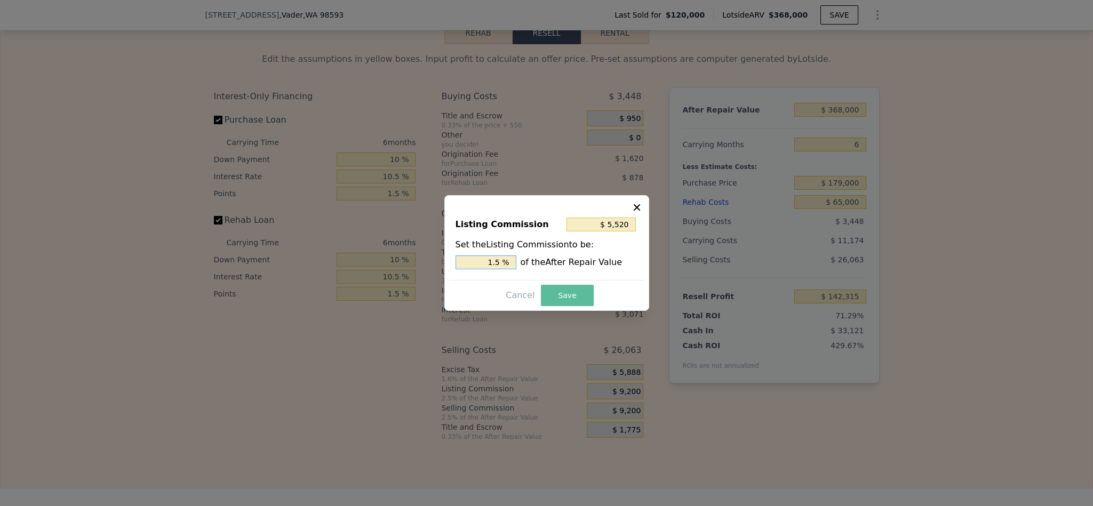
type input "1.5 %"
click at [565, 295] on button "Save" at bounding box center [567, 295] width 52 height 21
type input "$ 145,995"
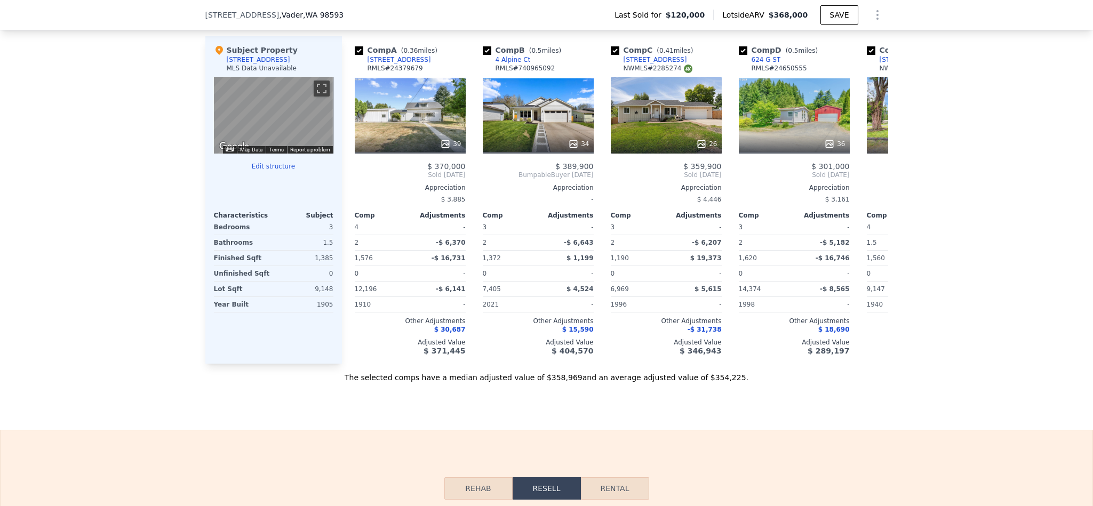
scroll to position [1040, 0]
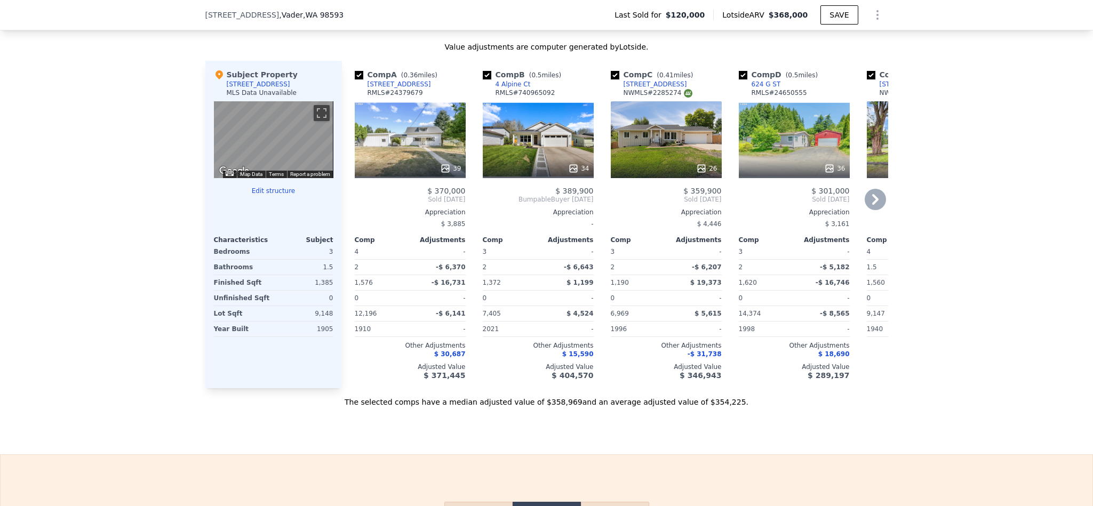
click at [649, 163] on div "26" at bounding box center [666, 139] width 111 height 77
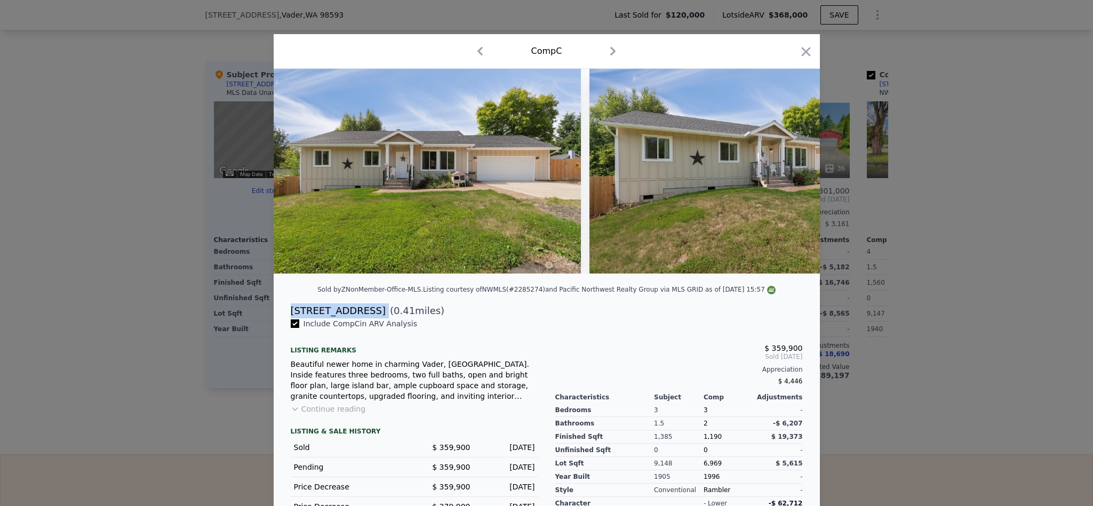
drag, startPoint x: 314, startPoint y: 321, endPoint x: 275, endPoint y: 322, distance: 39.0
click at [282, 318] on div "1111 F St ( 0.41 miles)" at bounding box center [546, 311] width 529 height 15
copy div "[STREET_ADDRESS]"
click at [801, 50] on icon "button" at bounding box center [805, 51] width 9 height 9
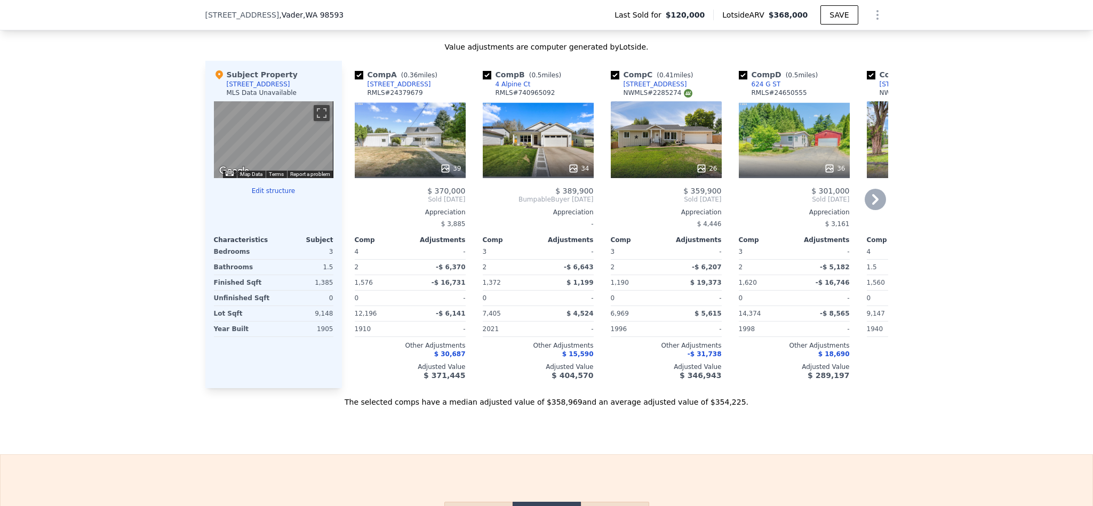
type input "$ 0"
type input "$ 211,355"
click at [551, 151] on div "34" at bounding box center [538, 139] width 111 height 77
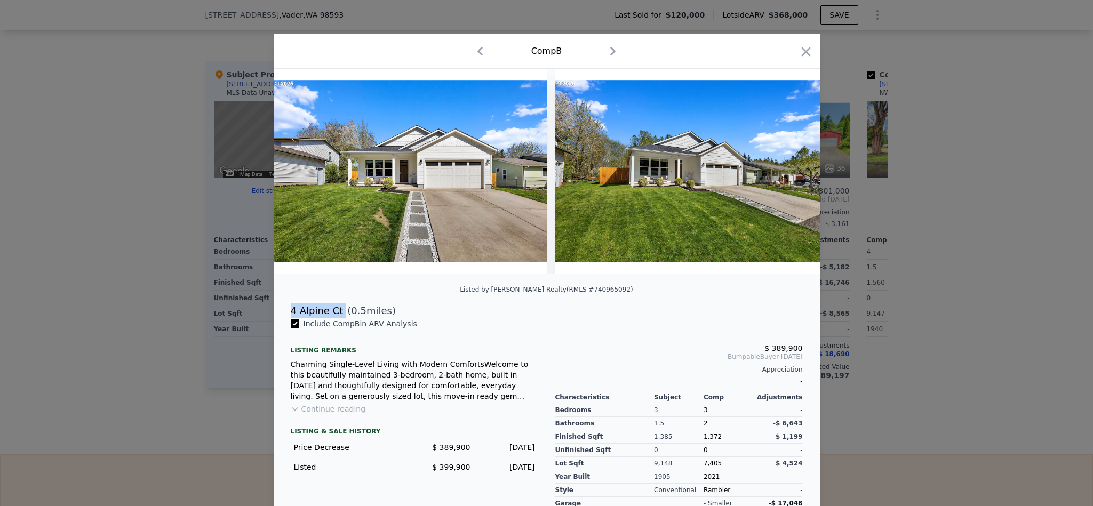
drag, startPoint x: 332, startPoint y: 325, endPoint x: 283, endPoint y: 321, distance: 48.7
click at [283, 318] on div "4 Alpine Ct ( 0.5 miles)" at bounding box center [546, 311] width 529 height 15
copy div "4 Alpine Ct"
click at [802, 54] on icon "button" at bounding box center [805, 51] width 9 height 9
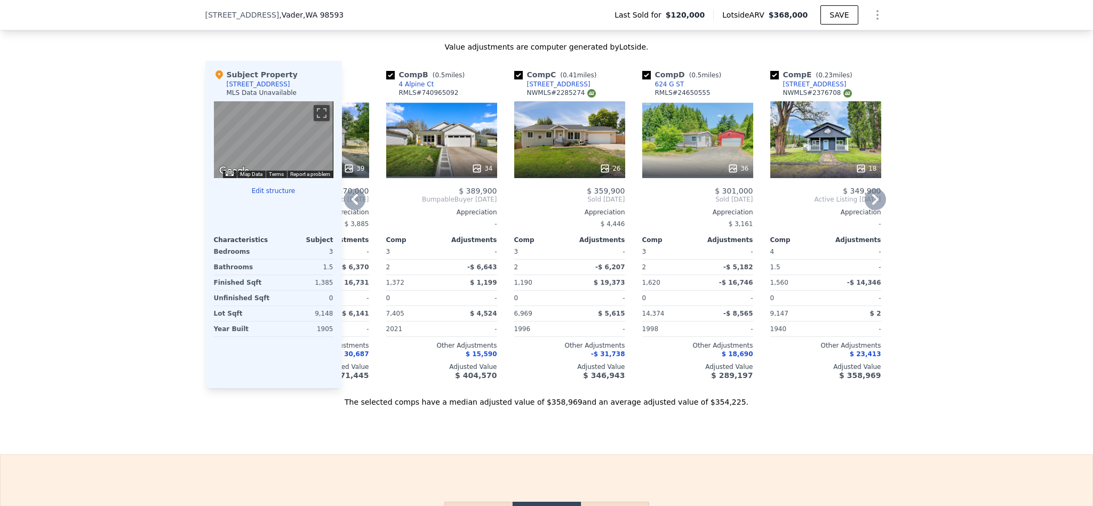
scroll to position [0, 119]
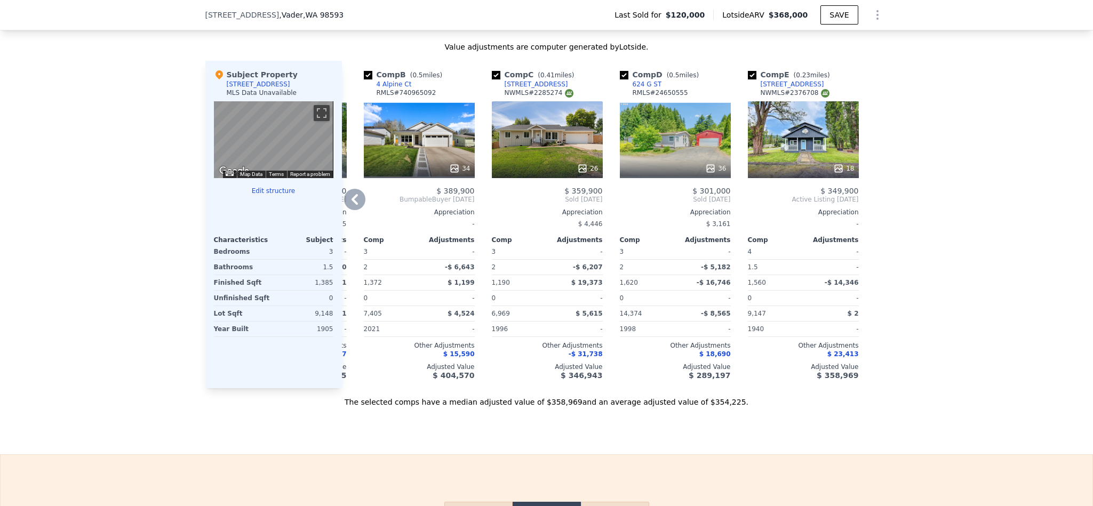
click at [799, 162] on div "18" at bounding box center [803, 139] width 111 height 77
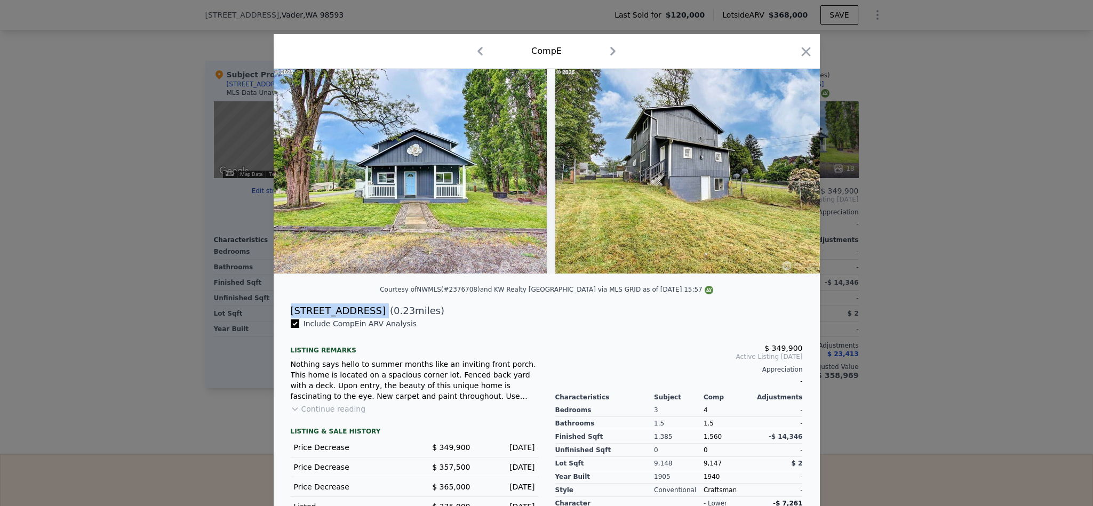
drag, startPoint x: 321, startPoint y: 325, endPoint x: 285, endPoint y: 325, distance: 35.7
click at [285, 318] on div "823 D St ( 0.23 miles)" at bounding box center [546, 311] width 529 height 15
copy div "[STREET_ADDRESS]"
click at [803, 53] on icon "button" at bounding box center [806, 51] width 15 height 15
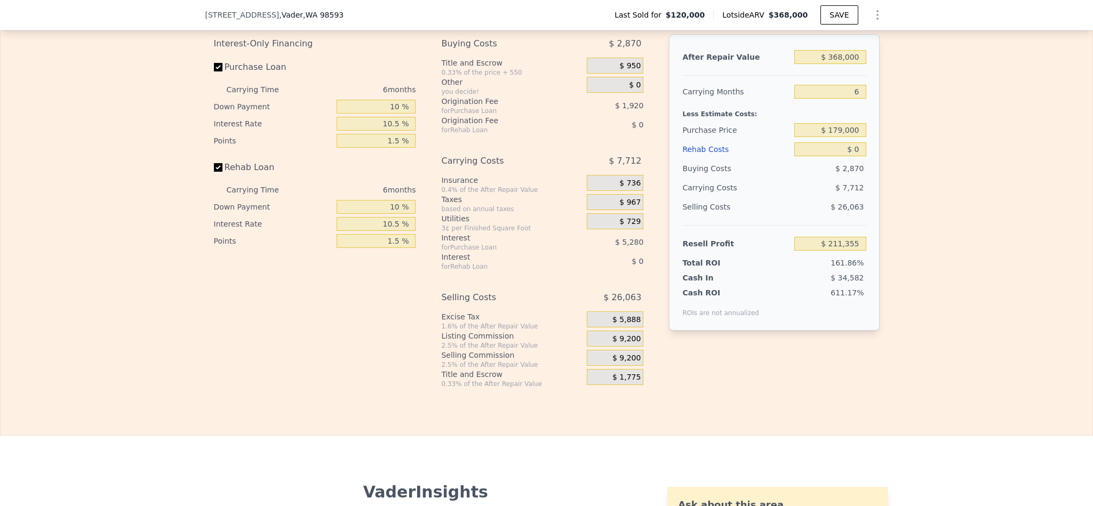
scroll to position [1520, 0]
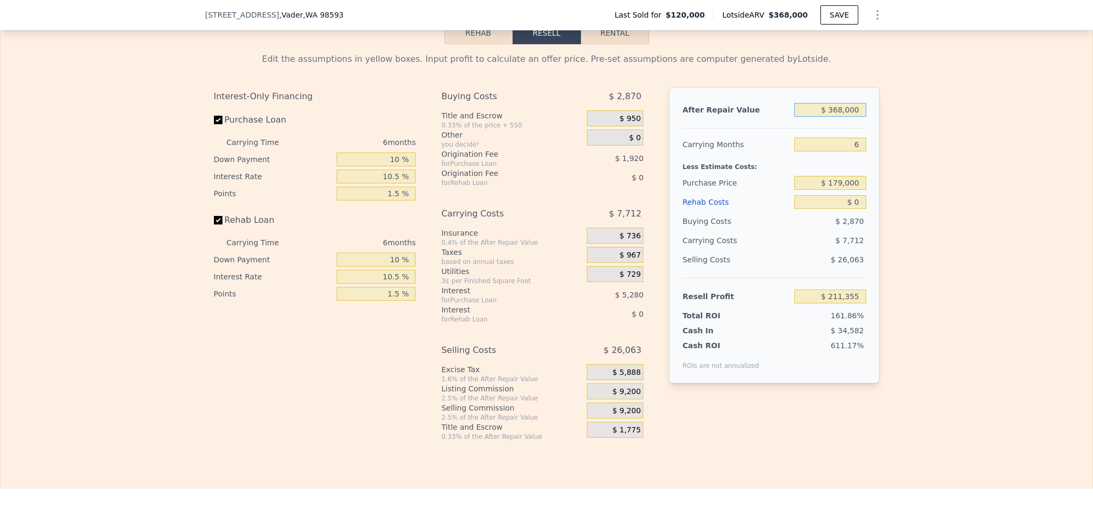
click at [839, 117] on input "$ 368,000" at bounding box center [829, 110] width 71 height 14
type input "$ 3"
type input "-$ 130,393"
type input "$ 34"
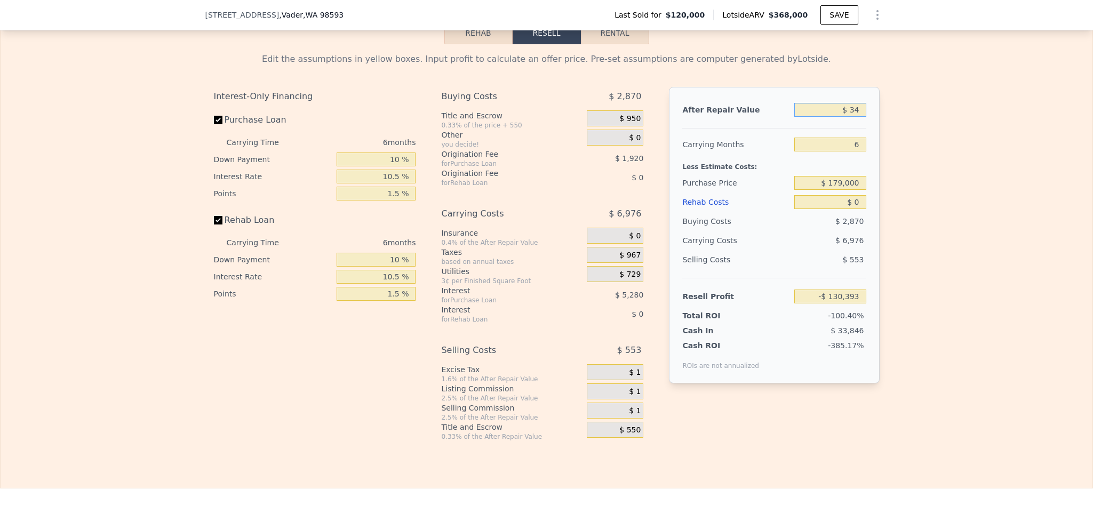
type input "-$ 130,365"
type input "$ 341"
type input "-$ 130,080"
type input "$ 3,410"
type input "-$ 127,229"
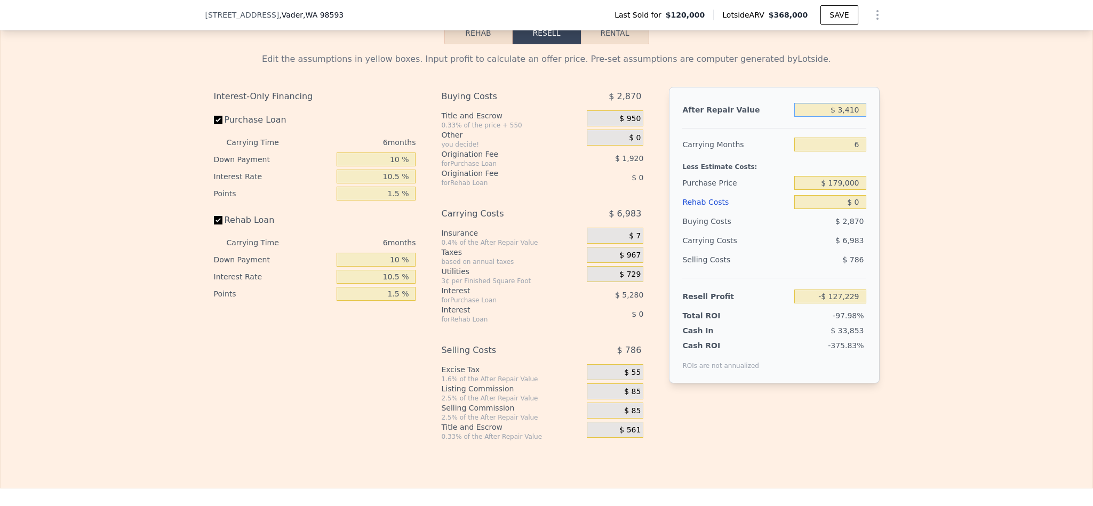
type input "$ 34,100"
type input "-$ 98,730"
type input "$ 3,410,000"
type input "$ 3,036,369"
type input "$ 341,000"
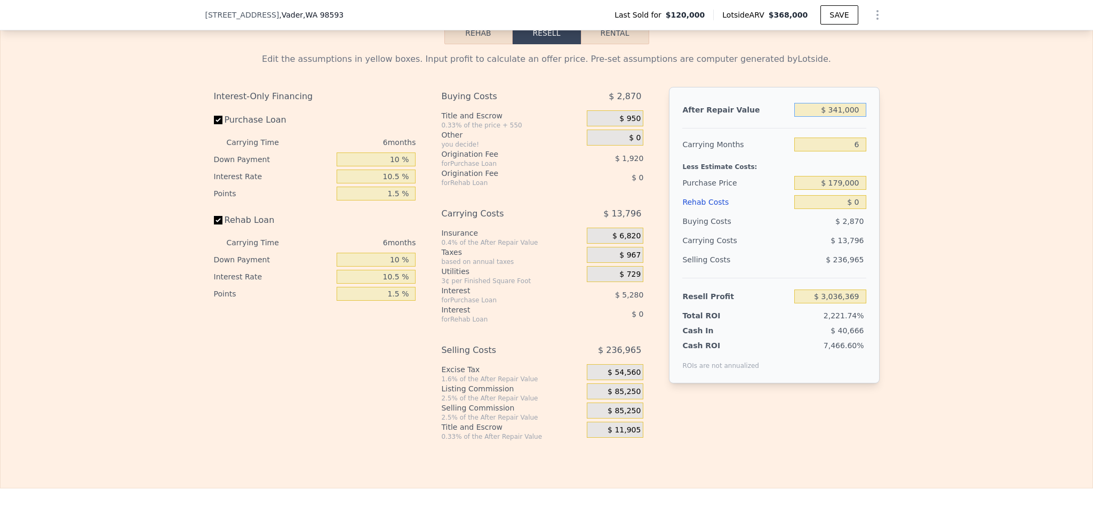
type input "$ 186,280"
type input "$ 341,000"
type input "$ 123,542"
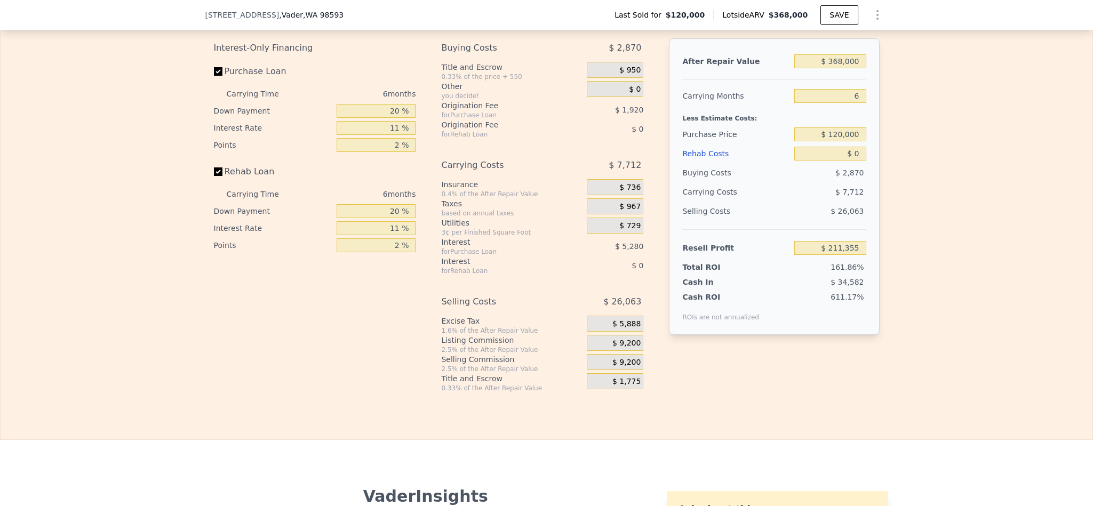
scroll to position [1520, 0]
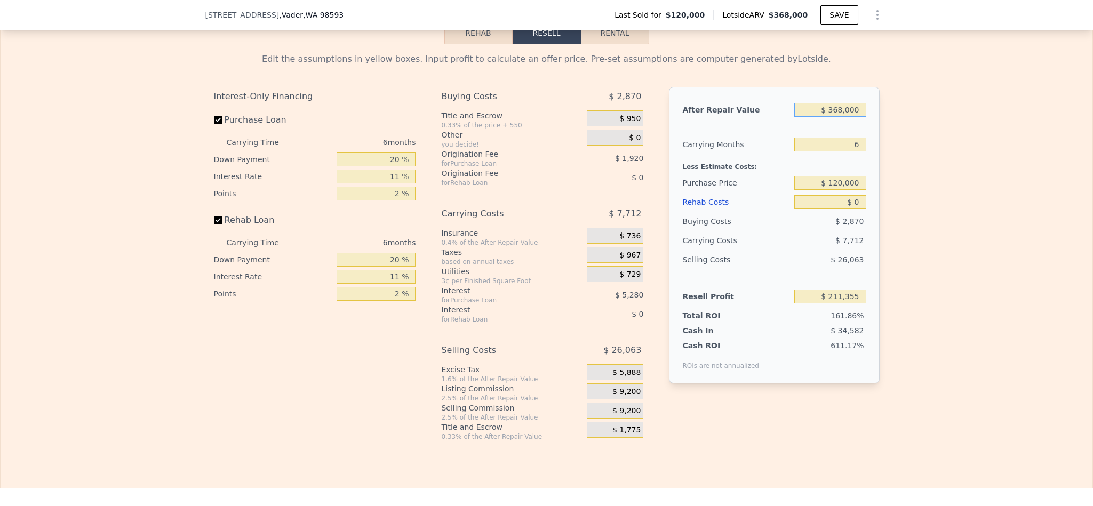
click at [835, 117] on input "$ 368,000" at bounding box center [829, 110] width 71 height 14
type input "$ 34"
type input "-$ 130,365"
type input "$ 340"
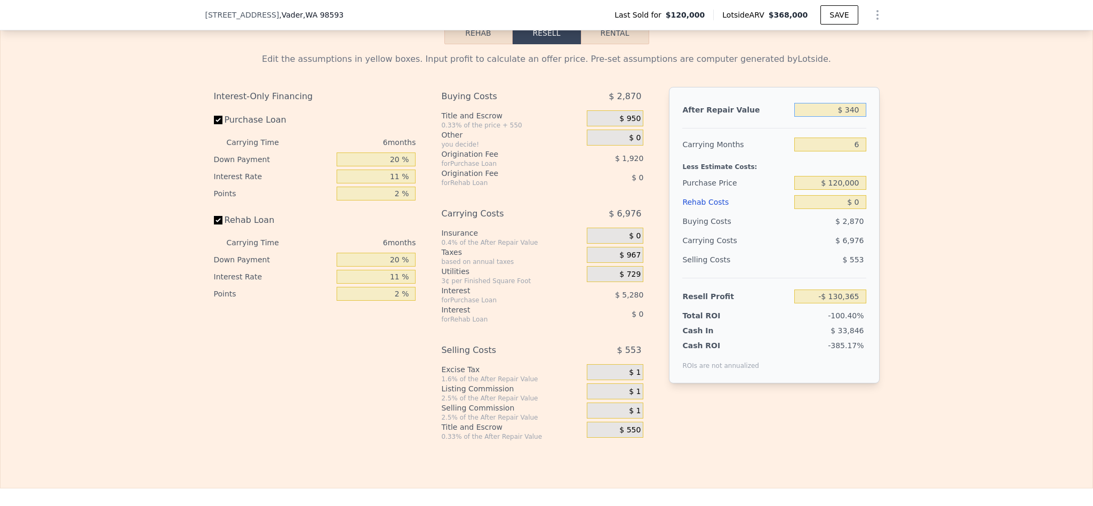
type input "-$ 130,081"
type input "$ 3,400"
type input "-$ 127,238"
type input "$ 34,000"
type input "-$ 98,821"
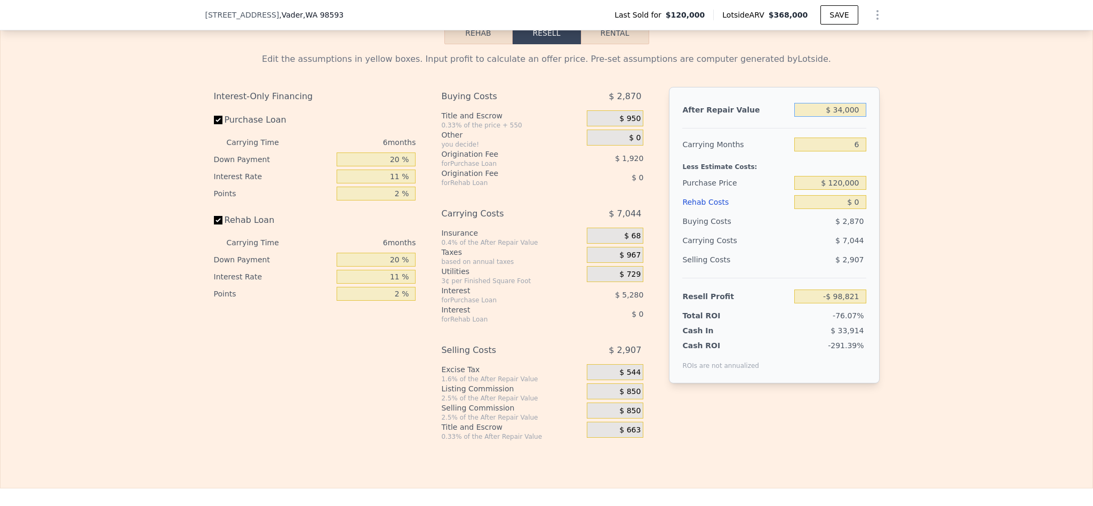
type input "$ 340,000"
type input "$ 185,352"
type input "$ 340,000"
type input "$ 179,000"
type input "$ 122,614"
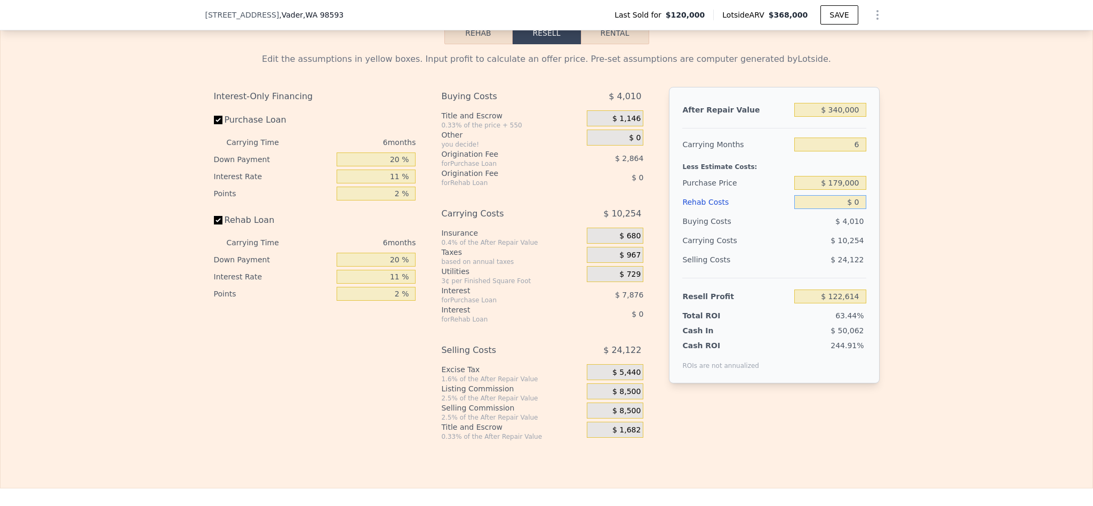
type input "$ 6"
type input "$ 122,608"
type input "$ 65"
type input "$ 122,548"
type input "$ 650"
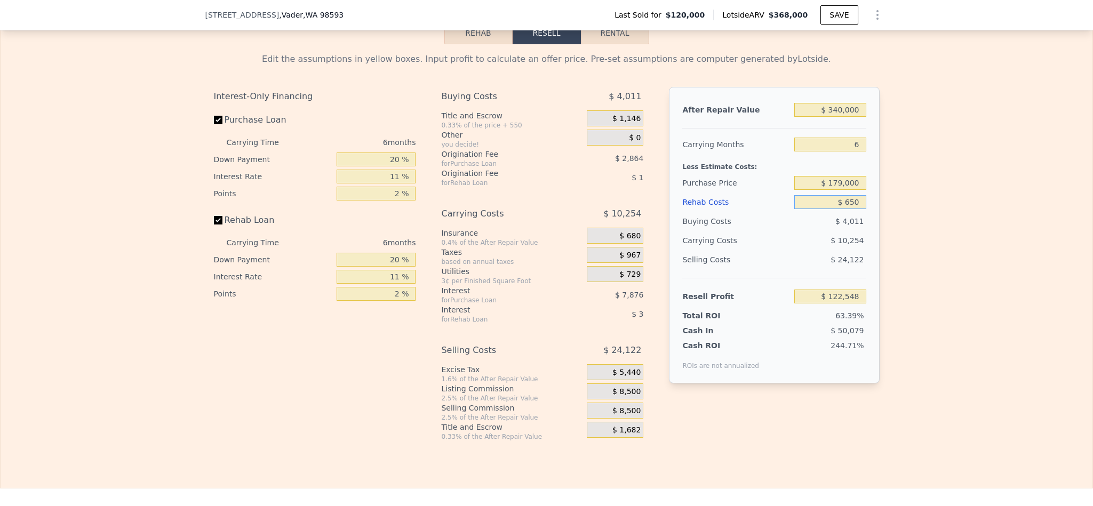
type input "$ 121,924"
type input "$ 6,500"
type input "$ 115,722"
type input "$ 65,000"
type input "$ 53,712"
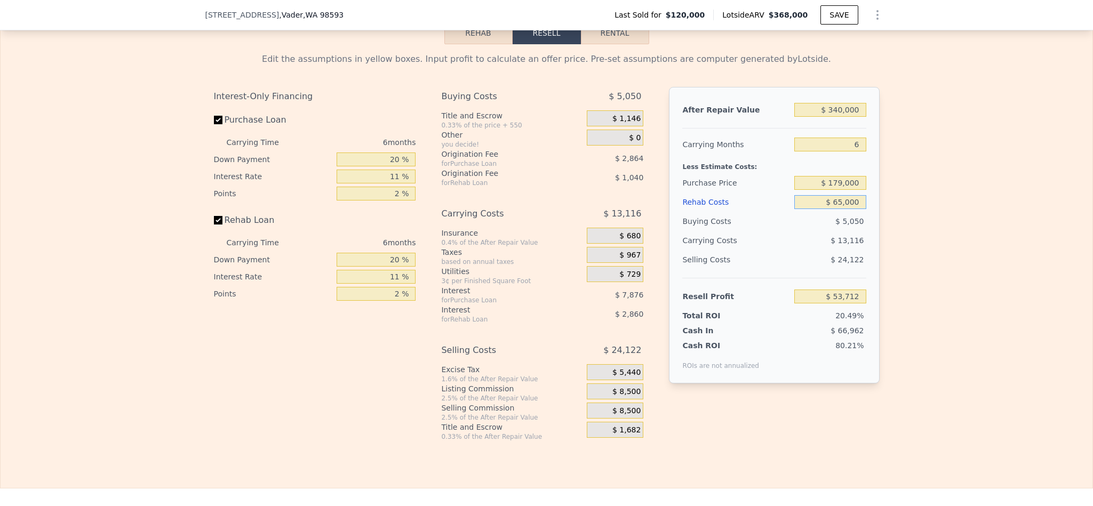
type input "$ 65,000"
drag, startPoint x: 391, startPoint y: 190, endPoint x: 346, endPoint y: 188, distance: 44.9
click at [347, 166] on input "20 %" at bounding box center [376, 160] width 79 height 14
type input "10 %"
type input "$ 52,370"
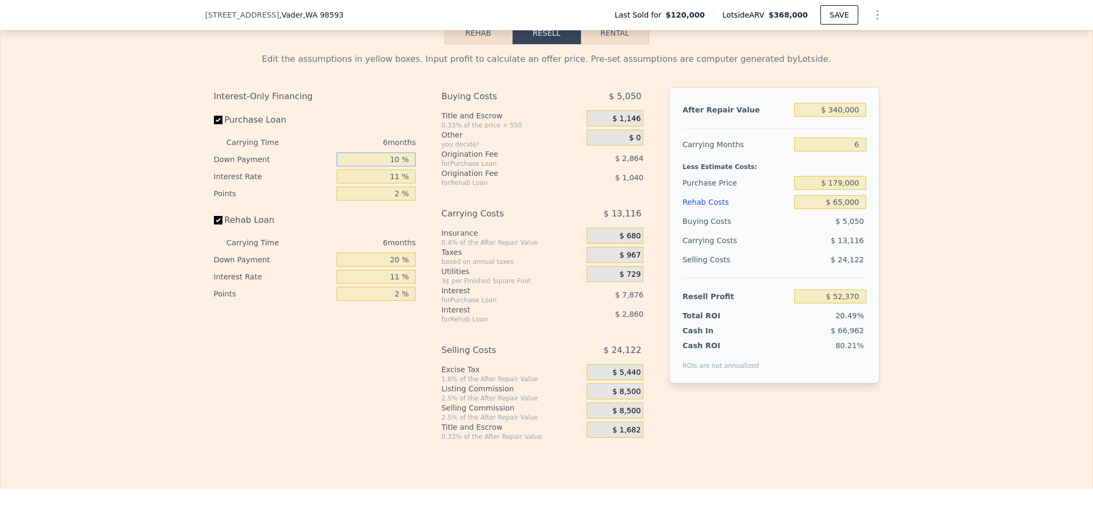
type input "10 %"
type input "1 %"
type input "$ 60,428"
type input "10 %"
type input "$ 53,174"
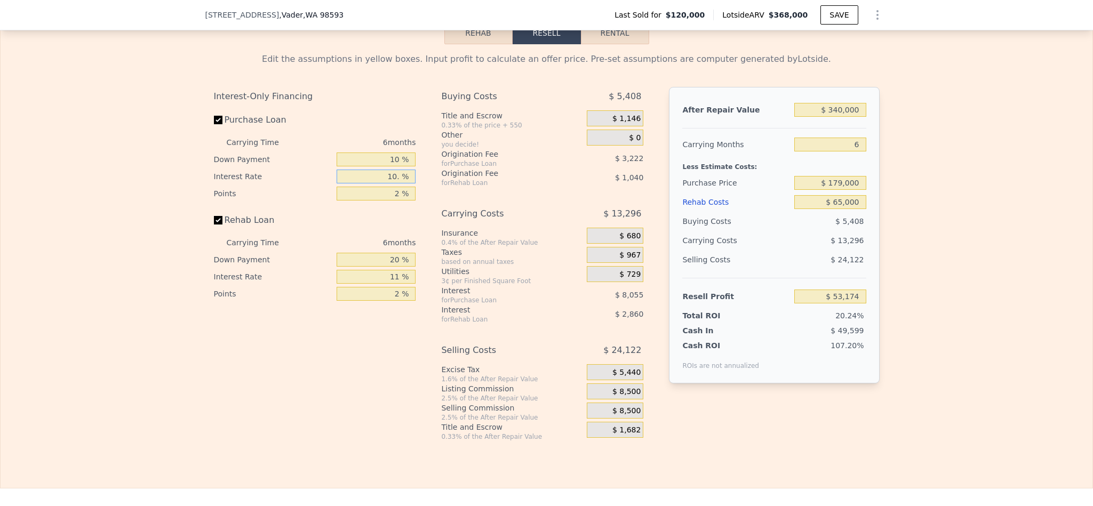
type input "10.5 %"
type input "$ 52,772"
type input "10.5 %"
type input "1 %"
type input "$ 54,383"
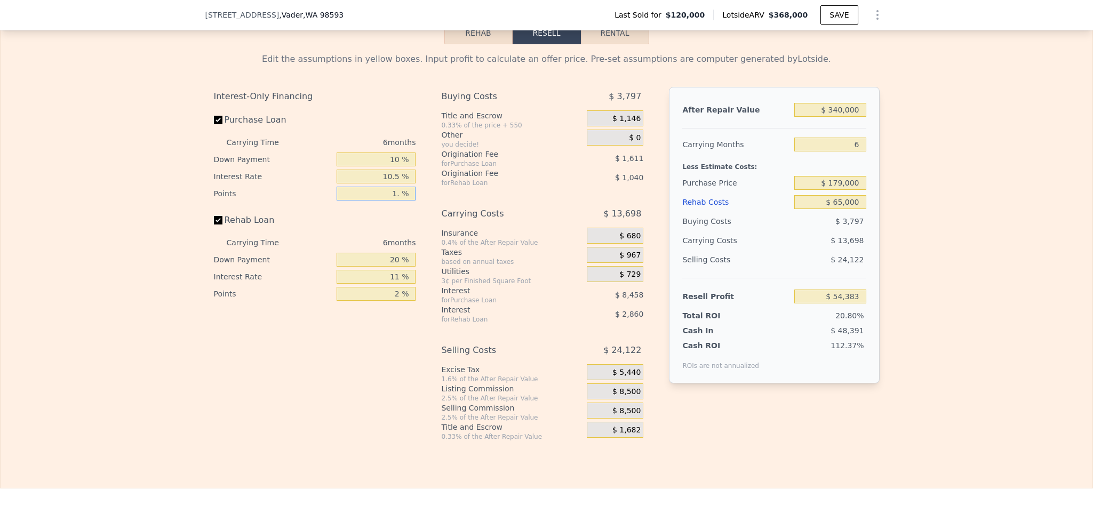
type input "1.5 %"
type input "$ 53,577"
type input "1.5 %"
type input "1 %"
type input "$ 52,652"
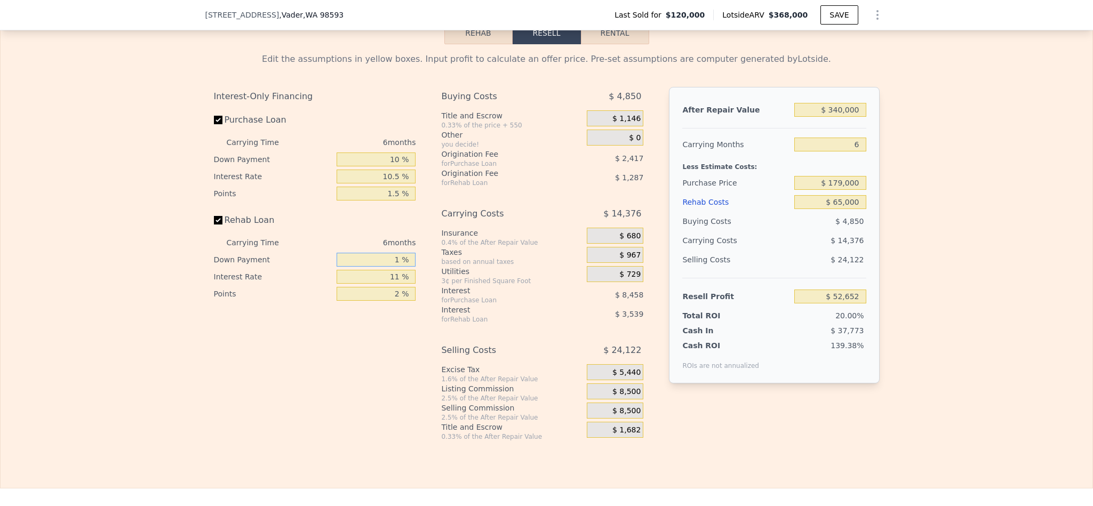
type input "10 %"
type input "$ 53,093"
type input "10 %"
type input "1 %"
type input "$ 56,015"
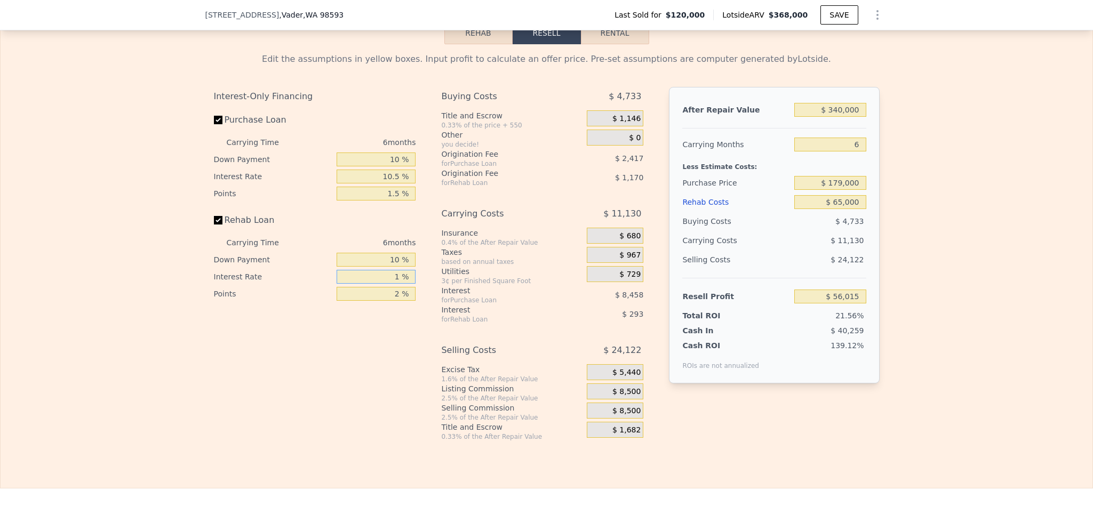
type input "10 %"
type input "$ 53,381"
type input "10.5 %"
type input "$ 53,237"
type input "10.5 %"
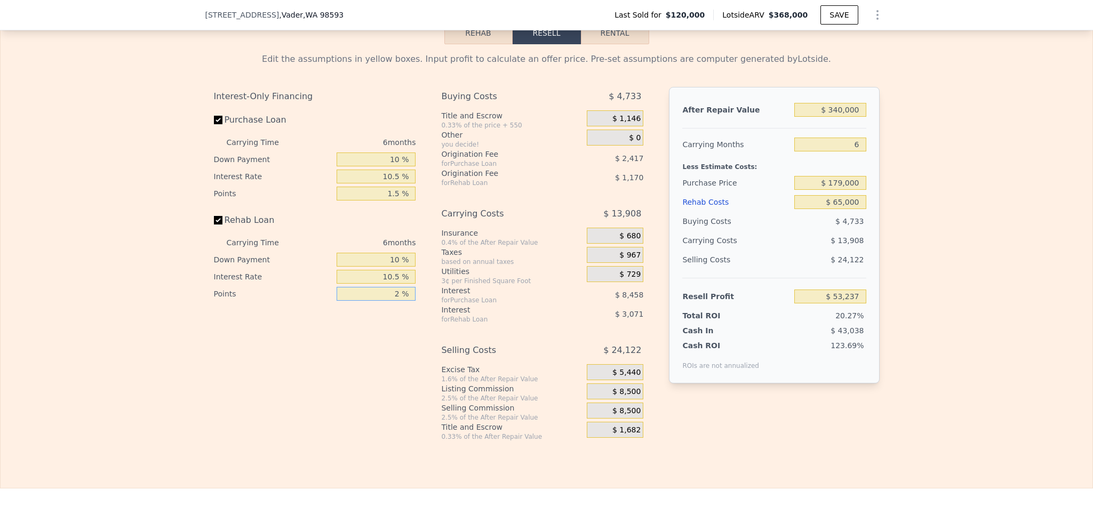
type input "1 %"
type input "$ 53,822"
type input "1.5 %"
type input "$ 53,529"
type input "1.5 %"
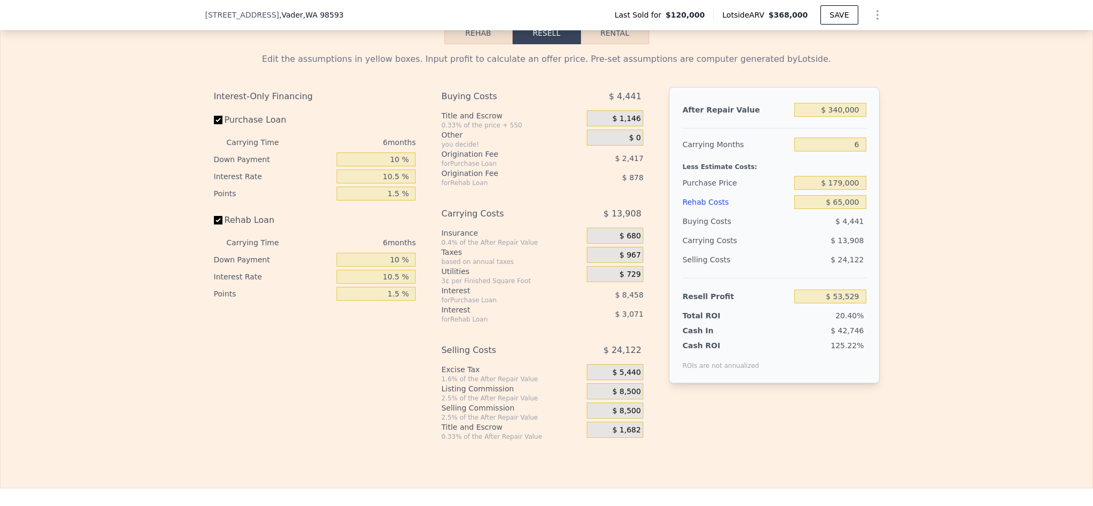
click at [613, 397] on span "$ 8,500" at bounding box center [626, 392] width 28 height 10
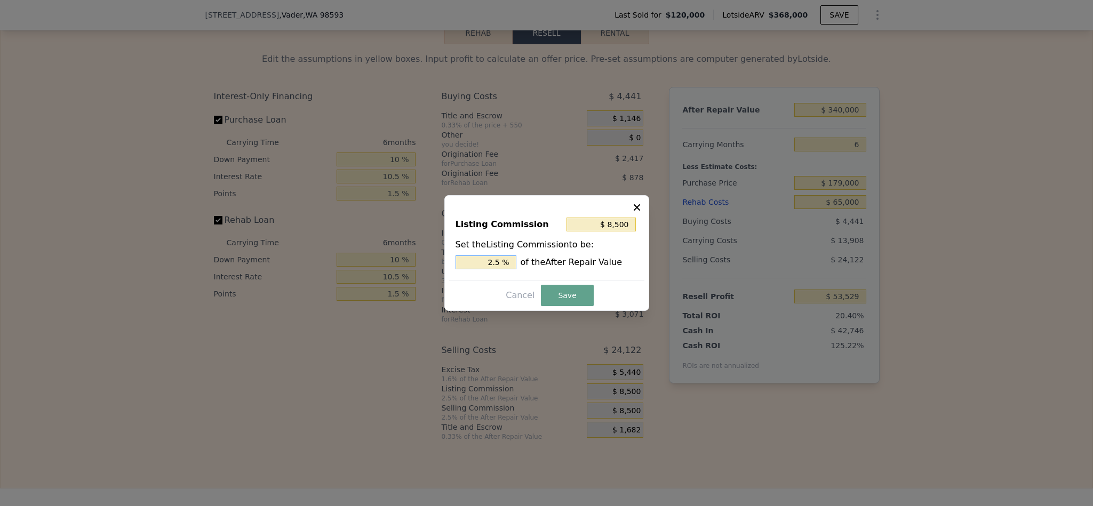
drag, startPoint x: 495, startPoint y: 262, endPoint x: 434, endPoint y: 269, distance: 61.2
click at [435, 267] on div "​ Listing Commission $ 8,500 Set the Listing Commission to be: 2.5 % of the Aft…" at bounding box center [546, 253] width 1093 height 506
type input "$ 5,100"
type input "1.5 %"
click at [573, 296] on button "Save" at bounding box center [567, 295] width 52 height 21
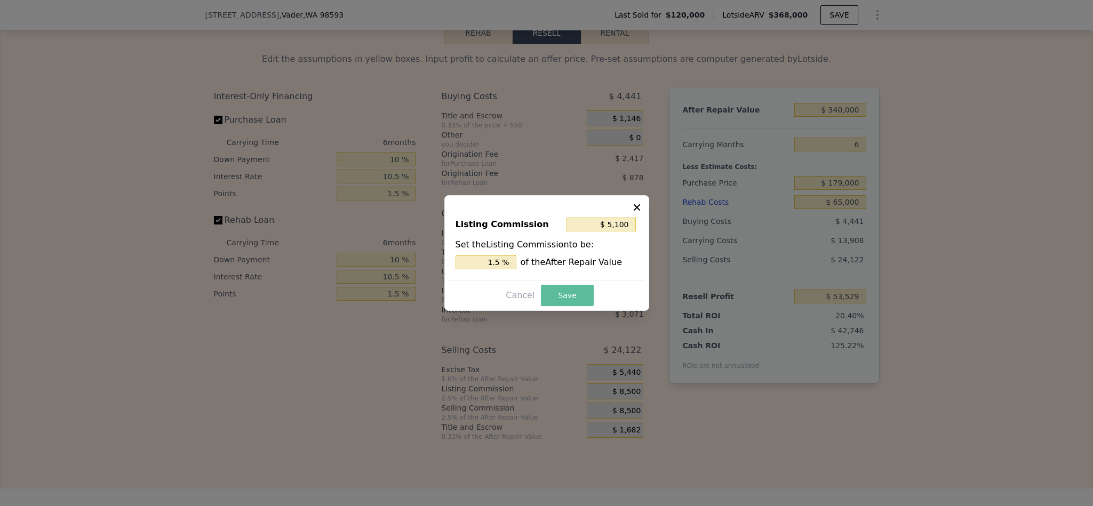
type input "$ 56,929"
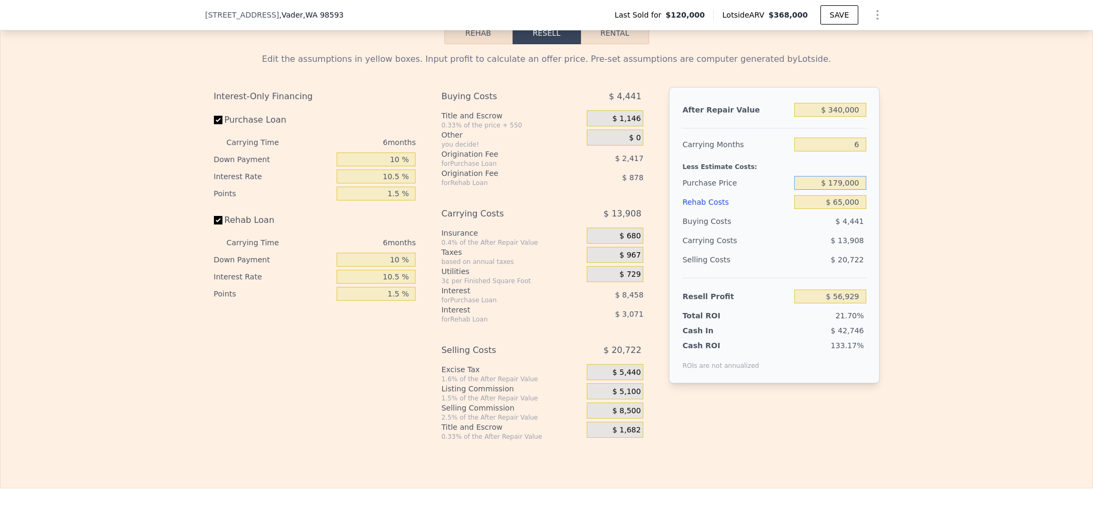
click at [835, 190] on input "$ 179,000" at bounding box center [829, 183] width 71 height 14
type input "$ 199,000"
type input "$ 368,000"
type input "$ 179,000"
type input "$ 0"
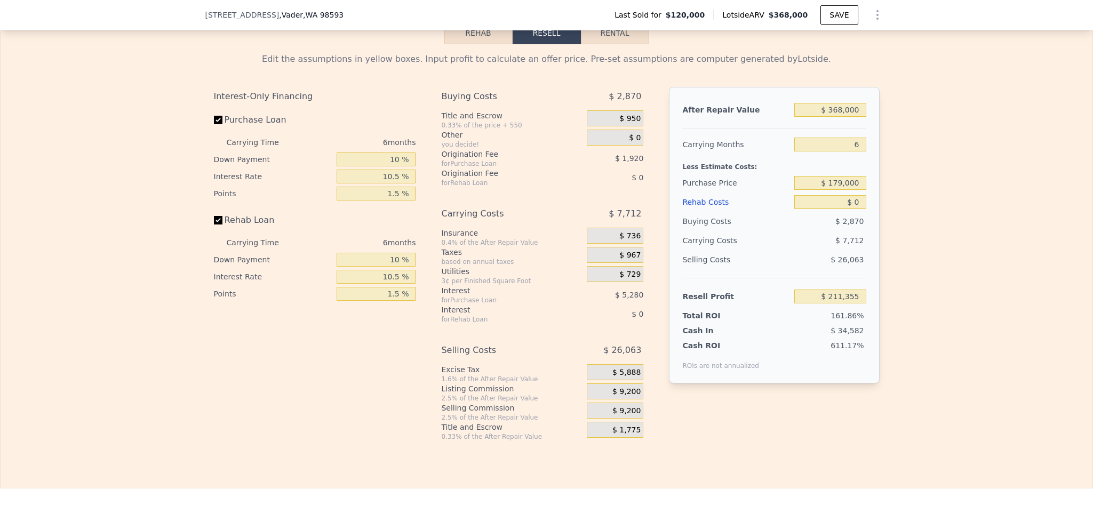
click at [938, 230] on div "Edit the assumptions in yellow boxes. Input profit to calculate an offer price.…" at bounding box center [547, 242] width 1092 height 397
type input "$ 148,617"
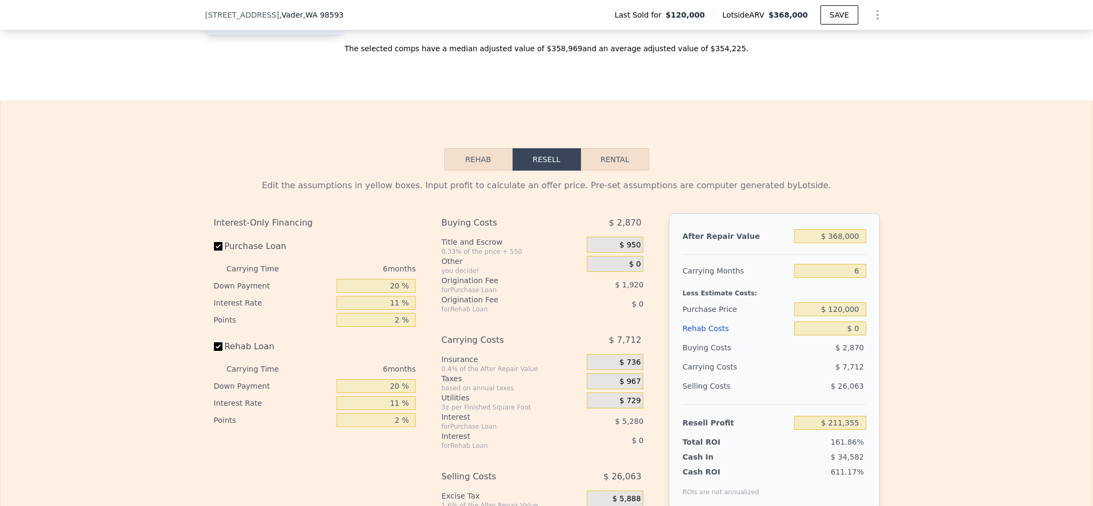
scroll to position [1517, 0]
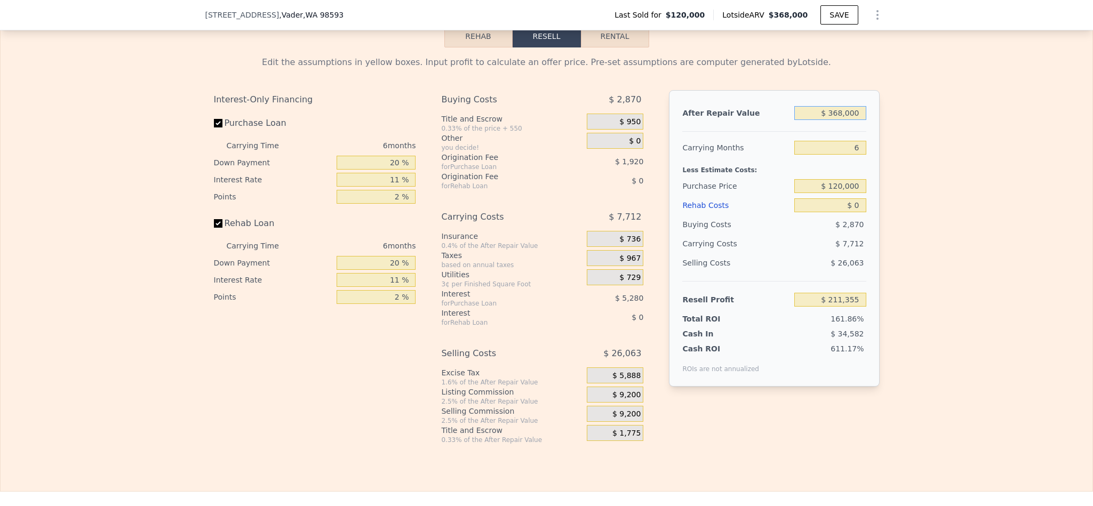
click at [836, 120] on input "$ 368,000" at bounding box center [829, 113] width 71 height 14
type input "$ 3"
type input "-$ 130,393"
type input "$ 34"
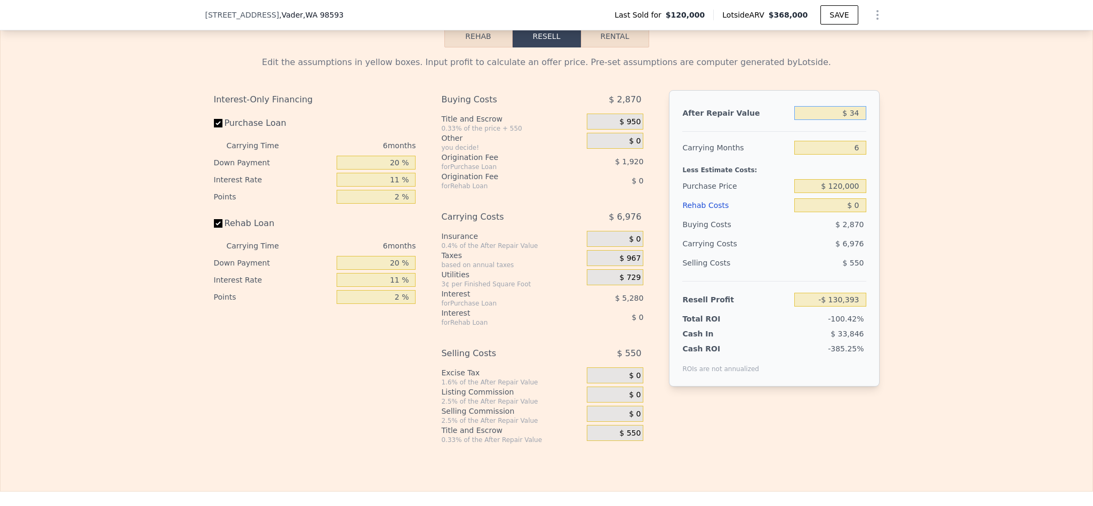
type input "-$ 130,365"
type input "$ 340"
type input "-$ 130,081"
type input "$ 3,400"
type input "-$ 127,238"
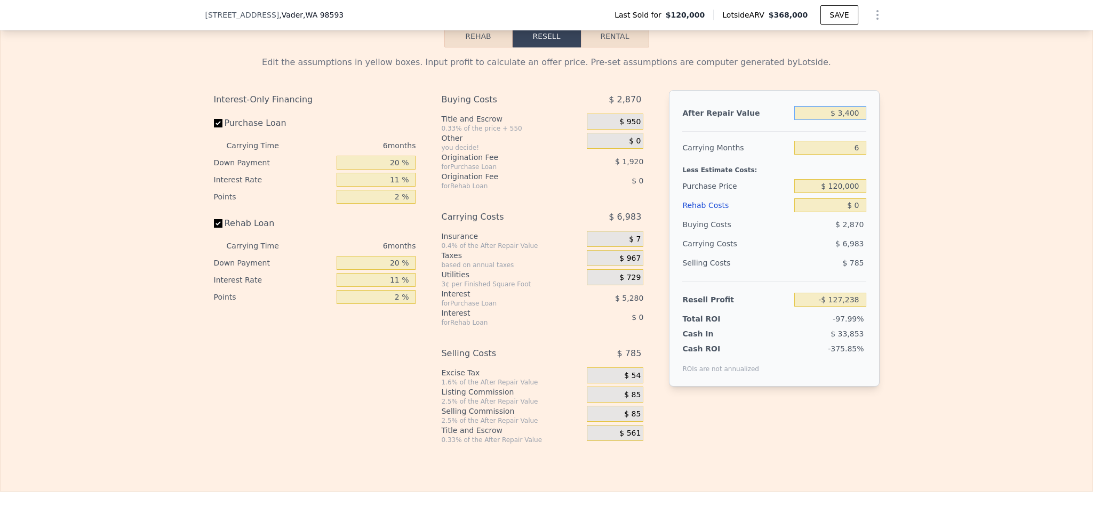
type input "$ 34,000"
type input "-$ 98,821"
type input "$ 368,000"
type input "$ 211,355"
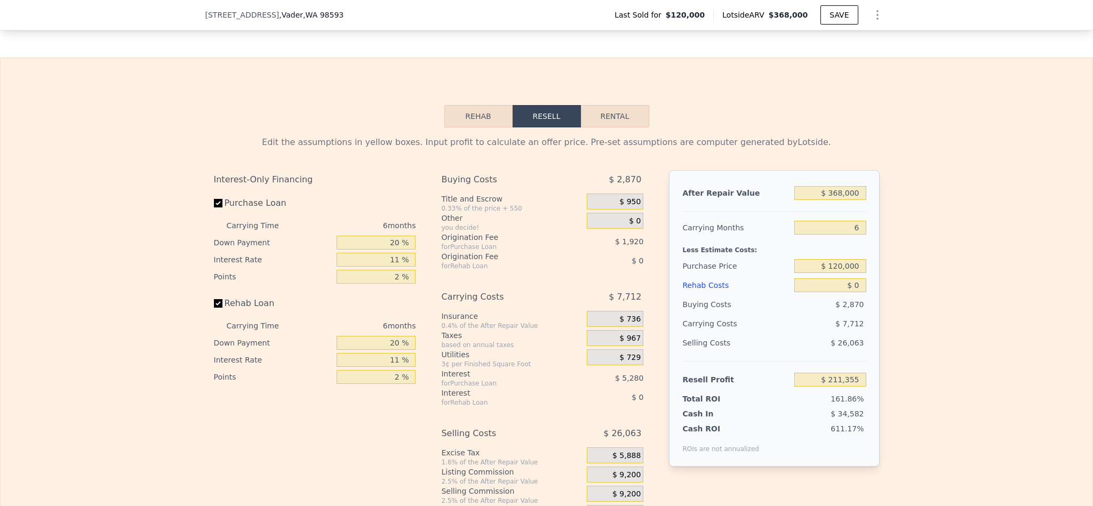
scroll to position [1517, 0]
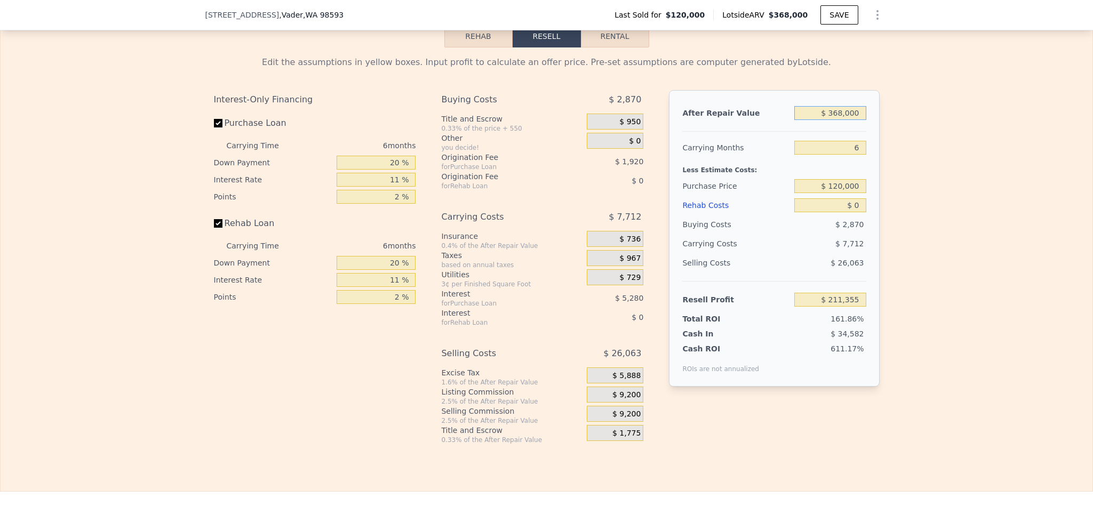
click at [838, 120] on input "$ 368,000" at bounding box center [829, 113] width 71 height 14
type input "$ 3"
type input "-$ 130,393"
type input "$ 34"
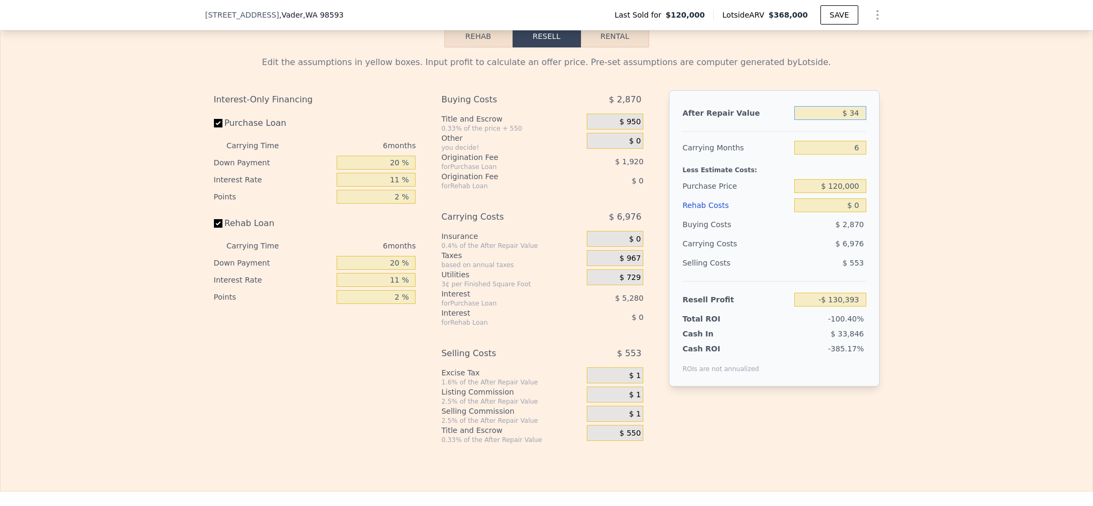
type input "-$ 130,365"
type input "$ 340"
type input "-$ 130,081"
type input "$ 3,400"
type input "-$ 127,238"
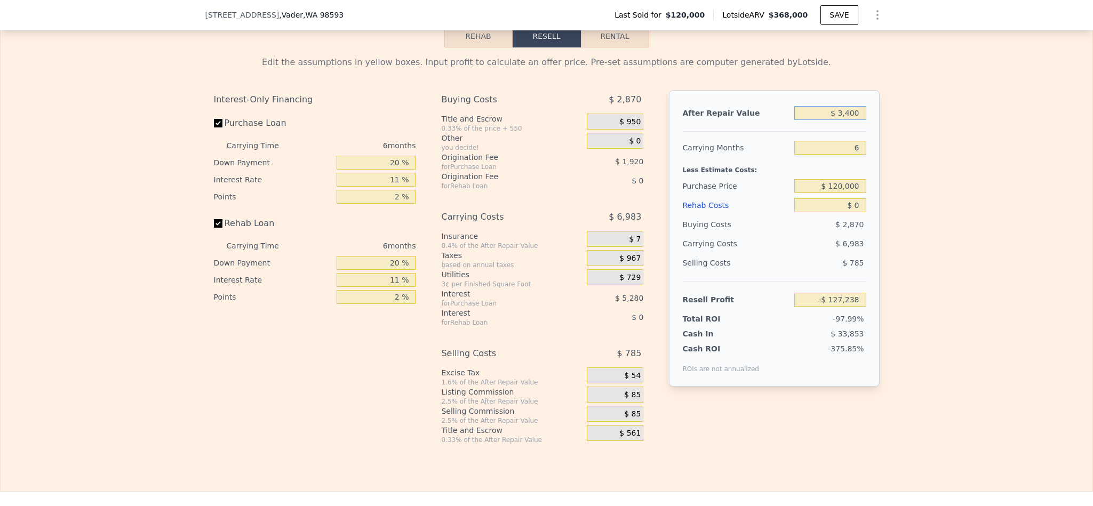
type input "$ 34,000"
type input "-$ 98,821"
type input "$ 340,000"
type input "$ 185,352"
type input "$ 340,000"
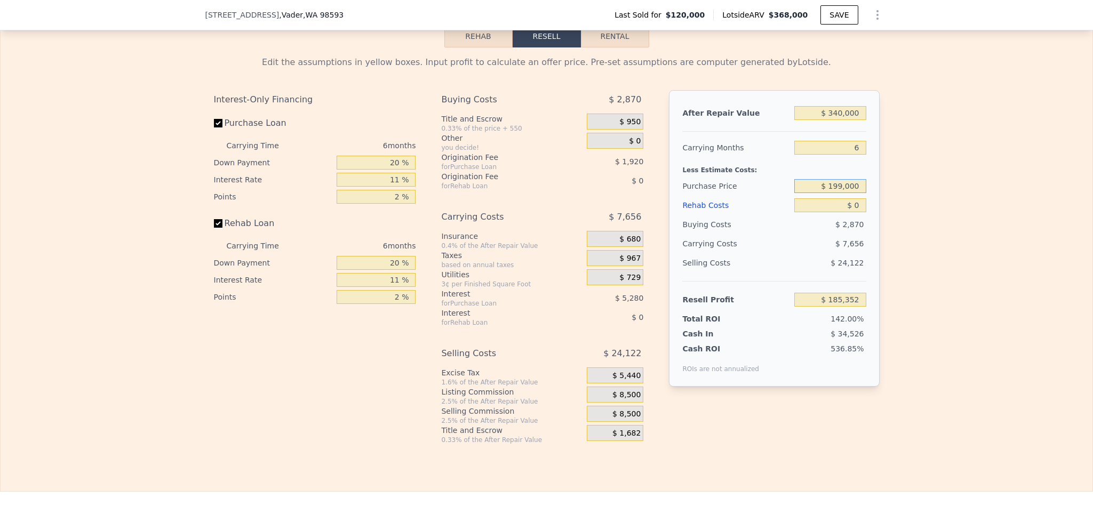
type input "$ 199,000"
type input "$ 101,351"
type input "$ 65"
type input "$ 101,285"
type input "$ 650"
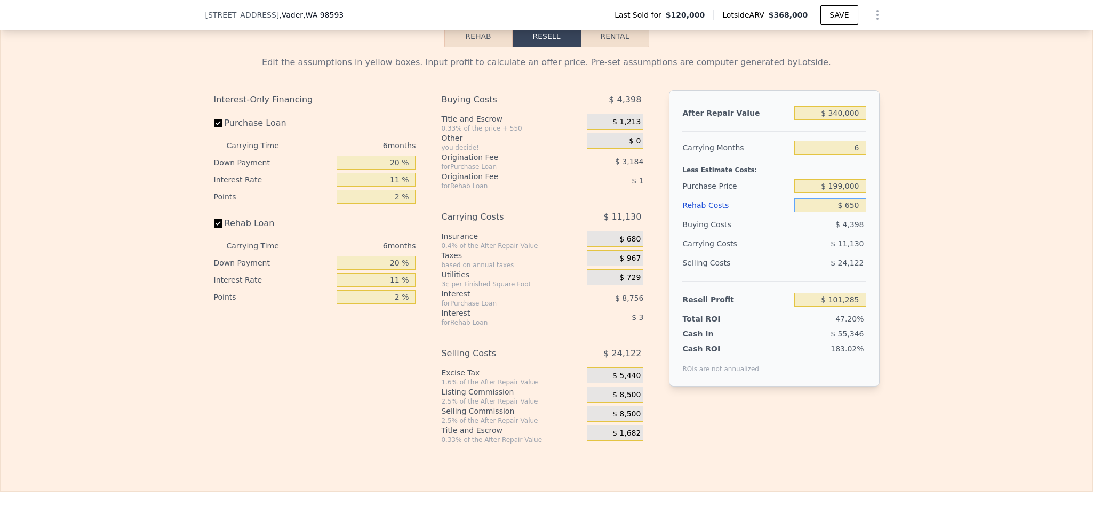
type input "$ 100,661"
type input "$ 6,500"
type input "$ 94,459"
type input "$ 65,000"
type input "$ 32,449"
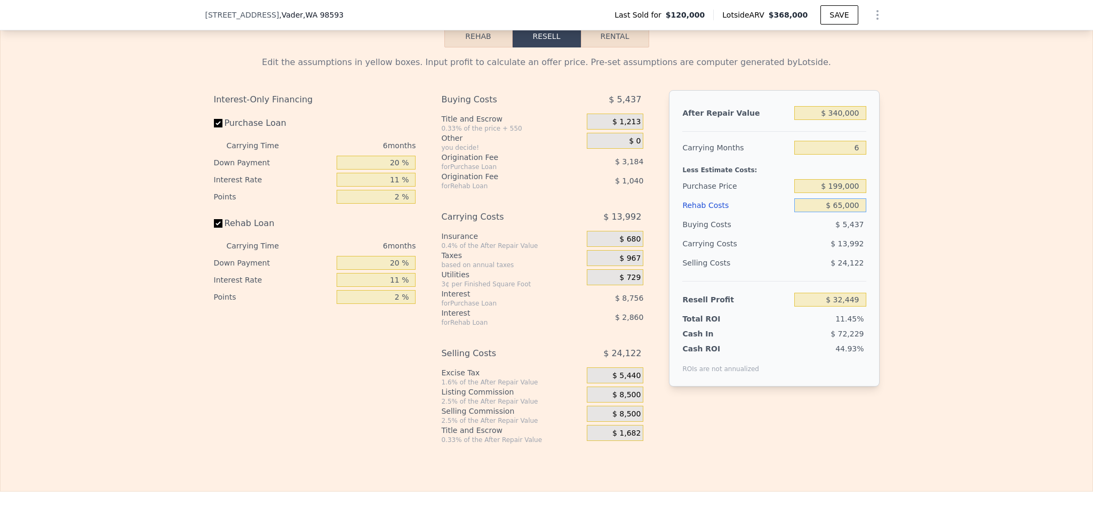
type input "$ 65,000"
drag, startPoint x: 391, startPoint y: 189, endPoint x: 373, endPoint y: 189, distance: 17.1
click at [379, 170] on input "20 %" at bounding box center [376, 163] width 79 height 14
type input "10 %"
type input "$ 30,953"
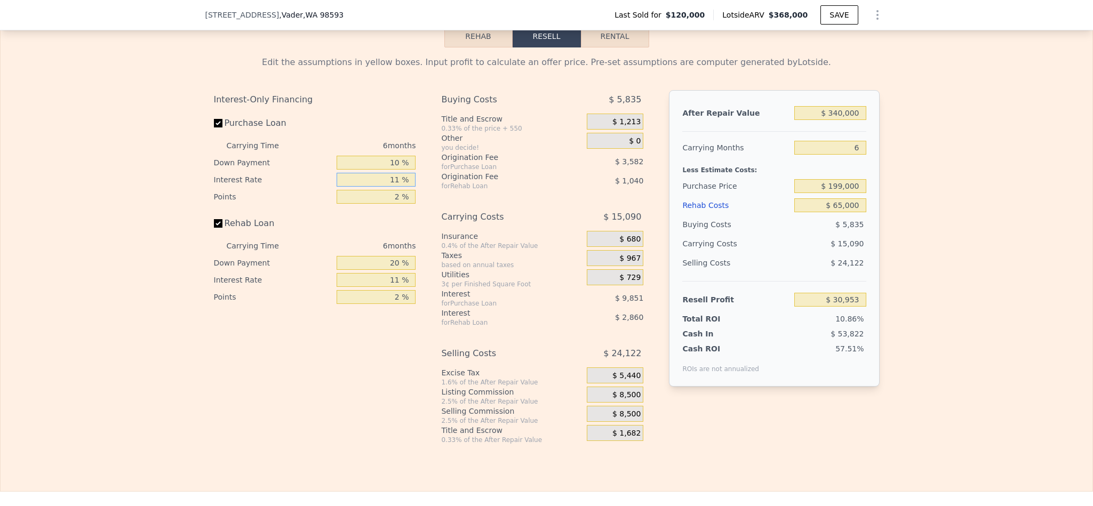
type input "1 %"
type input "$ 39,911"
type input "10 %"
type input "$ 31,847"
type input "10.5 %"
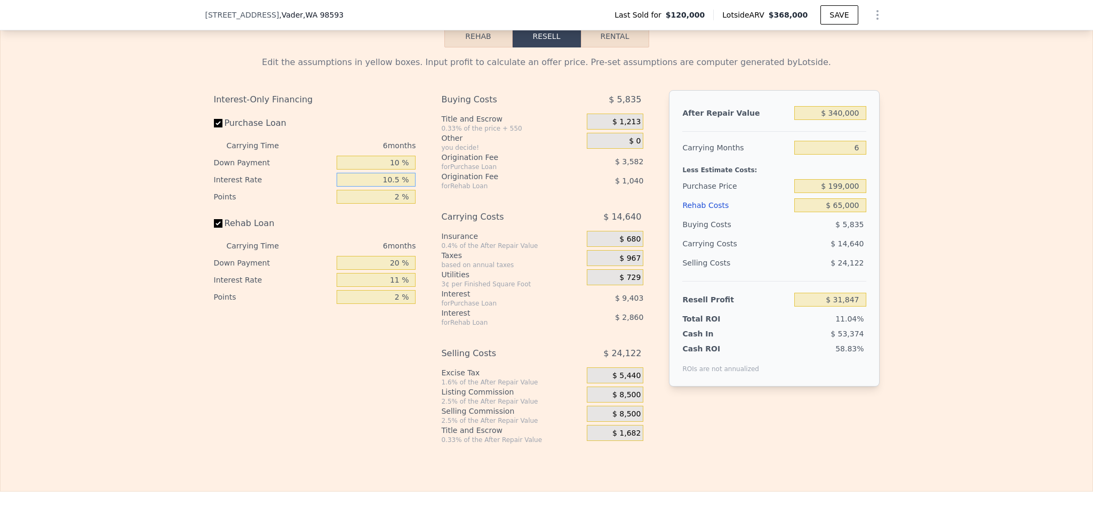
type input "$ 31,403"
type input "10.5 %"
type input "1 %"
type input "$ 33,194"
type input "1.5 %"
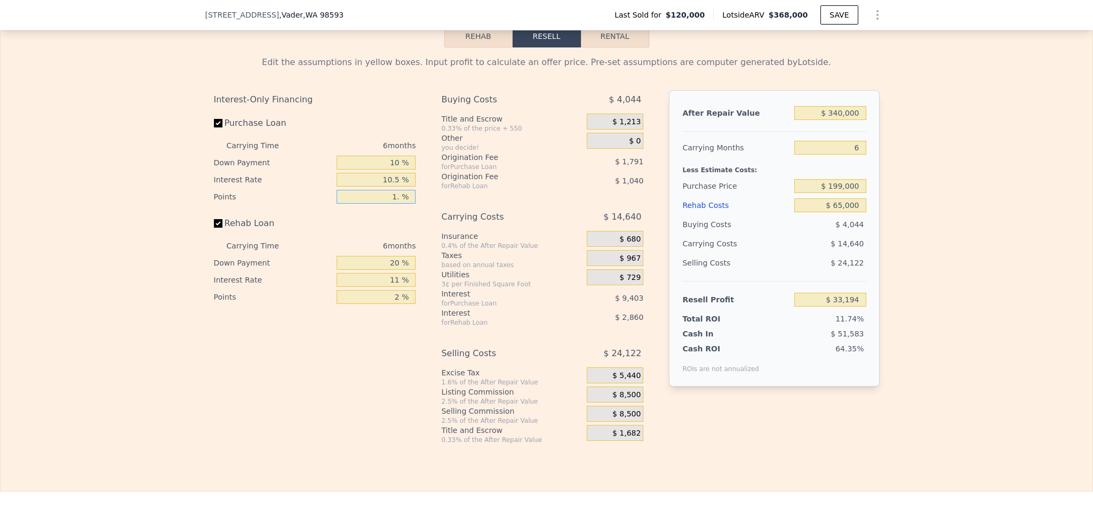
type input "$ 32,298"
type input "1.5 %"
type input "1 %"
type input "$ 31,373"
click at [397, 270] on input "1 %" at bounding box center [376, 263] width 79 height 14
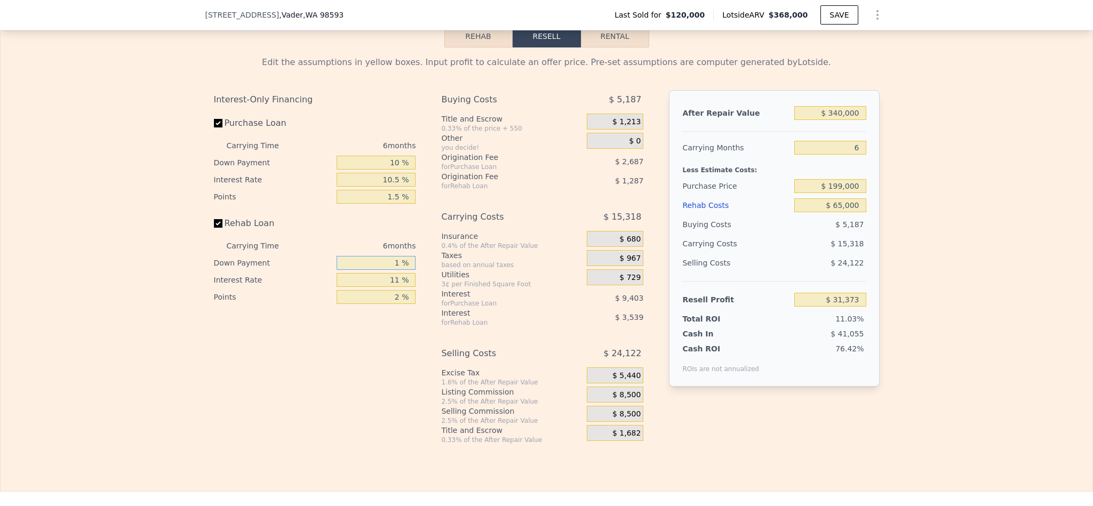
type input "10 %"
type input "$ 31,814"
type input "10 %"
type input "1 %"
type input "$ 34,736"
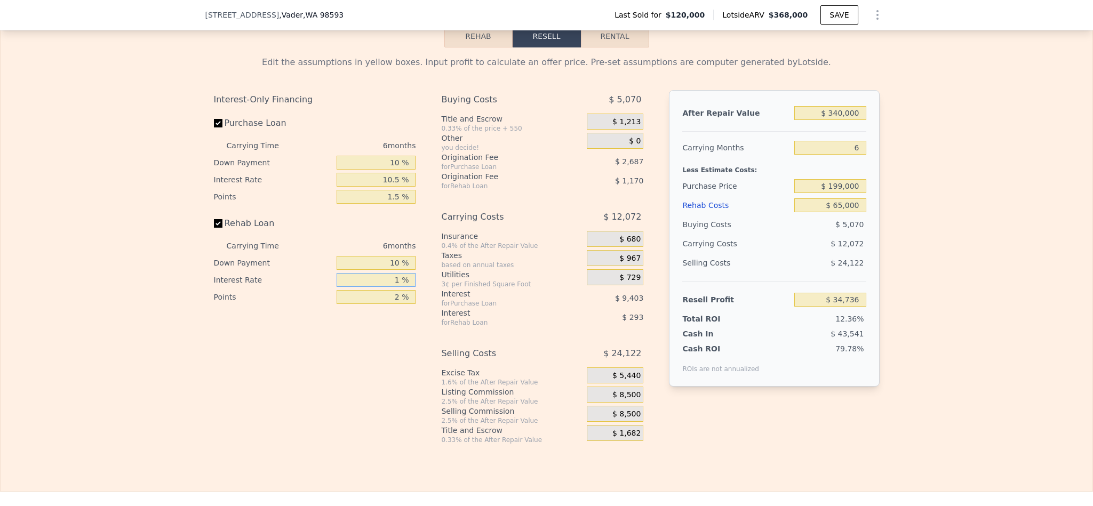
type input "10 %"
type input "$ 32,102"
type input "10.5 %"
type input "$ 31,958"
type input "10.5 %"
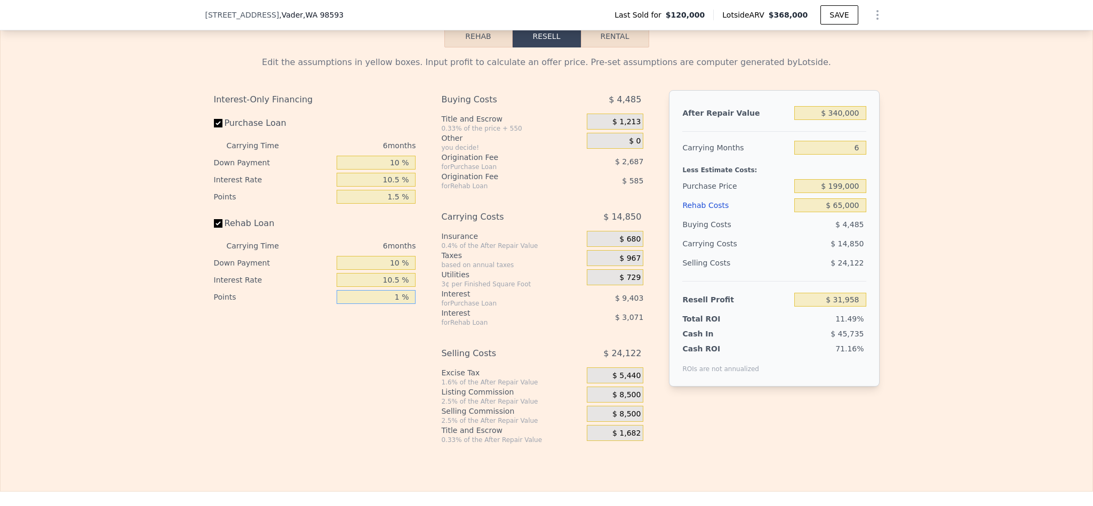
type input "1 %"
type input "$ 32,543"
type input "1.5 %"
type input "$ 32,250"
type input "1.5 %"
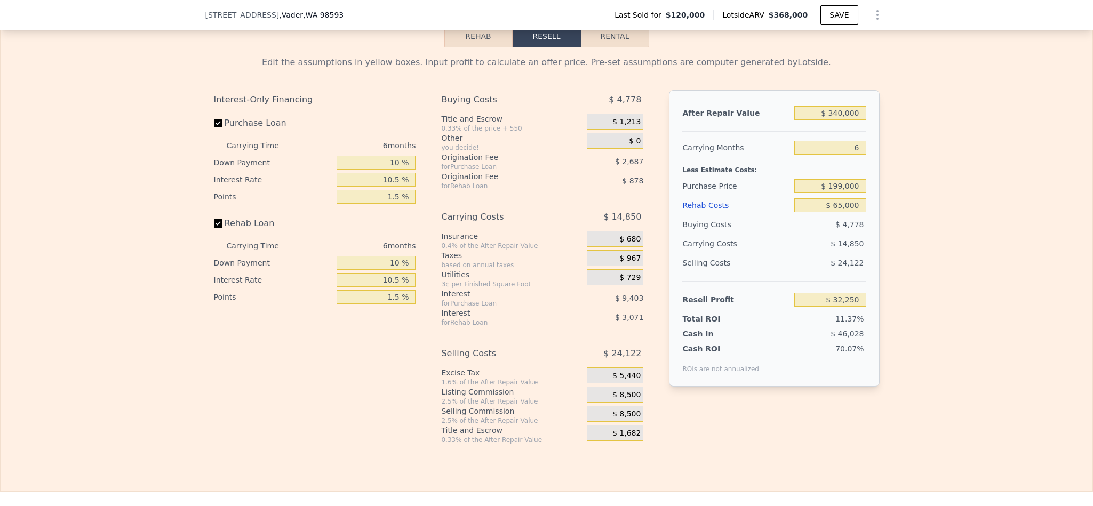
click at [626, 403] on div "$ 8,500" at bounding box center [615, 395] width 57 height 16
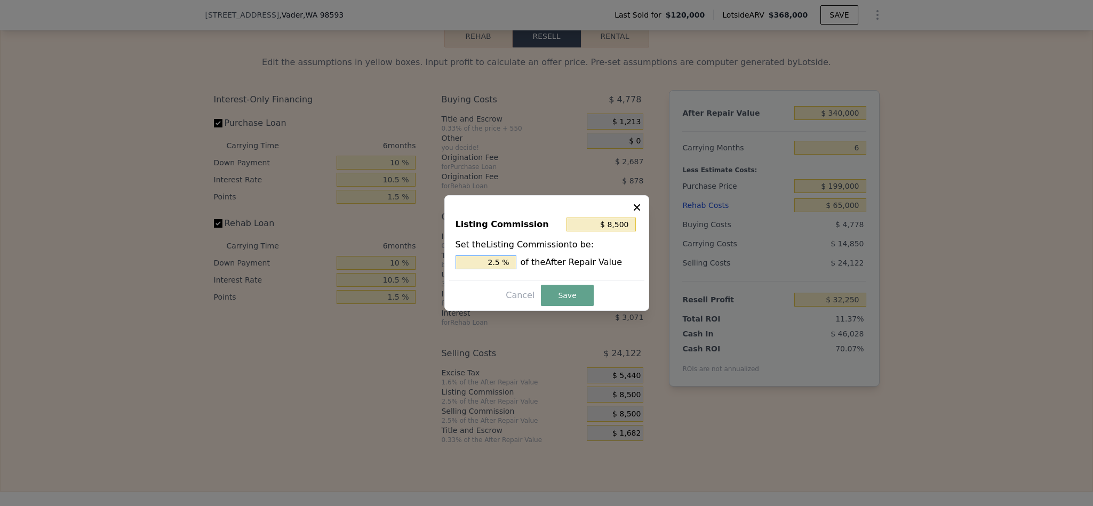
drag, startPoint x: 493, startPoint y: 259, endPoint x: 449, endPoint y: 261, distance: 44.8
click at [449, 261] on div "Listing Commission $ 8,500 Set the Listing Commission to be: 2.5 % of the After…" at bounding box center [546, 244] width 195 height 71
type input "$ 5,100"
type input "1.5 %"
click at [575, 283] on div "Listing Commission $ 5,100 Set the Listing Commission to be: 1.5 % of the After…" at bounding box center [546, 253] width 205 height 116
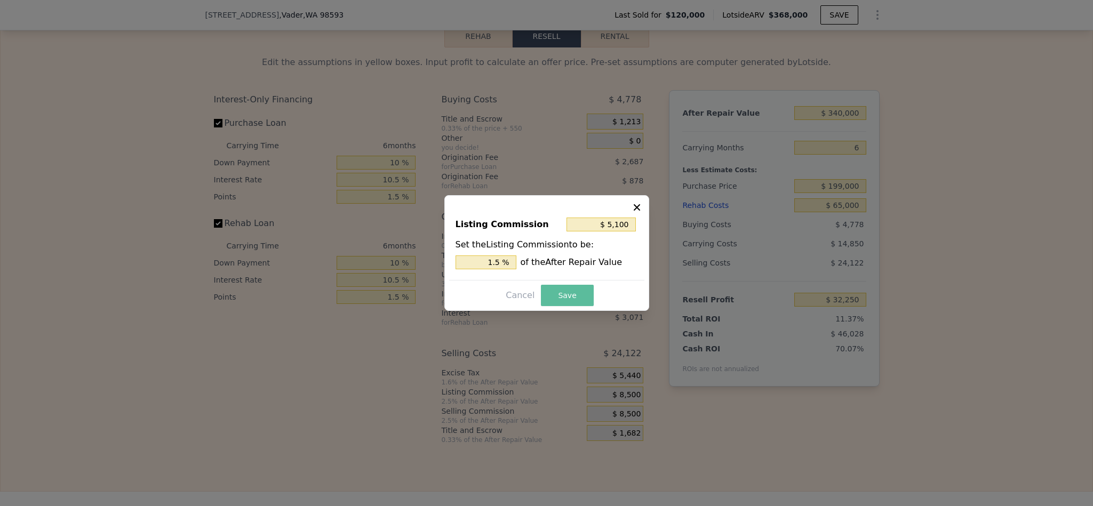
click at [562, 295] on button "Save" at bounding box center [567, 295] width 52 height 21
type input "$ 35,650"
